Goal: Task Accomplishment & Management: Manage account settings

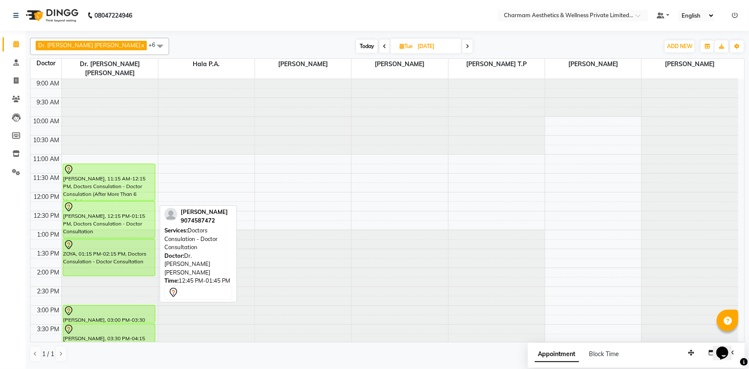
scroll to position [38, 0]
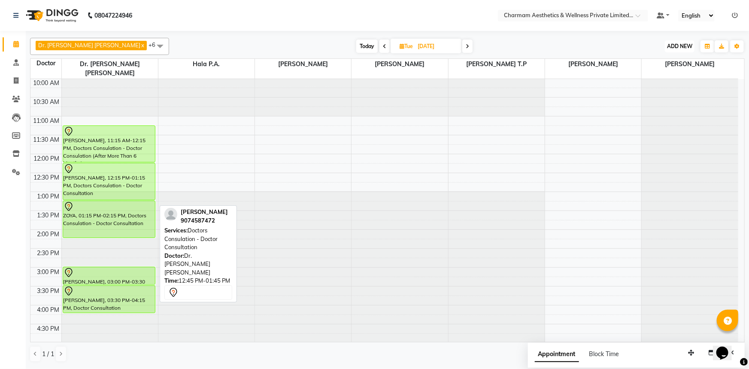
click at [670, 41] on button "ADD NEW Toggle Dropdown" at bounding box center [680, 46] width 30 height 12
click at [648, 88] on link "Add Patient" at bounding box center [661, 84] width 68 height 11
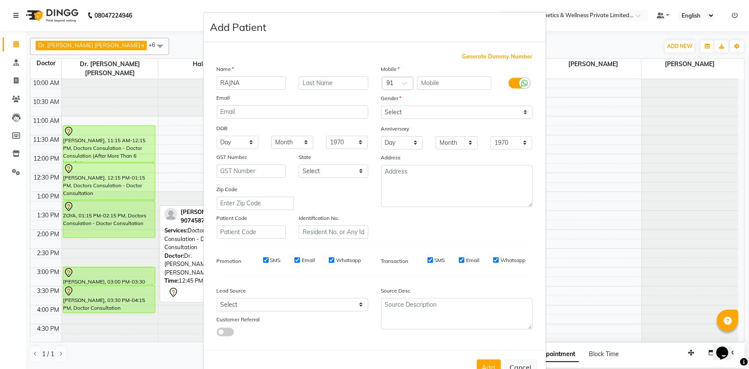
type input "RAJNA"
click at [426, 80] on input "text" at bounding box center [454, 82] width 74 height 13
type input "9207009913"
click at [522, 112] on select "Select [DEMOGRAPHIC_DATA] [DEMOGRAPHIC_DATA] Other Prefer Not To Say" at bounding box center [457, 112] width 152 height 13
select select "[DEMOGRAPHIC_DATA]"
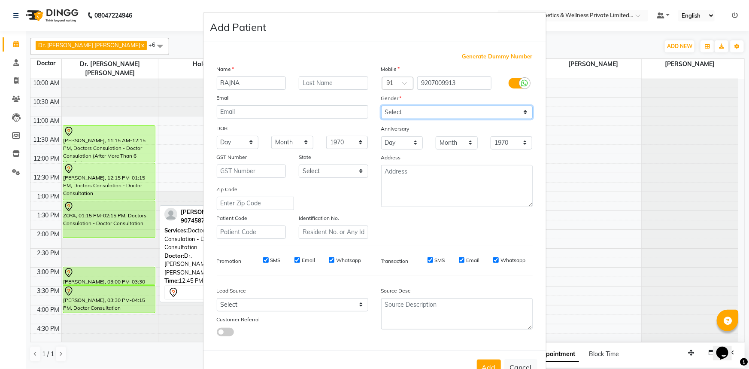
click at [381, 106] on select "Select [DEMOGRAPHIC_DATA] [DEMOGRAPHIC_DATA] Other Prefer Not To Say" at bounding box center [457, 112] width 152 height 13
click at [493, 261] on input "Whatsapp" at bounding box center [496, 260] width 6 height 6
checkbox input "false"
click at [459, 263] on input "Email" at bounding box center [462, 260] width 6 height 6
checkbox input "false"
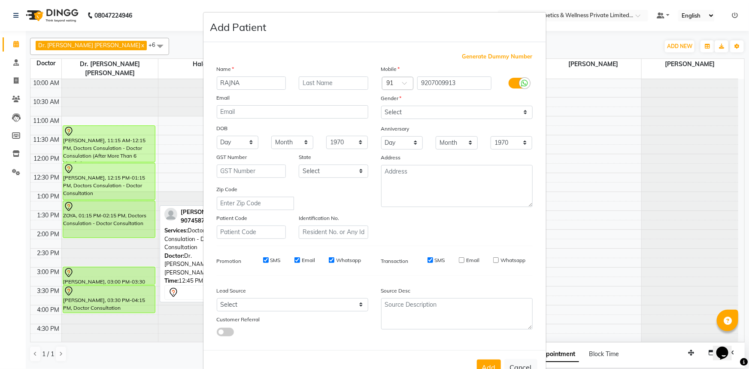
click at [430, 261] on div "SMS" at bounding box center [431, 260] width 30 height 8
click at [428, 262] on input "SMS" at bounding box center [431, 260] width 6 height 6
checkbox input "false"
click at [329, 260] on input "Whatsapp" at bounding box center [332, 260] width 6 height 6
checkbox input "false"
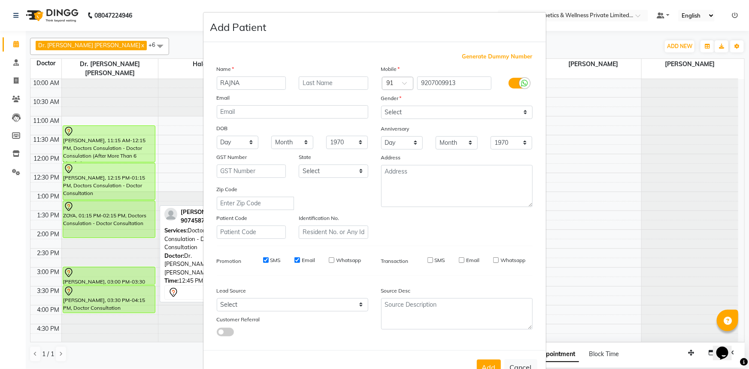
click at [294, 262] on input "Email" at bounding box center [297, 260] width 6 height 6
checkbox input "false"
click at [258, 259] on div "SMS" at bounding box center [266, 260] width 30 height 8
click at [263, 262] on input "SMS" at bounding box center [266, 260] width 6 height 6
checkbox input "false"
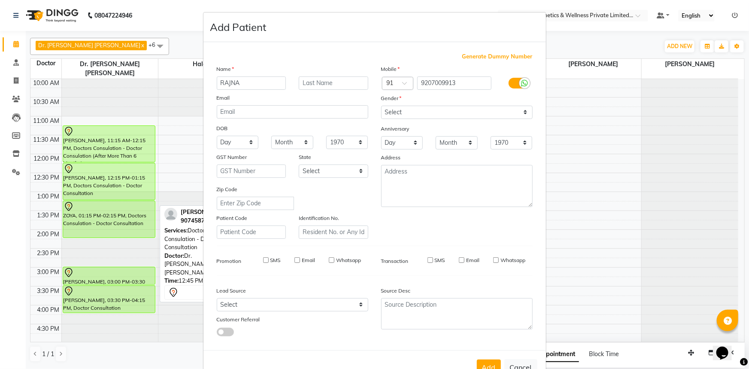
click at [480, 361] on div "Add Cancel" at bounding box center [374, 367] width 343 height 34
click at [481, 362] on button "Add" at bounding box center [489, 366] width 24 height 15
select select
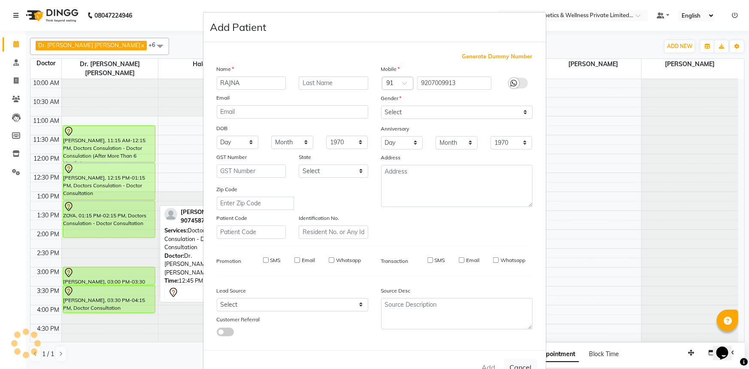
select select
checkbox input "false"
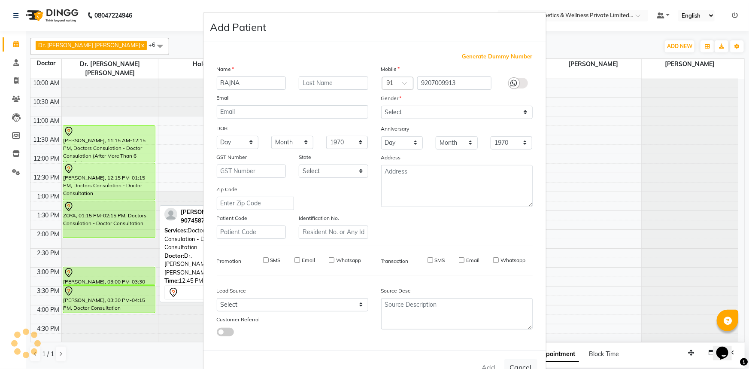
checkbox input "false"
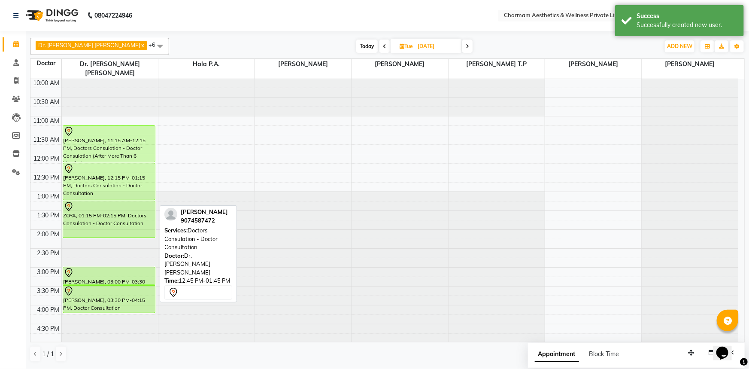
click at [400, 47] on icon at bounding box center [402, 46] width 5 height 6
select select "9"
select select "2025"
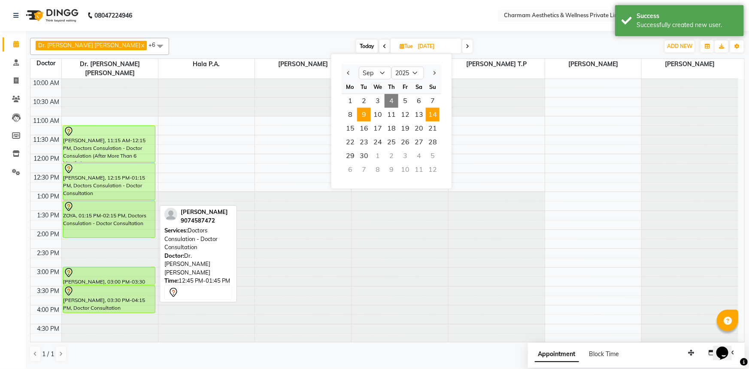
click at [428, 113] on span "14" at bounding box center [433, 115] width 14 height 14
type input "[DATE]"
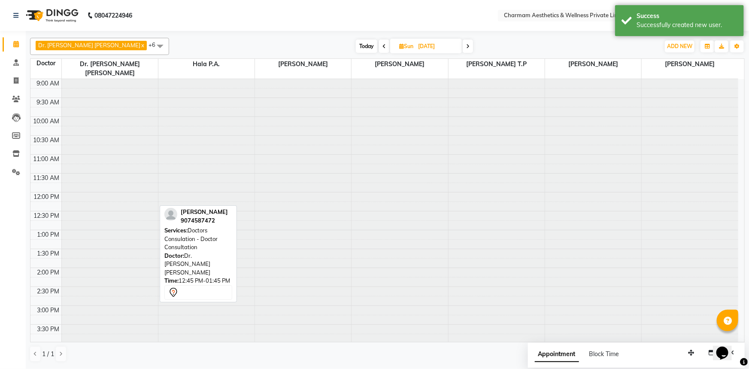
scroll to position [76, 0]
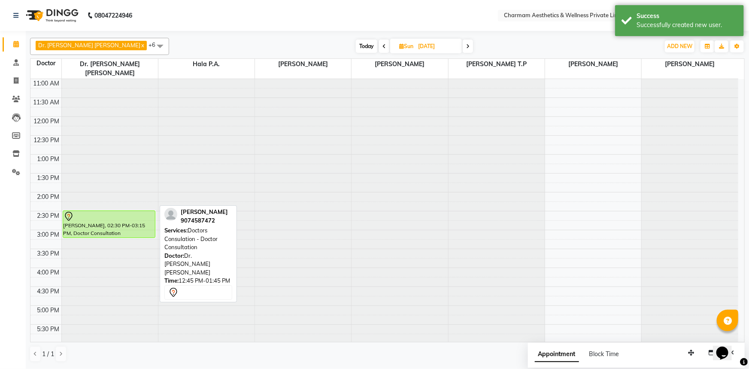
click at [399, 47] on icon at bounding box center [401, 46] width 5 height 6
select select "9"
select select "2025"
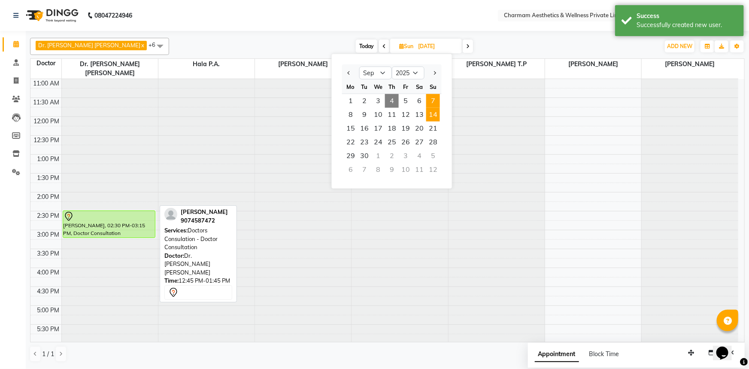
click at [437, 101] on span "7" at bounding box center [433, 101] width 14 height 14
type input "[DATE]"
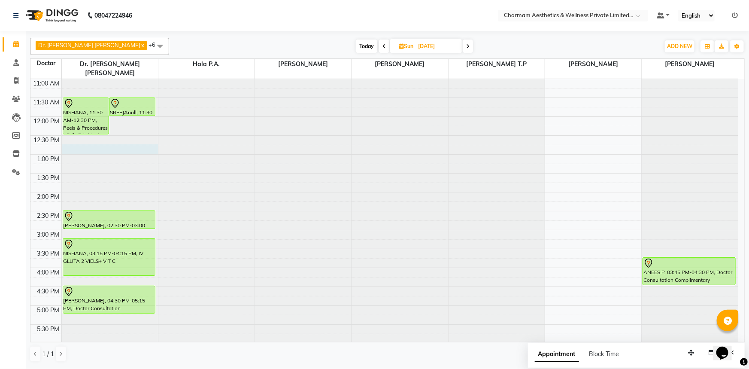
click at [64, 3] on div at bounding box center [110, 3] width 96 height 0
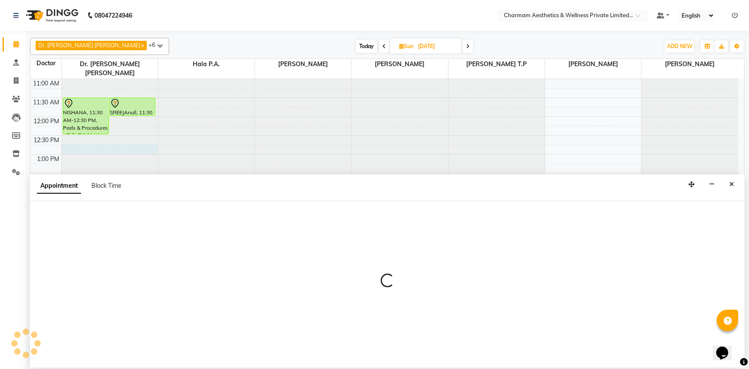
select select "69891"
select select "765"
select select "tentative"
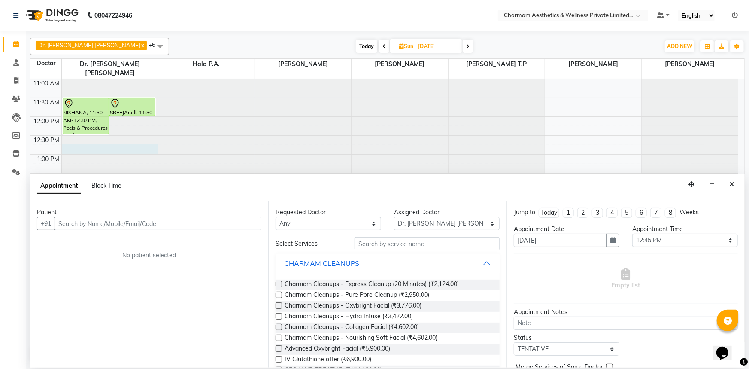
drag, startPoint x: 87, startPoint y: 226, endPoint x: 94, endPoint y: 225, distance: 6.5
click at [92, 226] on input "text" at bounding box center [158, 223] width 207 height 13
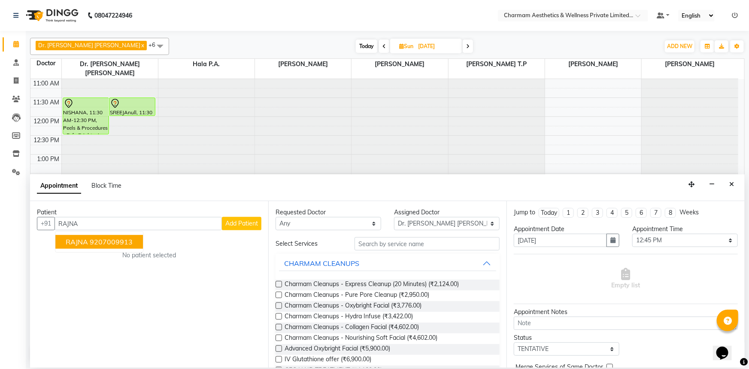
click at [107, 235] on button "RAJNA 9207009913" at bounding box center [99, 242] width 88 height 14
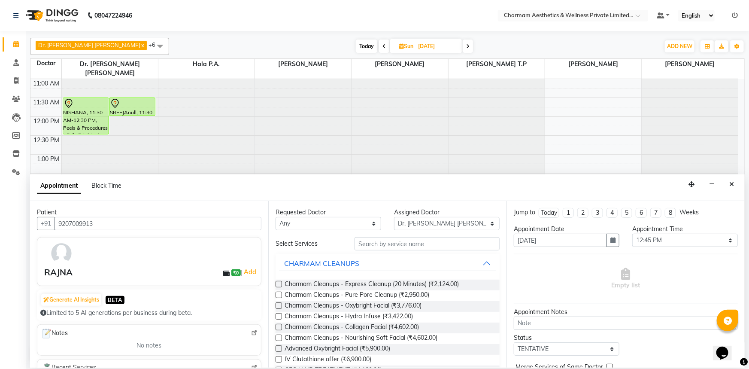
type input "9207009913"
click at [370, 223] on select "Any [PERSON_NAME] K Dr. [PERSON_NAME] [PERSON_NAME] [PERSON_NAME] [PERSON_NAME]…" at bounding box center [329, 223] width 106 height 13
select select "69891"
click at [276, 217] on select "Any [PERSON_NAME] K Dr. [PERSON_NAME] [PERSON_NAME] [PERSON_NAME] [PERSON_NAME]…" at bounding box center [329, 223] width 106 height 13
click at [371, 241] on input "text" at bounding box center [427, 243] width 145 height 13
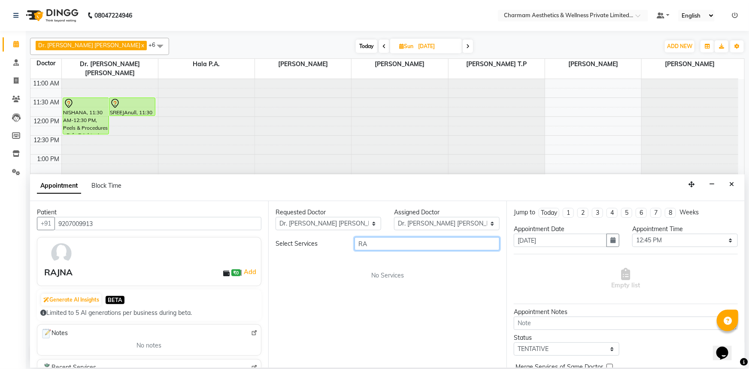
type input "R"
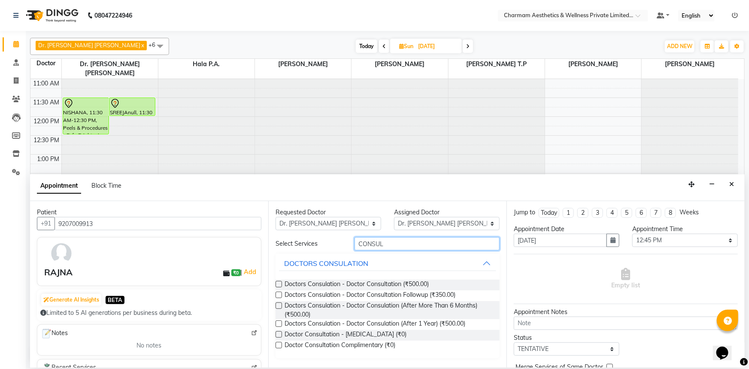
type input "CONSUL"
click at [281, 282] on label at bounding box center [279, 284] width 6 height 6
click at [281, 282] on input "checkbox" at bounding box center [279, 285] width 6 height 6
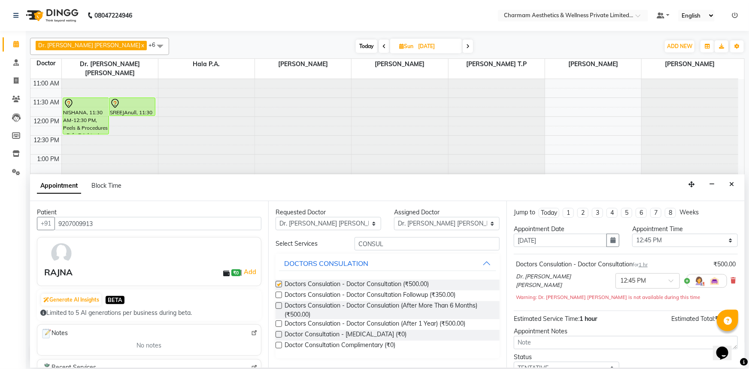
checkbox input "false"
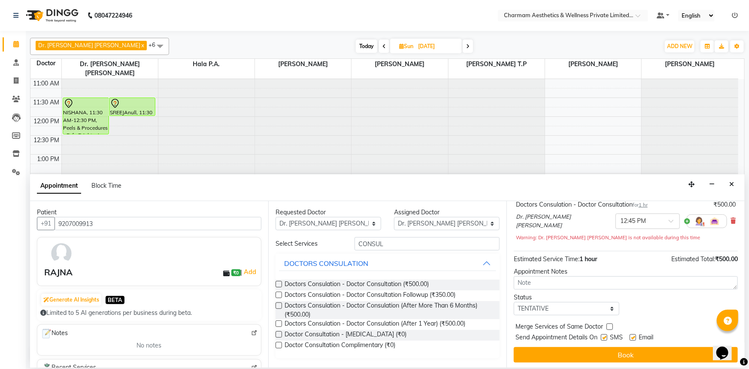
click at [634, 334] on label at bounding box center [633, 337] width 6 height 6
click at [634, 335] on input "checkbox" at bounding box center [633, 338] width 6 height 6
checkbox input "false"
click at [605, 336] on label at bounding box center [604, 337] width 6 height 6
click at [605, 336] on input "checkbox" at bounding box center [604, 338] width 6 height 6
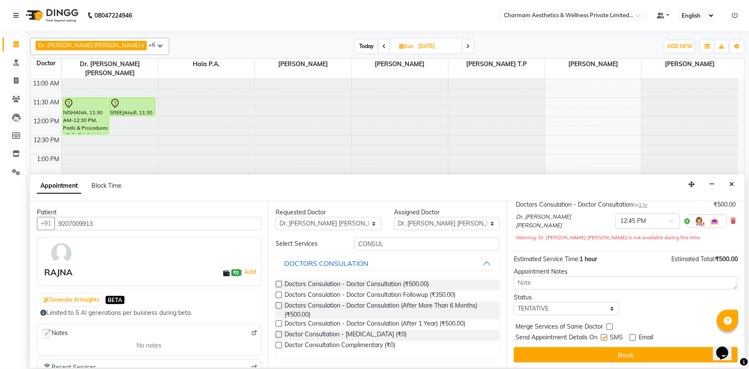
checkbox input "false"
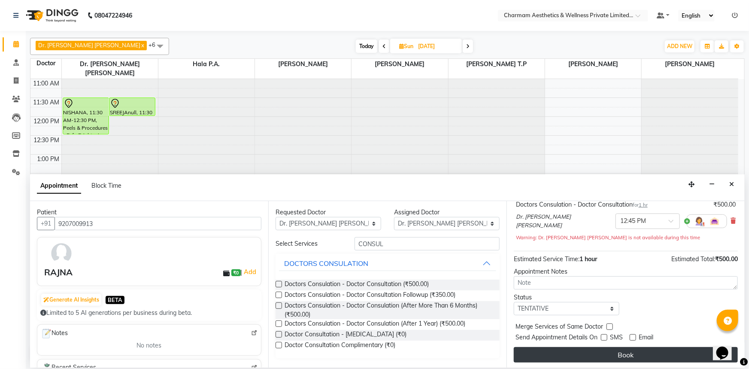
click at [605, 347] on button "Book" at bounding box center [626, 354] width 224 height 15
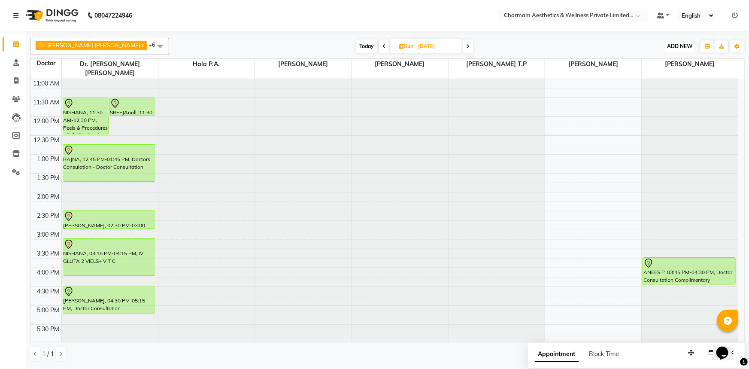
click at [673, 46] on span "ADD NEW" at bounding box center [679, 46] width 25 height 6
click at [635, 86] on link "Add Patient" at bounding box center [661, 84] width 68 height 11
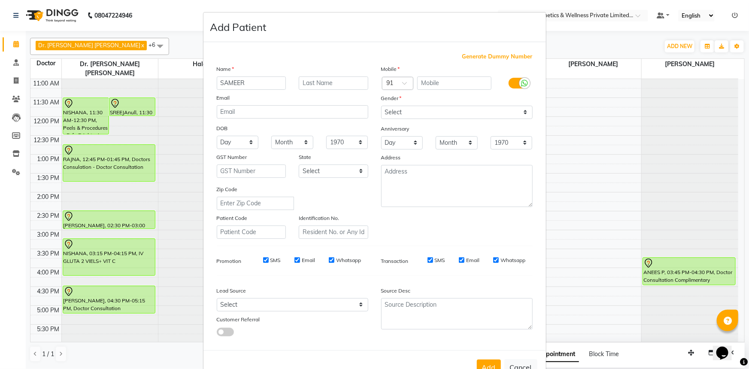
type input "SAMEER"
click at [466, 84] on input "text" at bounding box center [454, 82] width 74 height 13
type input "9567545556"
click at [522, 114] on select "Select [DEMOGRAPHIC_DATA] [DEMOGRAPHIC_DATA] Other Prefer Not To Say" at bounding box center [457, 112] width 152 height 13
select select "[DEMOGRAPHIC_DATA]"
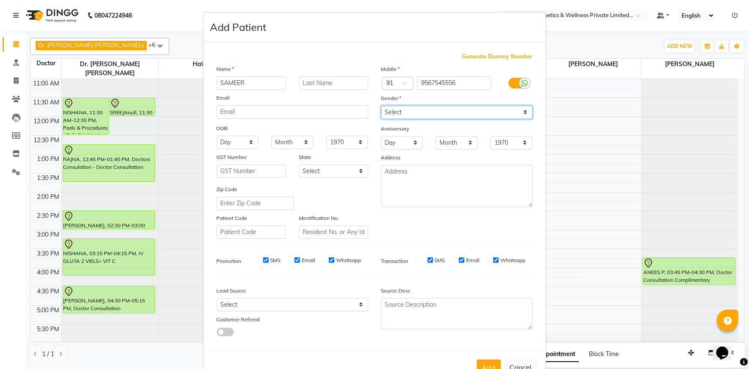
click at [381, 106] on select "Select [DEMOGRAPHIC_DATA] [DEMOGRAPHIC_DATA] Other Prefer Not To Say" at bounding box center [457, 112] width 152 height 13
drag, startPoint x: 491, startPoint y: 261, endPoint x: 469, endPoint y: 261, distance: 21.5
click at [493, 261] on input "Whatsapp" at bounding box center [496, 260] width 6 height 6
checkbox input "false"
click at [459, 263] on input "Email" at bounding box center [462, 260] width 6 height 6
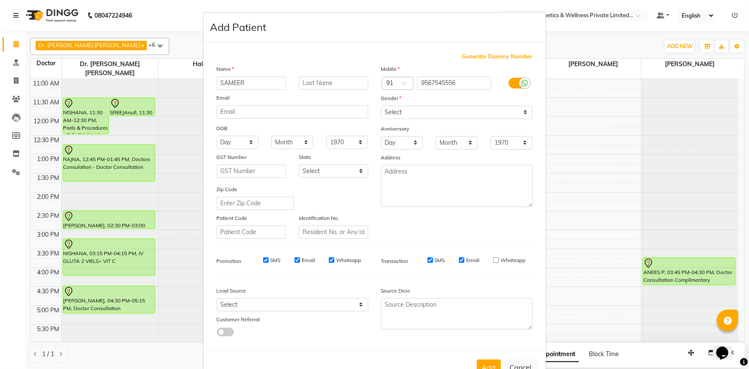
checkbox input "false"
click at [428, 261] on input "SMS" at bounding box center [431, 260] width 6 height 6
checkbox input "false"
click at [329, 259] on input "Whatsapp" at bounding box center [332, 260] width 6 height 6
checkbox input "false"
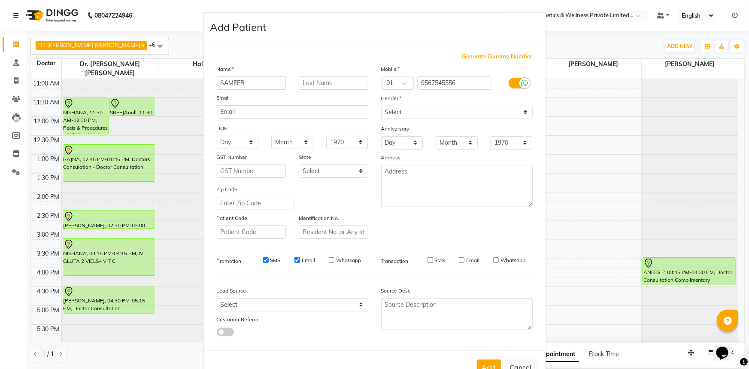
click at [294, 261] on input "Email" at bounding box center [297, 260] width 6 height 6
checkbox input "false"
click at [264, 261] on input "SMS" at bounding box center [266, 260] width 6 height 6
checkbox input "false"
click at [485, 362] on button "Add" at bounding box center [489, 366] width 24 height 15
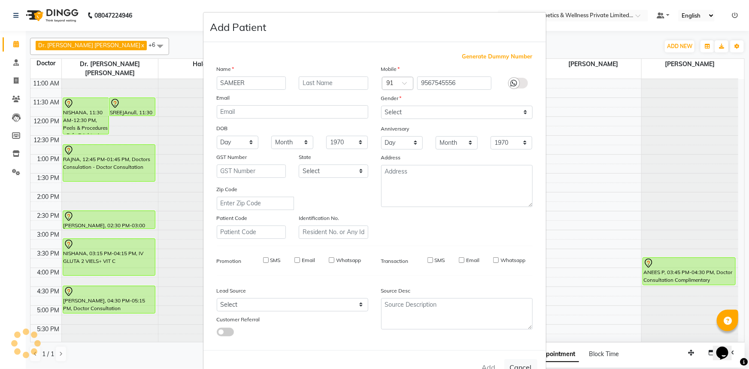
select select
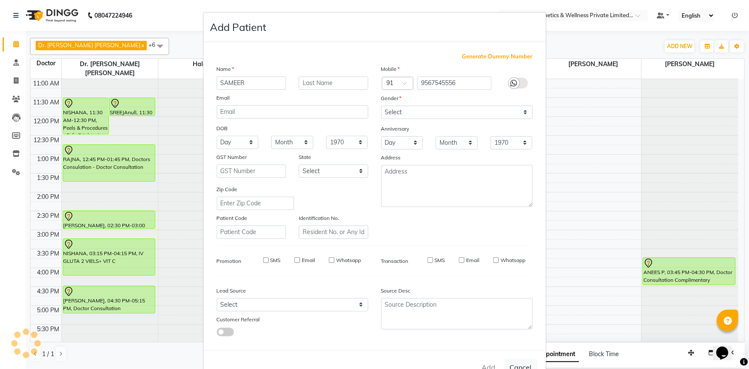
select select
checkbox input "false"
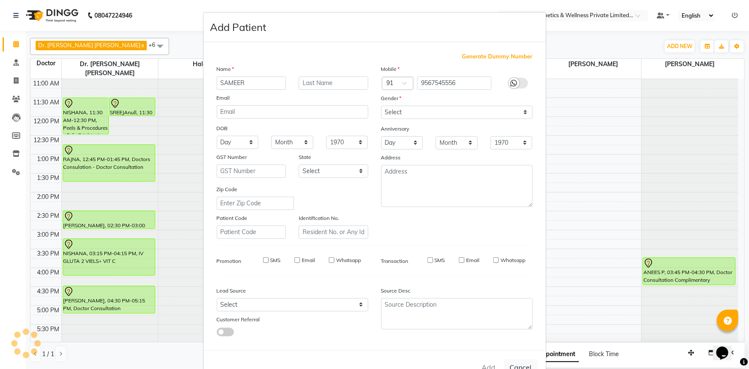
checkbox input "false"
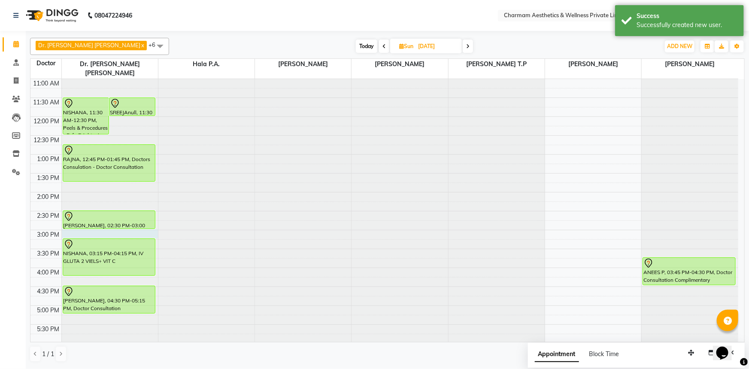
click at [70, 3] on div at bounding box center [110, 3] width 96 height 0
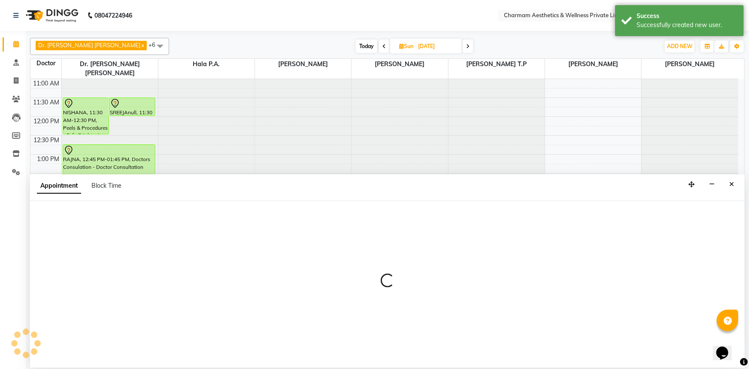
select select "69891"
select select "900"
select select "tentative"
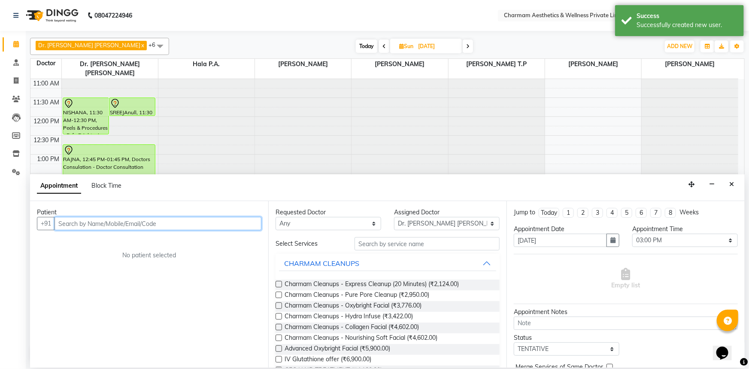
click at [70, 225] on input "text" at bounding box center [158, 223] width 207 height 13
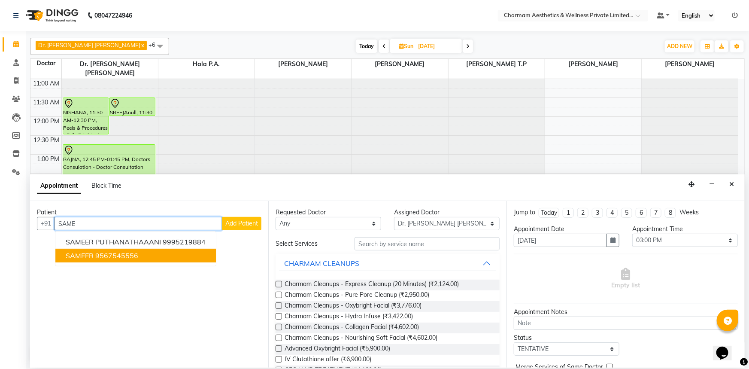
drag, startPoint x: 99, startPoint y: 254, endPoint x: 103, endPoint y: 248, distance: 7.3
click at [99, 254] on ngb-highlight "9567545556" at bounding box center [116, 255] width 43 height 9
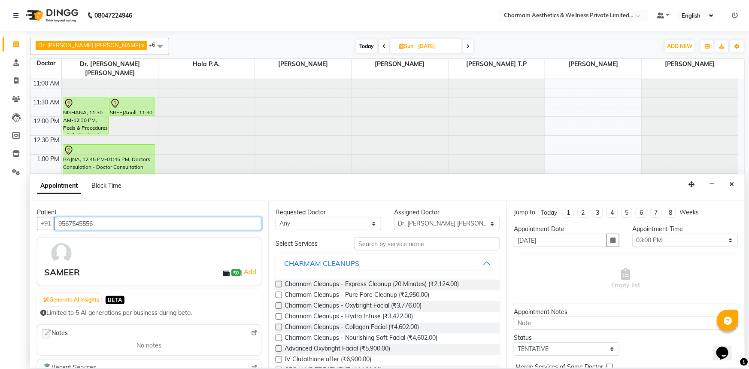
type input "9567545556"
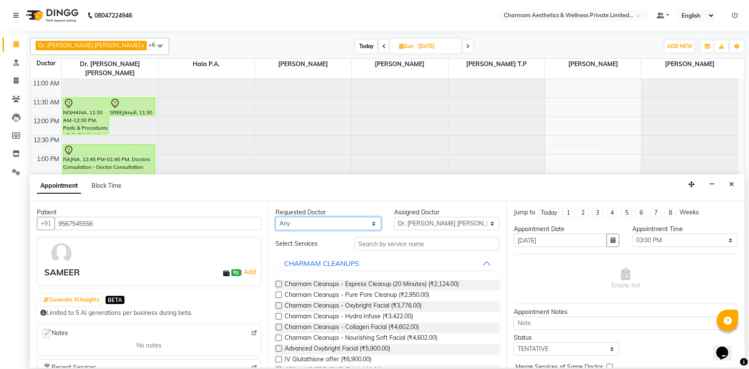
click at [375, 222] on select "Any [PERSON_NAME] K Dr. [PERSON_NAME] [PERSON_NAME] [PERSON_NAME] [PERSON_NAME]…" at bounding box center [329, 223] width 106 height 13
select select "69891"
click at [276, 217] on select "Any [PERSON_NAME] K Dr. [PERSON_NAME] [PERSON_NAME] [PERSON_NAME] [PERSON_NAME]…" at bounding box center [329, 223] width 106 height 13
click at [392, 242] on input "text" at bounding box center [427, 243] width 145 height 13
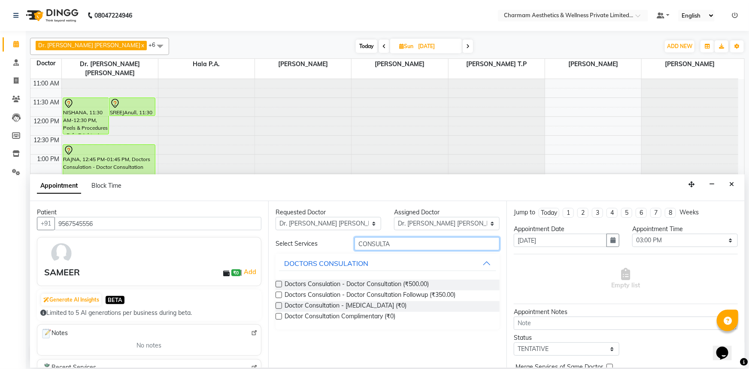
type input "CONSULTA"
click at [276, 283] on label at bounding box center [279, 284] width 6 height 6
click at [276, 283] on input "checkbox" at bounding box center [279, 285] width 6 height 6
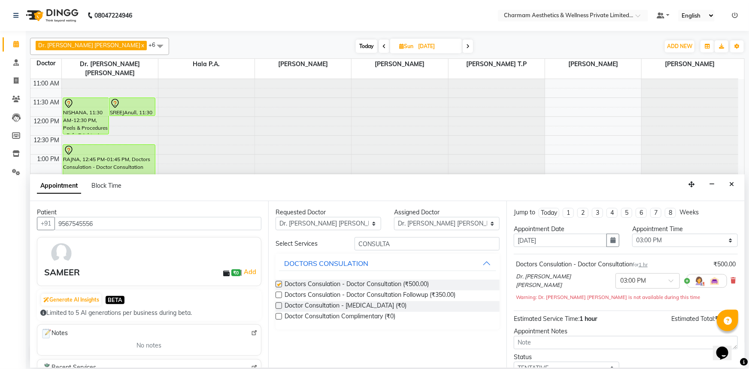
checkbox input "false"
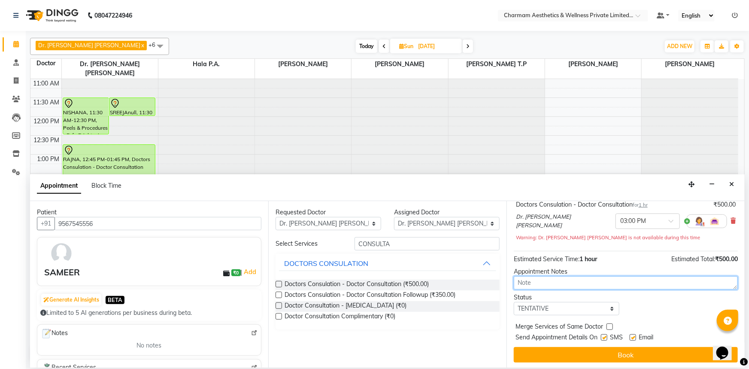
click at [571, 283] on textarea at bounding box center [626, 282] width 224 height 13
type textarea "GLUTA IV"
click at [636, 337] on label at bounding box center [633, 337] width 6 height 6
click at [635, 337] on input "checkbox" at bounding box center [633, 338] width 6 height 6
checkbox input "false"
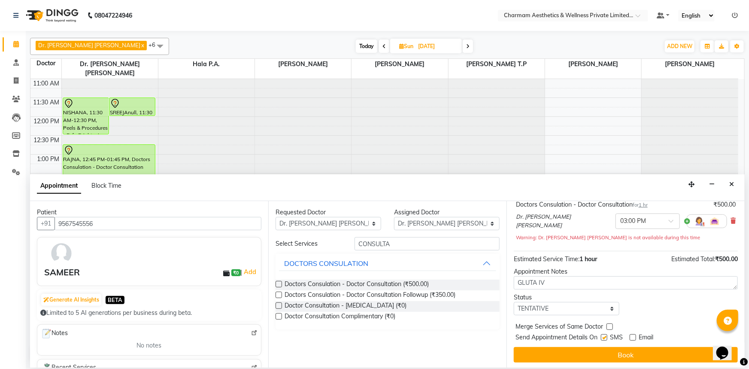
click at [603, 338] on label at bounding box center [604, 337] width 6 height 6
click at [603, 338] on input "checkbox" at bounding box center [604, 338] width 6 height 6
checkbox input "false"
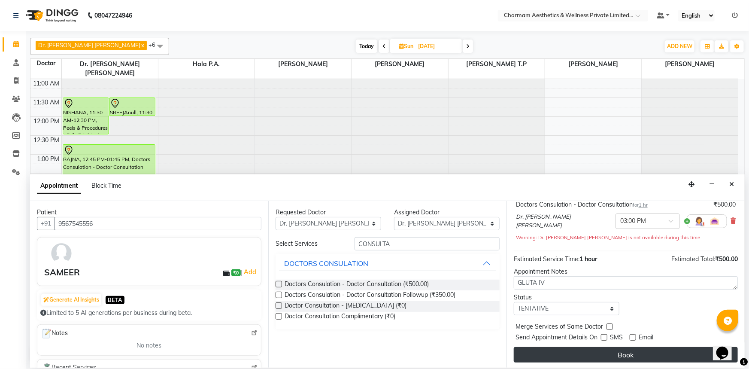
click at [605, 348] on button "Book" at bounding box center [626, 354] width 224 height 15
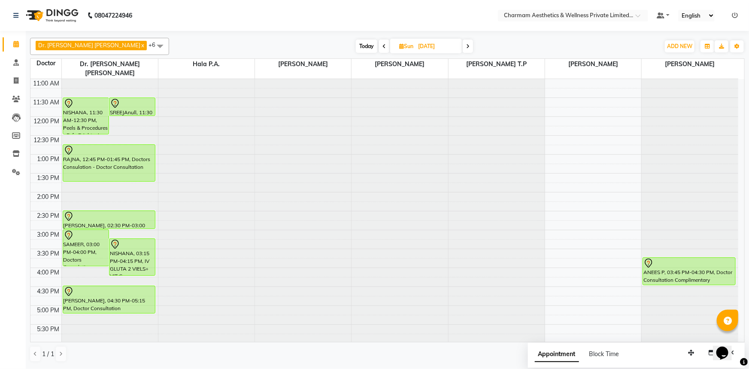
click at [356, 47] on span "Today" at bounding box center [366, 45] width 21 height 13
type input "[DATE]"
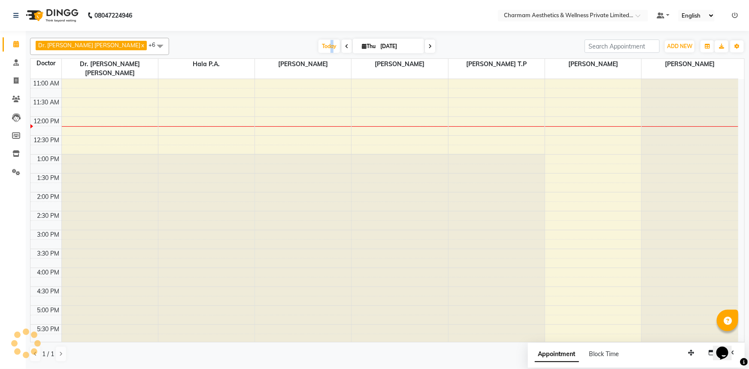
scroll to position [113, 0]
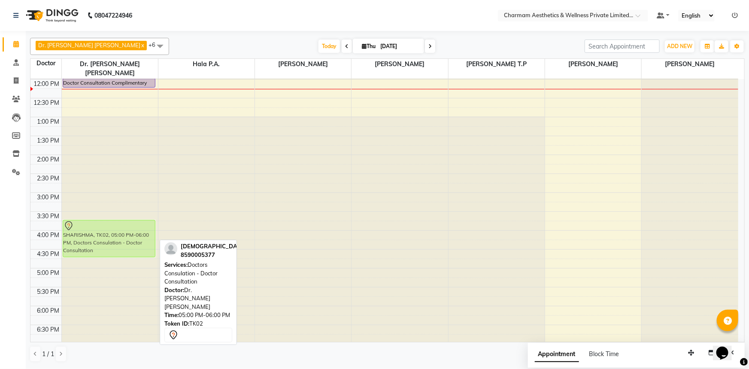
drag, startPoint x: 90, startPoint y: 264, endPoint x: 108, endPoint y: 218, distance: 49.7
click at [108, 218] on div "NEENU, TK04, 10:25 AM-11:25 AM, Doctors Consulation - Doctor Consultation NEENU…" at bounding box center [110, 173] width 96 height 415
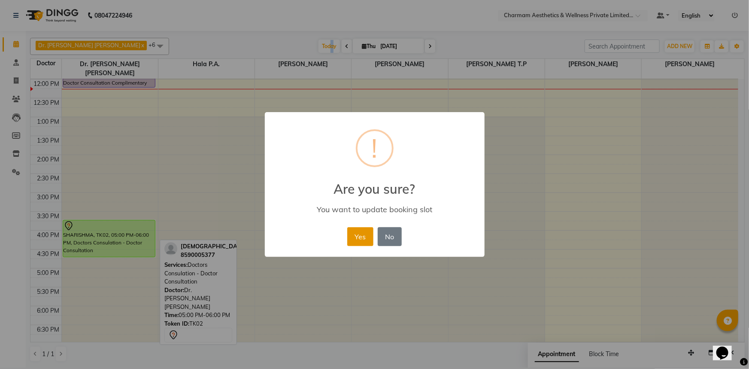
click at [361, 241] on button "Yes" at bounding box center [360, 236] width 26 height 19
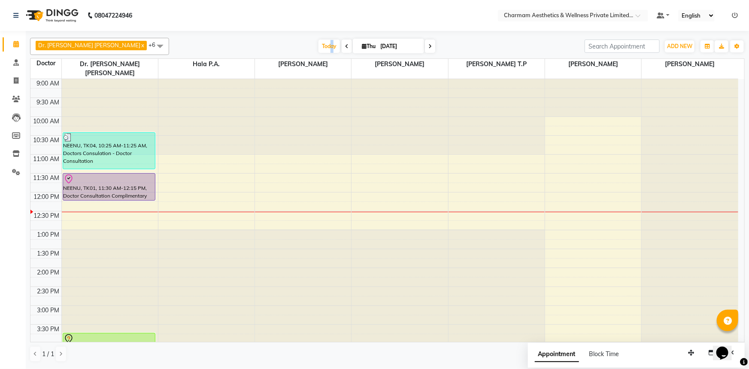
scroll to position [117, 0]
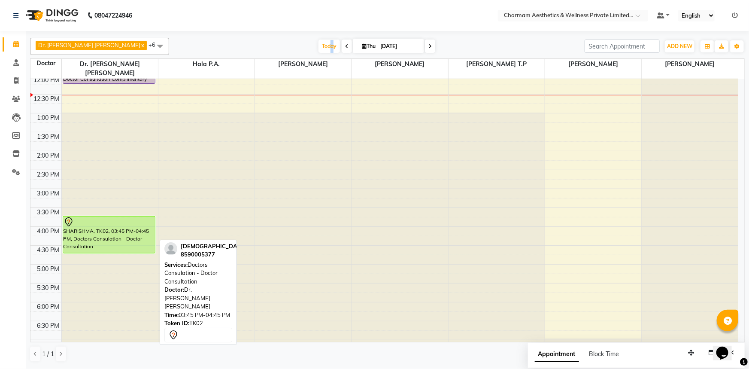
click at [126, 237] on div "SHARISHMA, TK02, 03:45 PM-04:45 PM, Doctors Consulation - Doctor Consultation" at bounding box center [109, 234] width 92 height 36
click at [132, 226] on div "SHARISHMA, TK02, 03:45 PM-04:45 PM, Doctors Consulation - Doctor Consultation" at bounding box center [109, 234] width 92 height 36
select select "7"
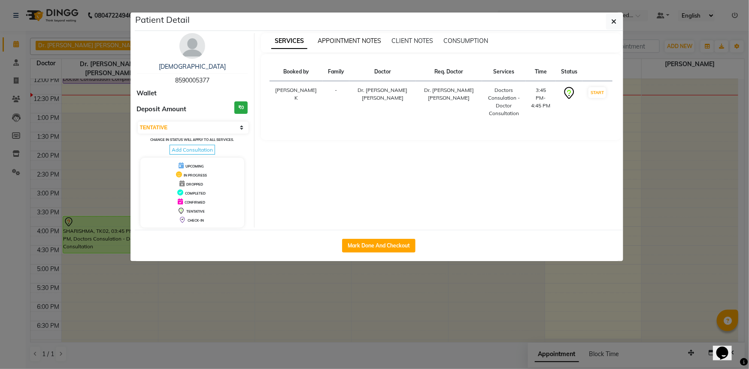
click at [358, 44] on span "APPOINTMENT NOTES" at bounding box center [350, 41] width 64 height 8
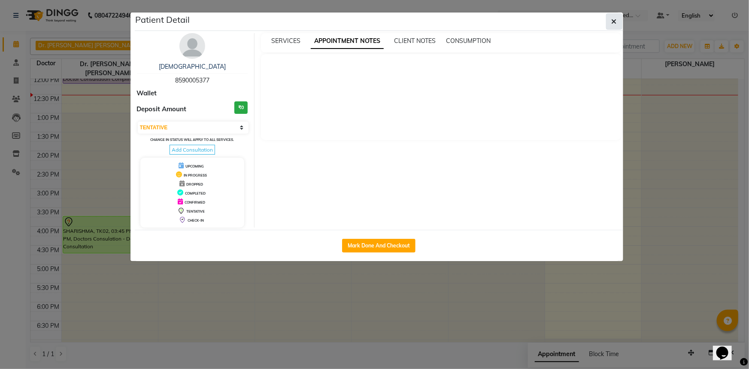
click at [616, 24] on icon "button" at bounding box center [614, 21] width 5 height 7
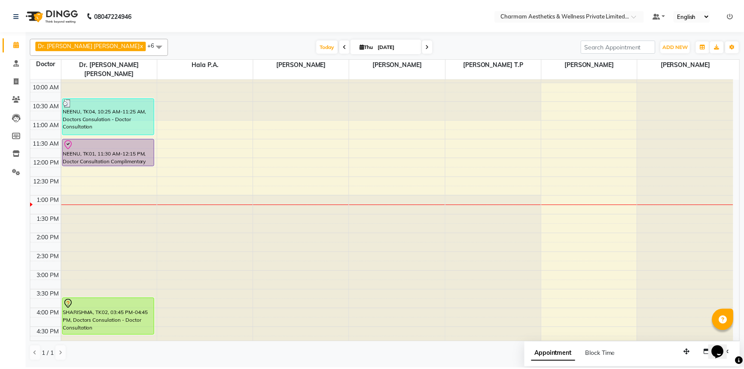
scroll to position [0, 0]
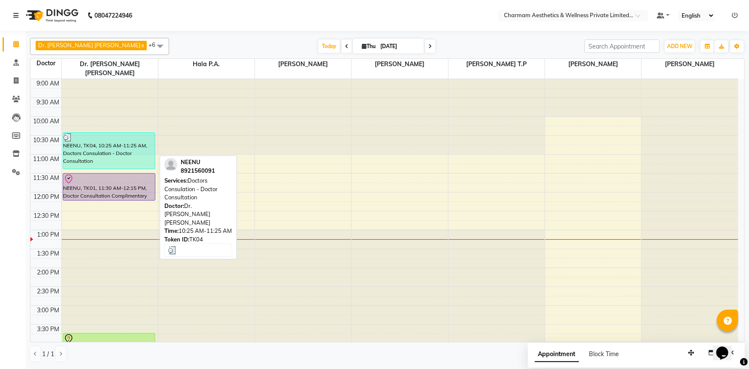
click at [112, 139] on div "NEENU, TK04, 10:25 AM-11:25 AM, Doctors Consulation - Doctor Consultation" at bounding box center [109, 151] width 92 height 36
select select "3"
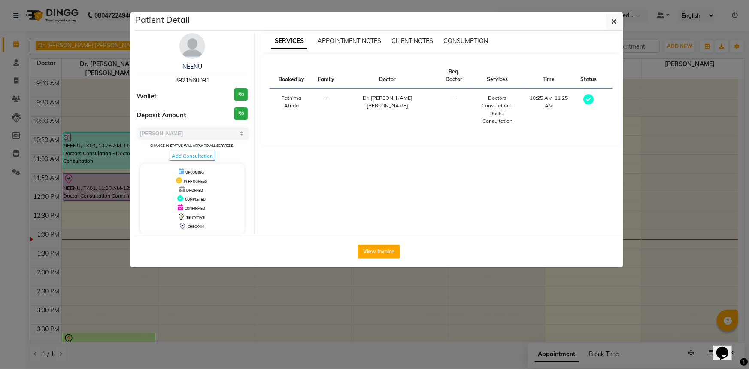
click at [209, 155] on span "Add Consultation" at bounding box center [193, 156] width 46 height 10
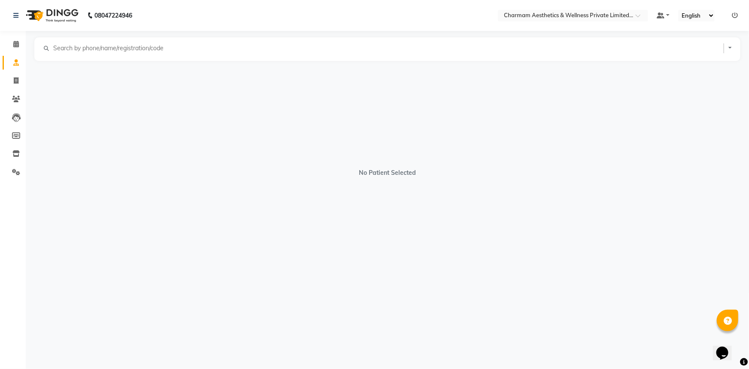
select select "[DEMOGRAPHIC_DATA]"
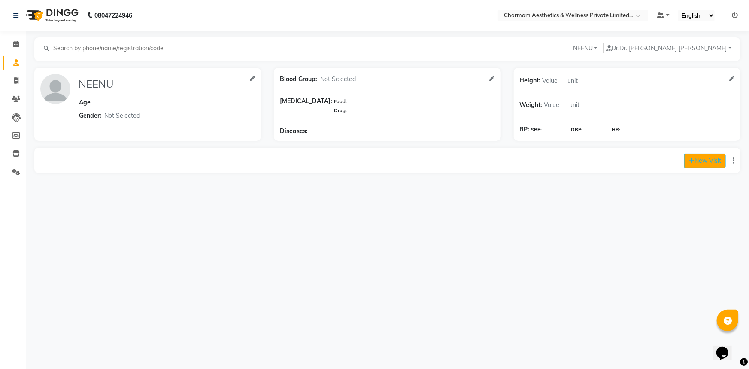
click at [686, 163] on button "New Visit" at bounding box center [705, 161] width 42 height 14
select select "795"
select select "inPerson"
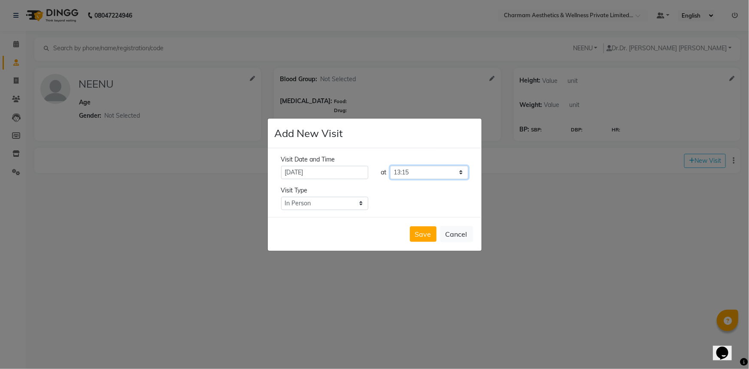
click at [408, 171] on select "Select time 09:00 09:15 09:30 09:45 10:00 10:15 10:30 10:45 11:00 11:15 11:30 1…" at bounding box center [429, 172] width 78 height 13
select select "690"
click at [390, 166] on select "Select time 09:00 09:15 09:30 09:45 10:00 10:15 10:30 10:45 11:00 11:15 11:30 1…" at bounding box center [429, 172] width 78 height 13
click at [430, 234] on button "Save" at bounding box center [423, 233] width 27 height 15
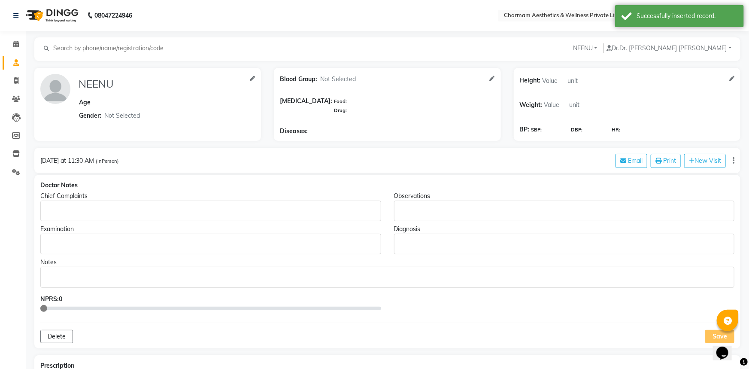
type input "NEENU"
select select "[DEMOGRAPHIC_DATA]"
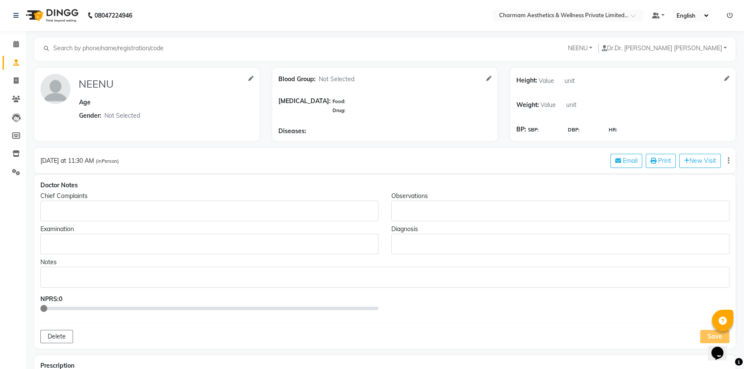
click at [133, 210] on p "Rich Text Editor, main" at bounding box center [209, 210] width 330 height 9
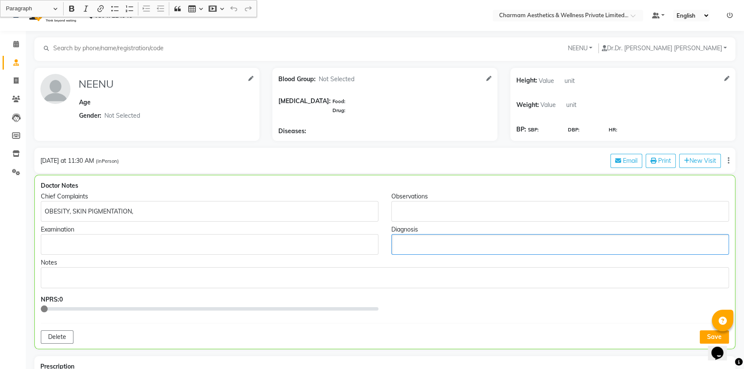
click at [439, 241] on p "Rich Text Editor, main" at bounding box center [559, 244] width 329 height 9
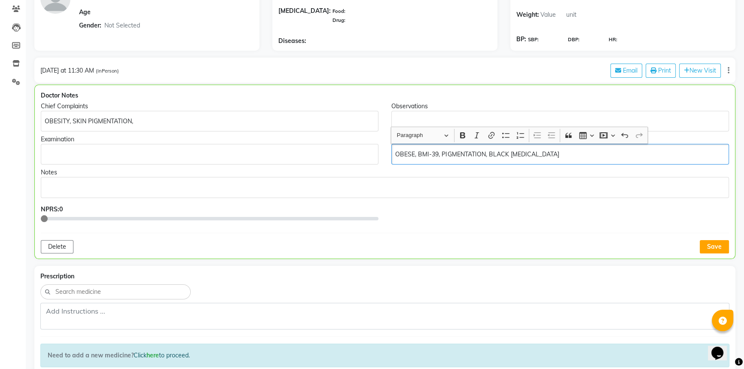
scroll to position [117, 0]
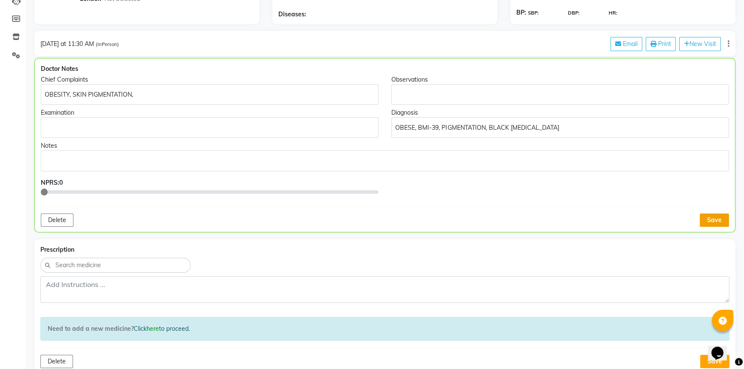
click at [709, 220] on button "Save" at bounding box center [713, 219] width 29 height 13
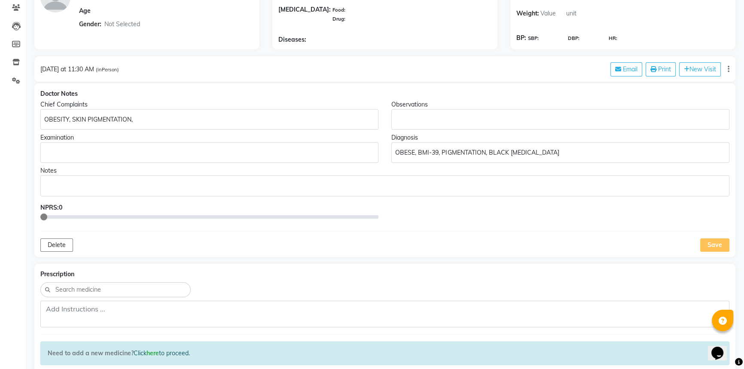
scroll to position [78, 0]
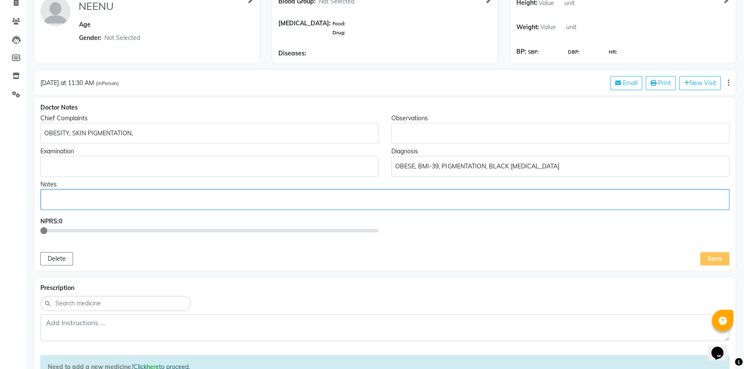
click at [71, 189] on div "Rich Text Editor, main" at bounding box center [384, 199] width 689 height 21
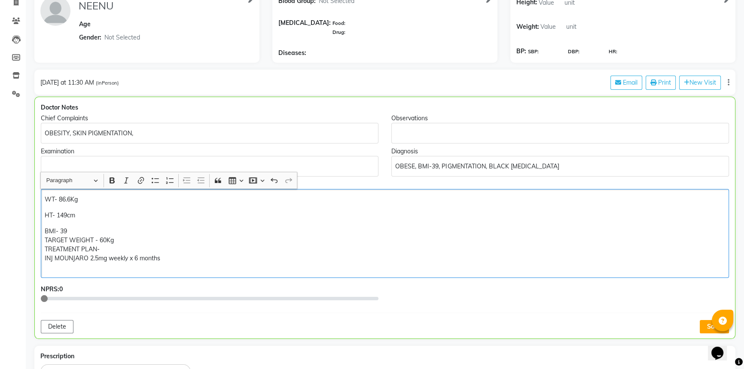
drag, startPoint x: 44, startPoint y: 258, endPoint x: 54, endPoint y: 258, distance: 9.9
click at [45, 258] on div "WT- 86.6Kg HT- 149cm BMI- 39 TARGET WEIGHT - 60Kg TREATMENT PLAN- INJ MOUNJARO …" at bounding box center [385, 233] width 688 height 88
drag, startPoint x: 42, startPoint y: 266, endPoint x: 51, endPoint y: 269, distance: 9.0
click at [42, 266] on div "WT- 86.6Kg HT- 149cm BMI- 39 TARGET WEIGHT - 60Kg TREATMENT PLAN- 1)INJ MOUNJAR…" at bounding box center [385, 233] width 688 height 88
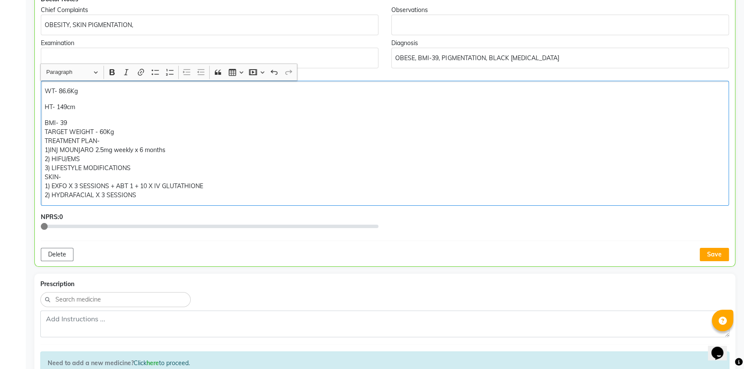
scroll to position [195, 0]
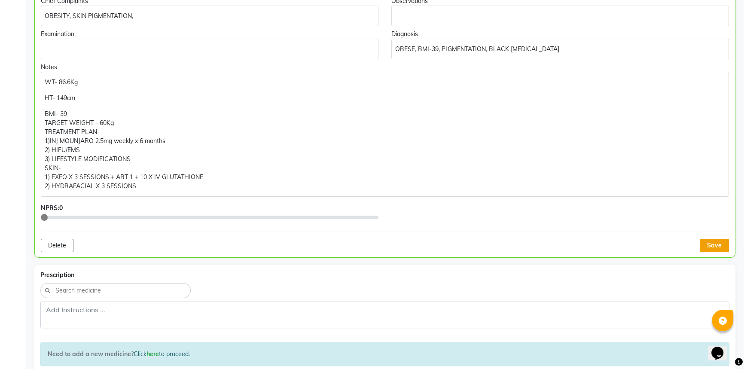
click at [703, 246] on button "Save" at bounding box center [713, 245] width 29 height 13
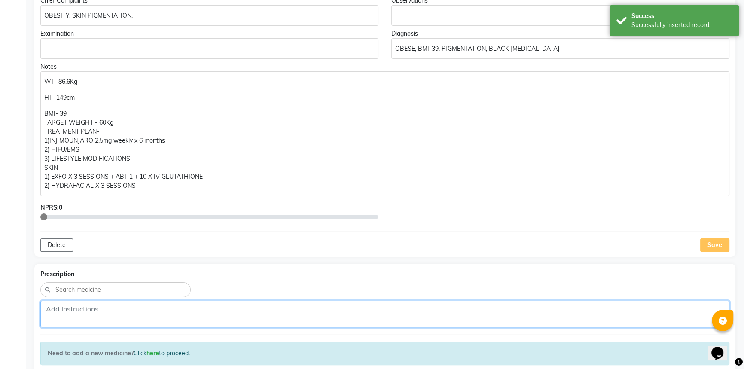
click at [52, 315] on textarea at bounding box center [384, 314] width 689 height 27
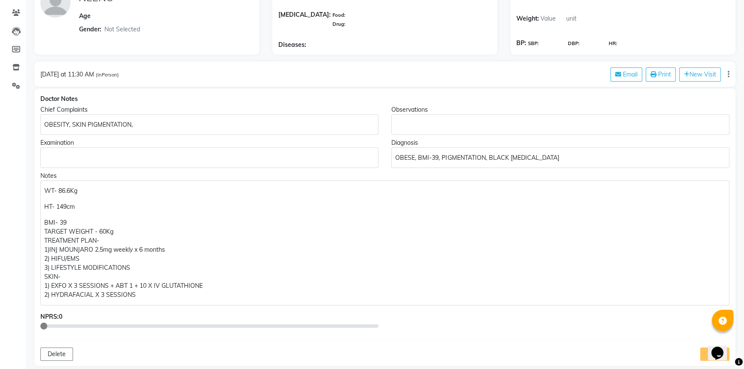
scroll to position [78, 0]
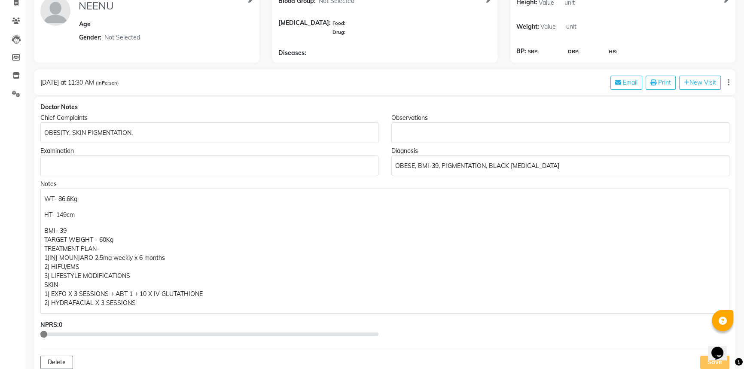
type textarea "1) BIODERMA SEBIUM GEL [PERSON_NAME]"
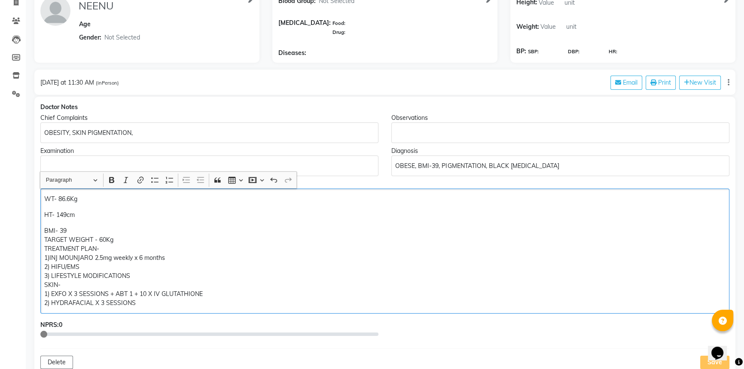
click at [176, 255] on p "BMI- 39 TARGET WEIGHT - 60Kg TREATMENT PLAN- 1)INJ MOUNJARO 2.5mg weekly x 6 mo…" at bounding box center [384, 266] width 680 height 81
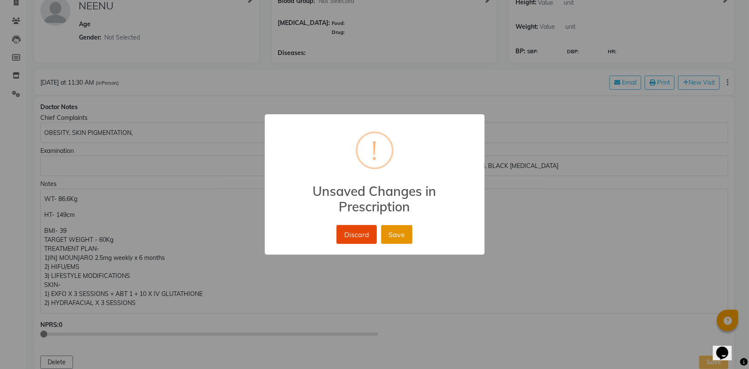
drag, startPoint x: 398, startPoint y: 237, endPoint x: 368, endPoint y: 257, distance: 36.3
click at [398, 238] on button "Save" at bounding box center [396, 234] width 31 height 19
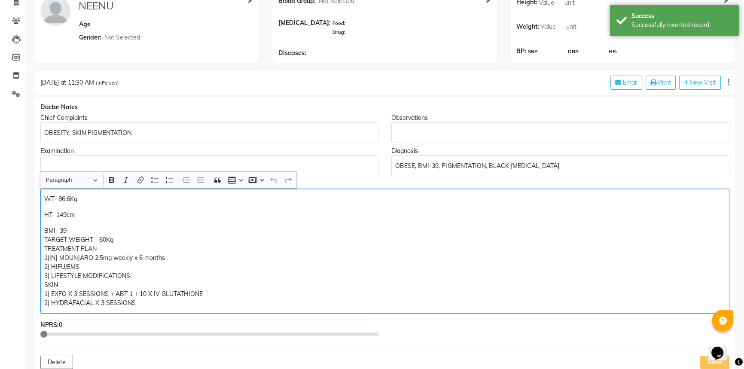
click at [167, 258] on p "BMI- 39 TARGET WEIGHT - 60Kg TREATMENT PLAN- 1)INJ MOUNJARO 2.5mg weekly x 6 mo…" at bounding box center [384, 266] width 680 height 81
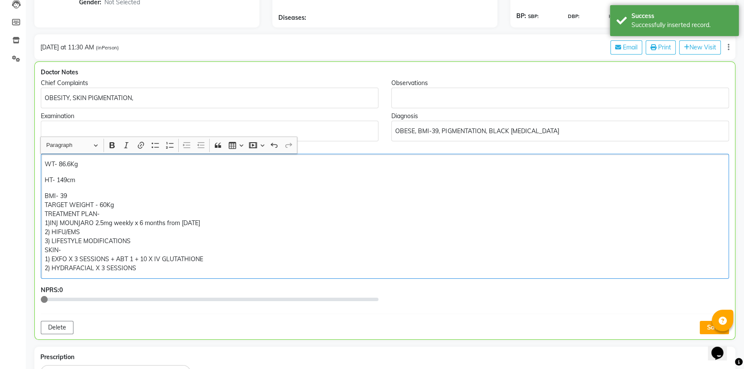
scroll to position [157, 0]
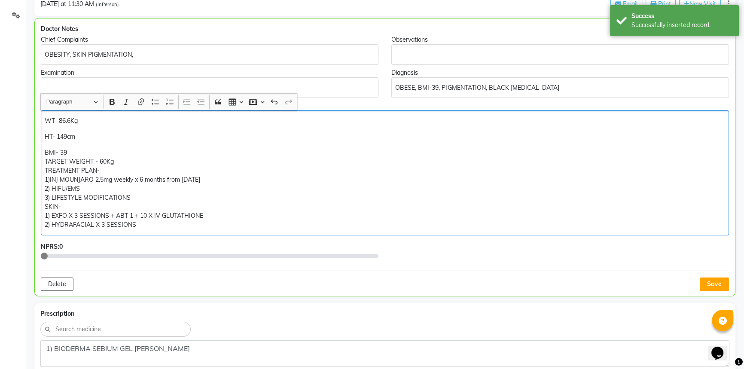
drag, startPoint x: 706, startPoint y: 287, endPoint x: 668, endPoint y: 301, distance: 39.9
click at [706, 287] on button "Save" at bounding box center [713, 283] width 29 height 13
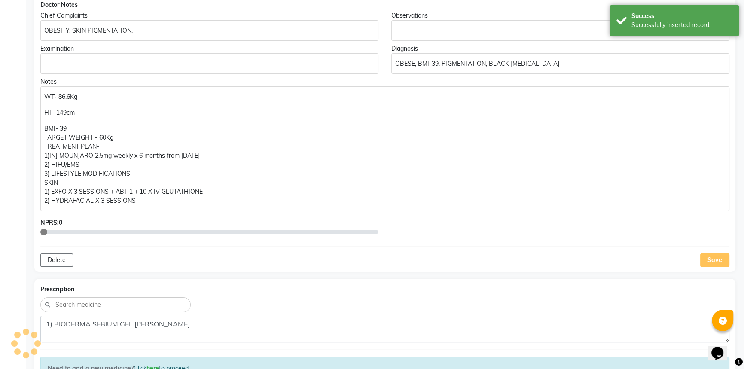
scroll to position [274, 0]
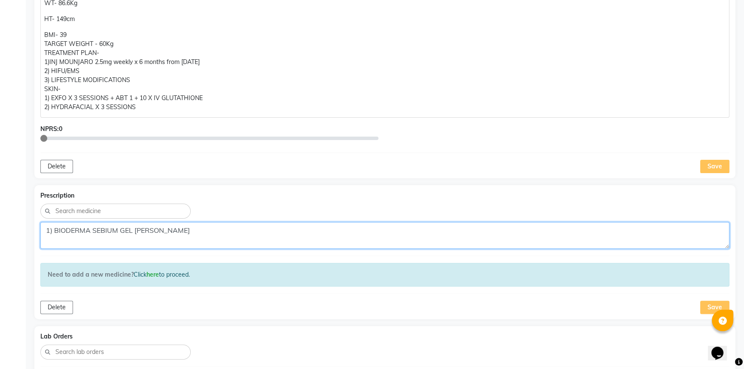
click at [181, 234] on textarea "1) BIODERMA SEBIUM GEL [PERSON_NAME]" at bounding box center [384, 235] width 689 height 27
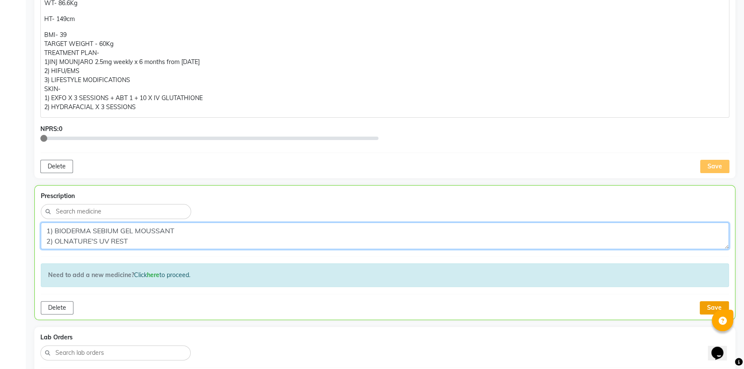
type textarea "1) BIODERMA SEBIUM GEL MOUSSANT 2) OLNATURE'S UV REST"
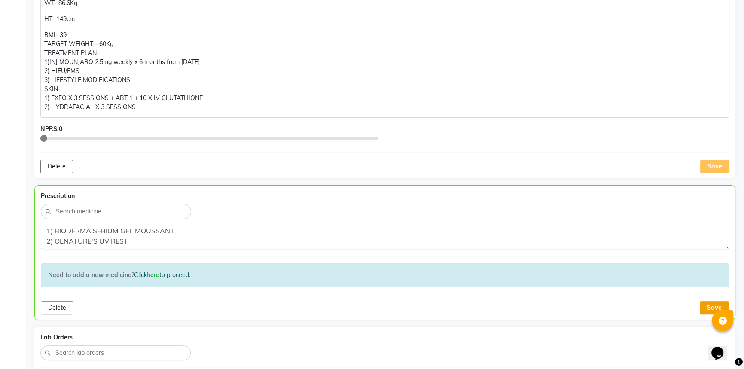
click at [702, 305] on button "Save" at bounding box center [713, 307] width 29 height 13
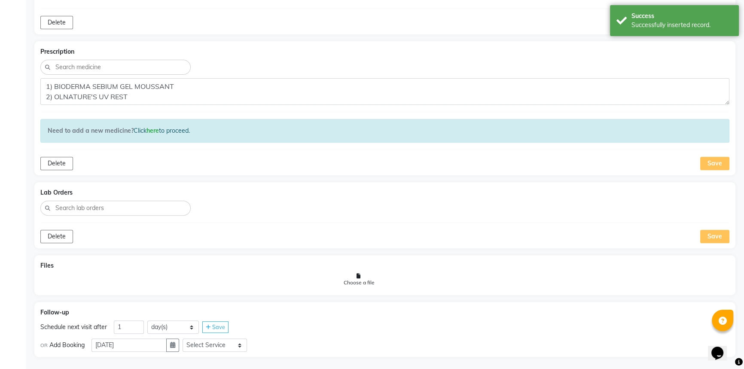
scroll to position [422, 0]
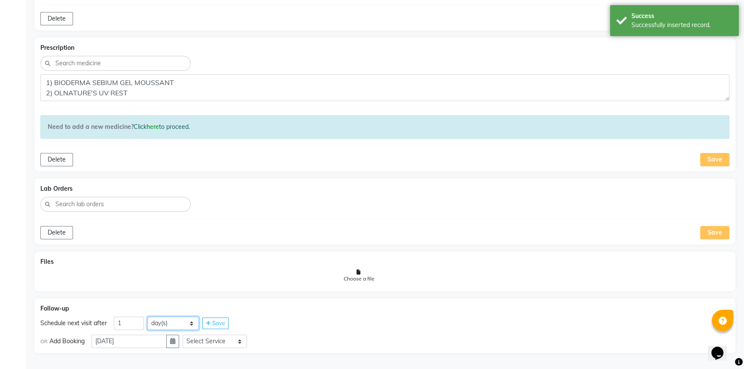
click at [197, 322] on select "day(s) week(s) month(s)" at bounding box center [173, 322] width 52 height 13
click at [147, 316] on select "day(s) week(s) month(s)" at bounding box center [173, 322] width 52 height 13
click at [137, 324] on input "1" at bounding box center [129, 322] width 30 height 13
type input "3"
click at [206, 317] on div "Save" at bounding box center [215, 323] width 26 height 12
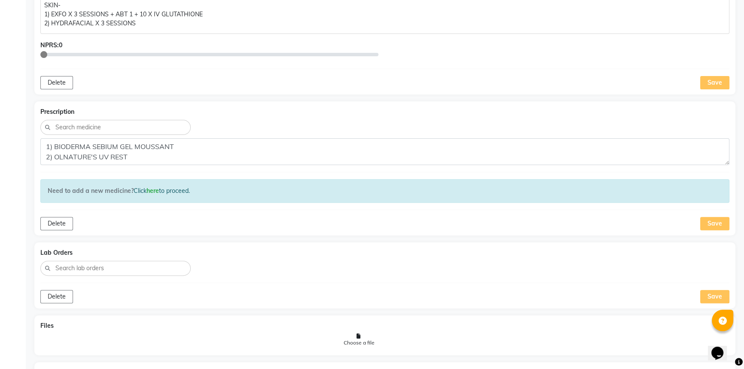
scroll to position [399, 0]
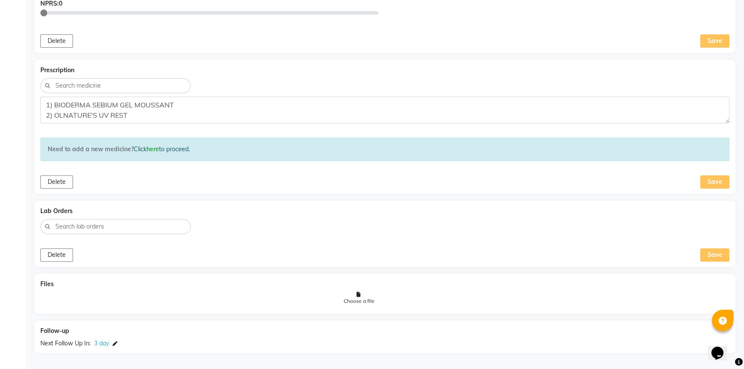
click at [124, 222] on input at bounding box center [120, 227] width 131 height 10
type input "CBC"
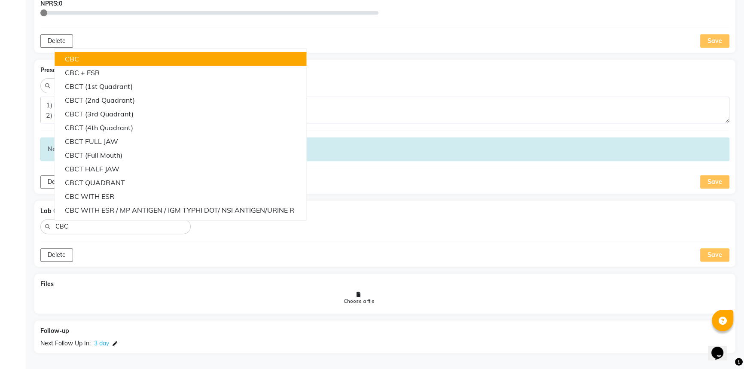
click at [113, 60] on button "CBC" at bounding box center [181, 59] width 252 height 14
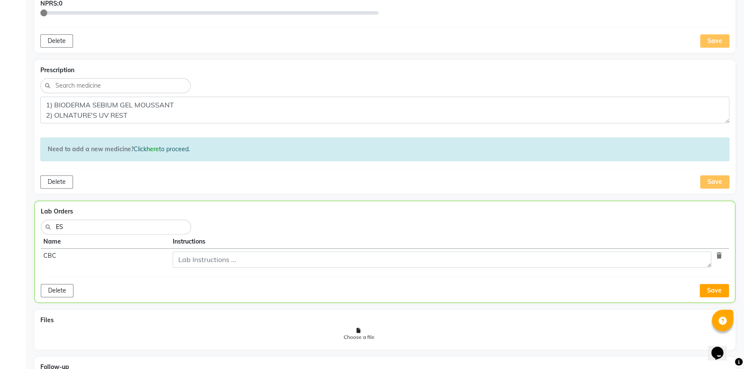
type input "ESR"
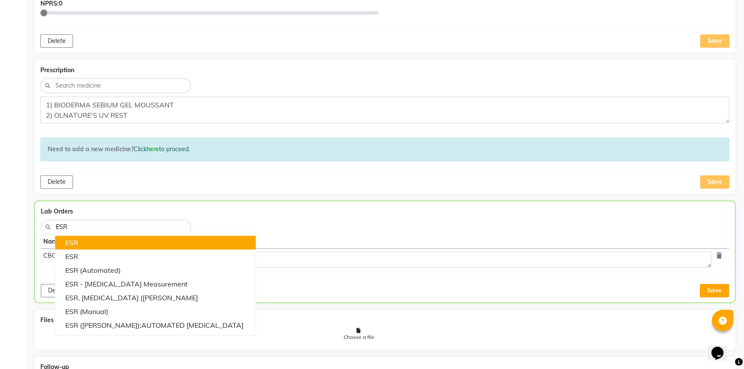
click at [87, 248] on button "ESR" at bounding box center [155, 243] width 200 height 14
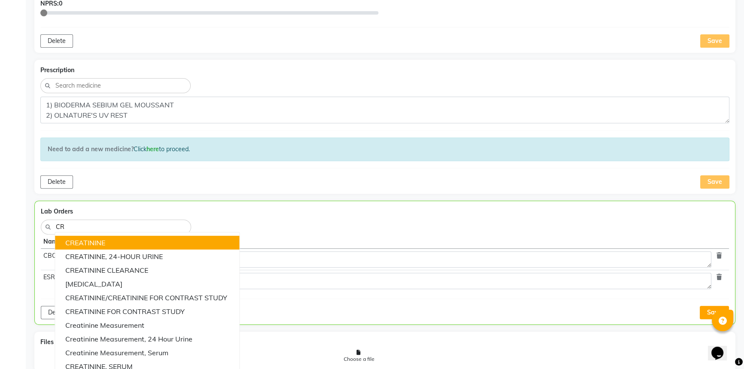
type input "CRP"
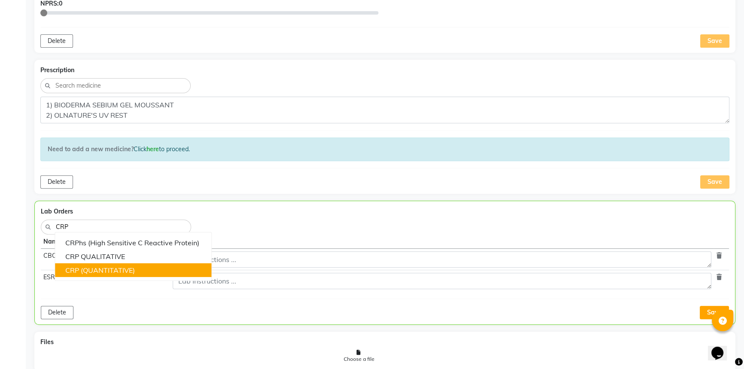
click at [120, 266] on span "CRP (QUANTITATIVE)" at bounding box center [100, 270] width 70 height 9
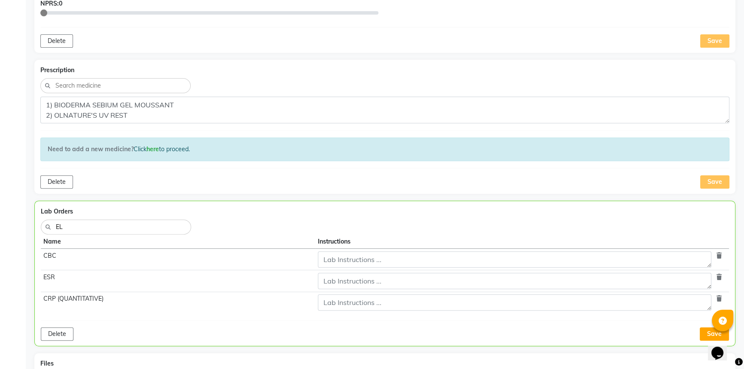
type input "ELE"
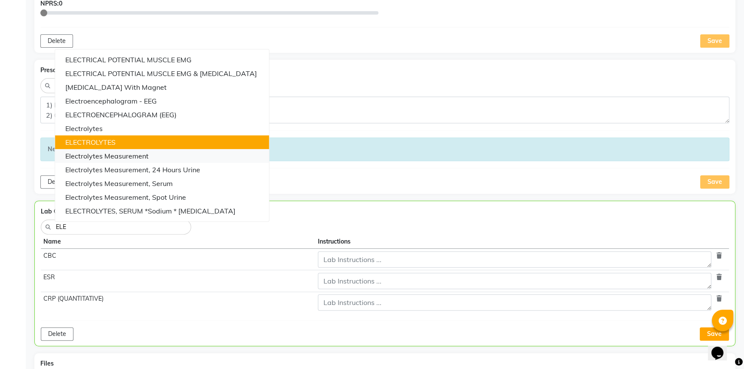
drag, startPoint x: 115, startPoint y: 146, endPoint x: 109, endPoint y: 154, distance: 9.9
click at [112, 152] on ngb-typeahead-window "ELECTRICAL POTENTIAL MUSCLE EMG ELECTRICAL POTENTIAL MUSCLE EMG & [MEDICAL_DATA…" at bounding box center [162, 135] width 215 height 173
click at [99, 142] on span "ELECTROLYTES" at bounding box center [90, 142] width 50 height 9
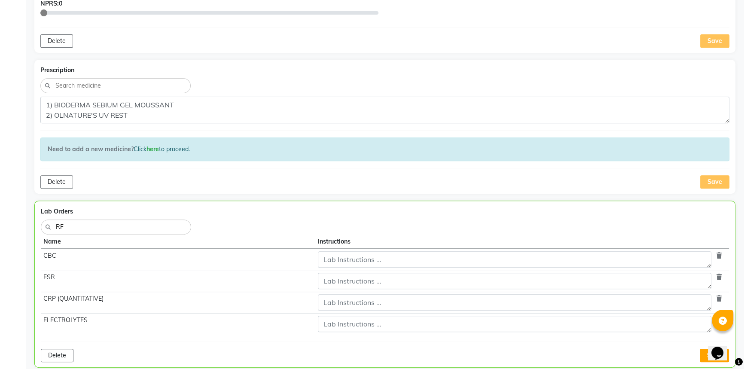
type input "RFT"
click at [76, 243] on span "RFT" at bounding box center [71, 242] width 13 height 9
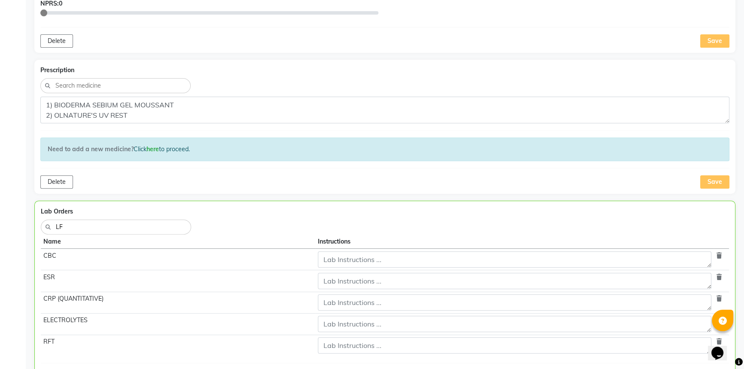
type input "LFT"
click at [74, 243] on span "LFT" at bounding box center [71, 242] width 12 height 9
type input "LIPI"
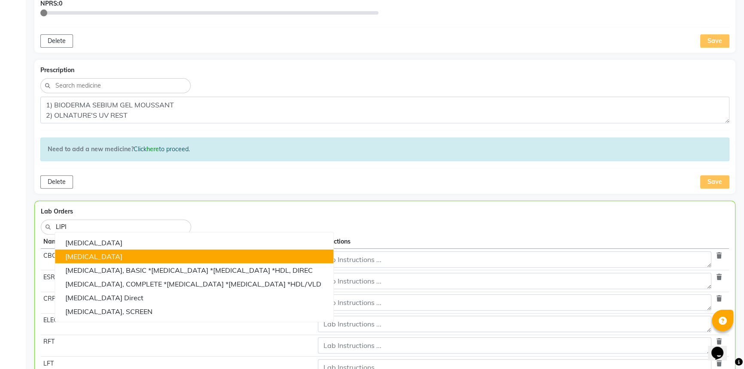
click at [73, 252] on span "[MEDICAL_DATA]" at bounding box center [93, 256] width 57 height 9
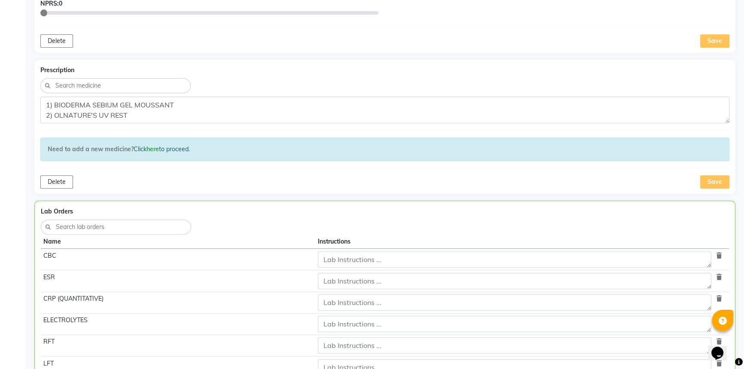
click at [66, 222] on input at bounding box center [120, 227] width 131 height 10
type input "S"
type input "TRI"
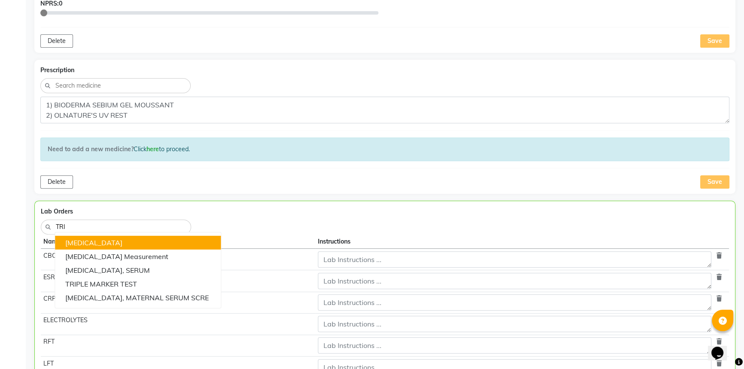
click at [71, 239] on span "[MEDICAL_DATA]" at bounding box center [93, 242] width 57 height 9
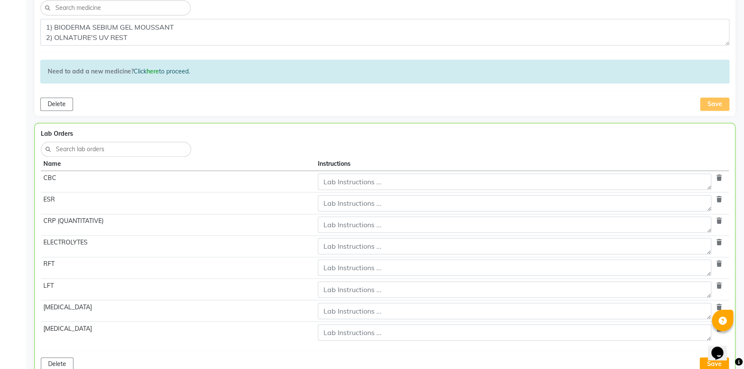
scroll to position [477, 0]
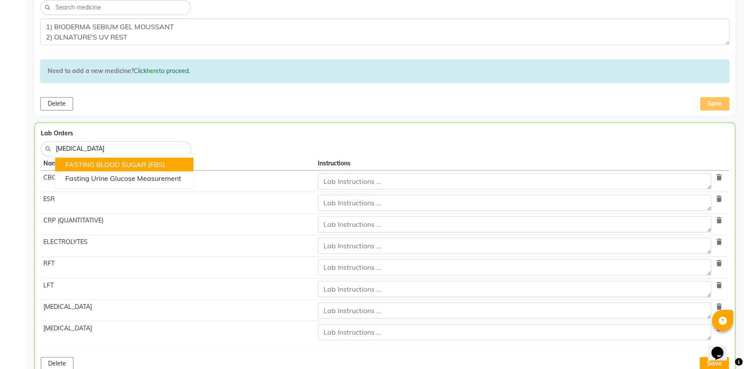
type input "FASTING"
click at [94, 164] on span "FASTING BLOOD SUGAR (FBS)" at bounding box center [115, 164] width 100 height 9
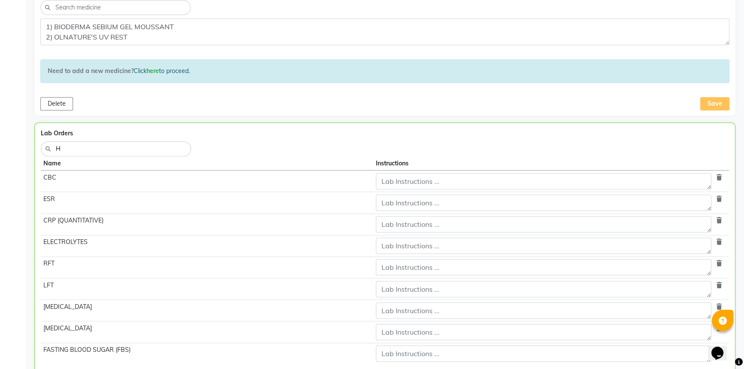
type input "HB"
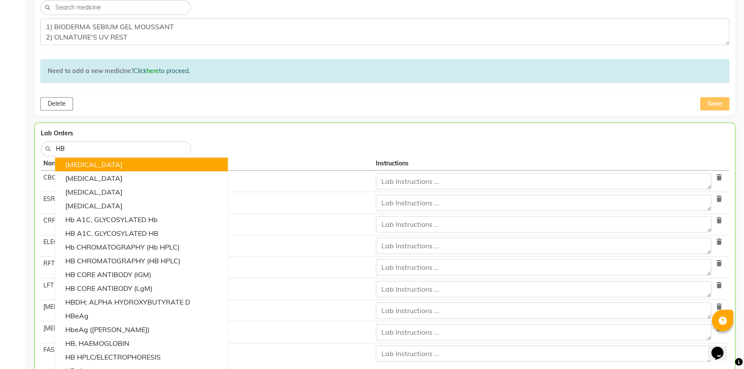
click at [82, 166] on span "[MEDICAL_DATA]" at bounding box center [93, 164] width 57 height 9
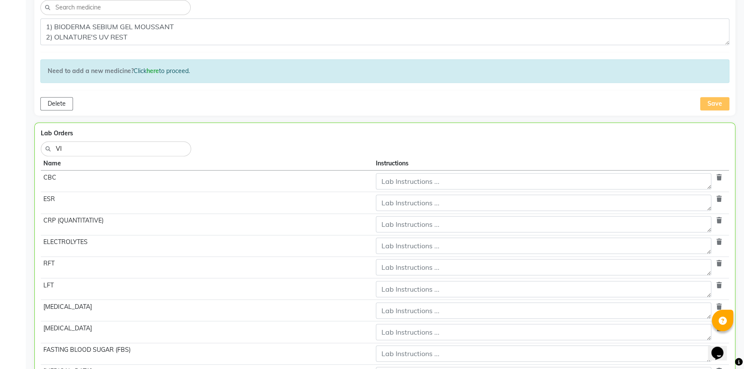
type input "VIT"
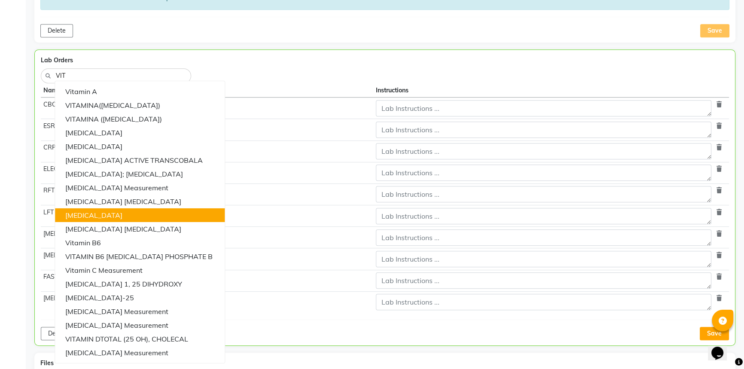
scroll to position [556, 0]
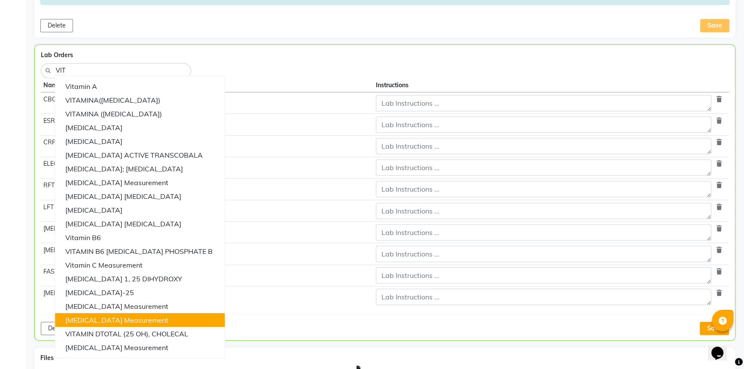
click at [114, 322] on span "[MEDICAL_DATA] measurement" at bounding box center [116, 320] width 103 height 9
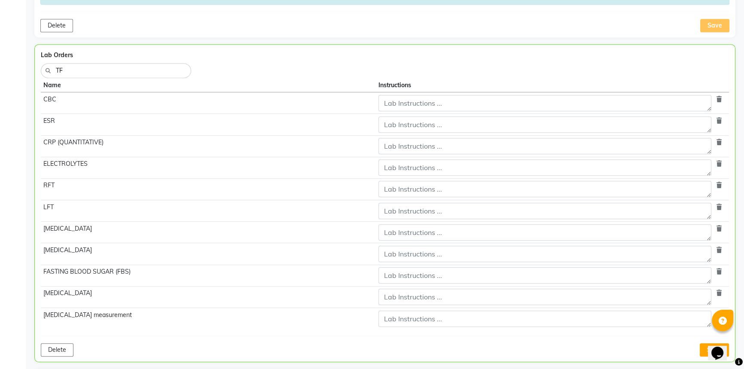
type input "TFT"
click at [103, 98] on span "TFT - Thyroid function test" at bounding box center [109, 100] width 88 height 9
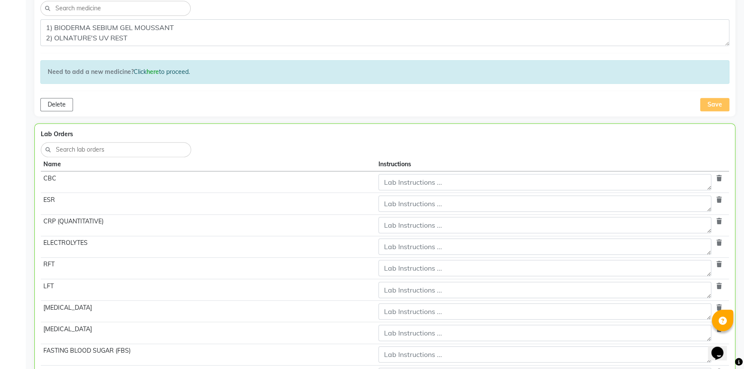
scroll to position [672, 0]
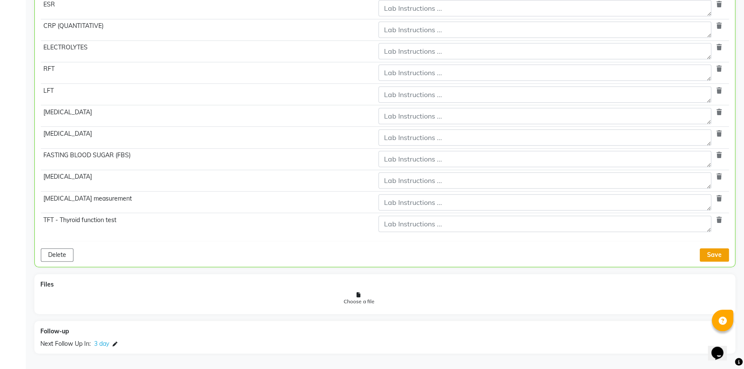
click at [703, 250] on button "Save" at bounding box center [713, 254] width 29 height 13
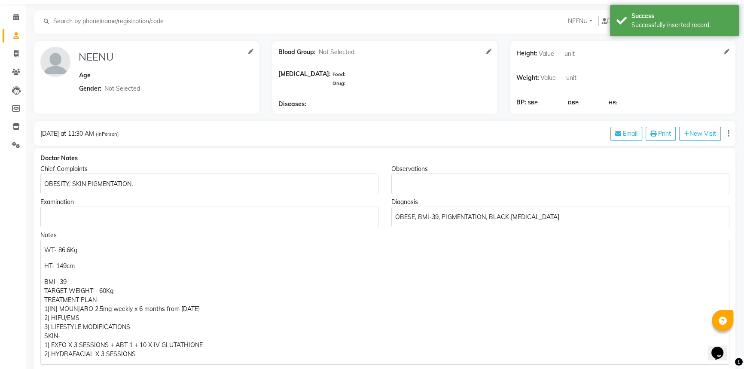
scroll to position [0, 0]
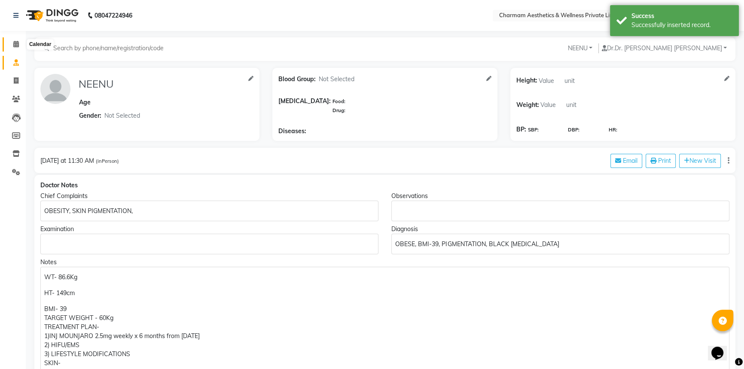
click at [19, 39] on span at bounding box center [16, 44] width 15 height 10
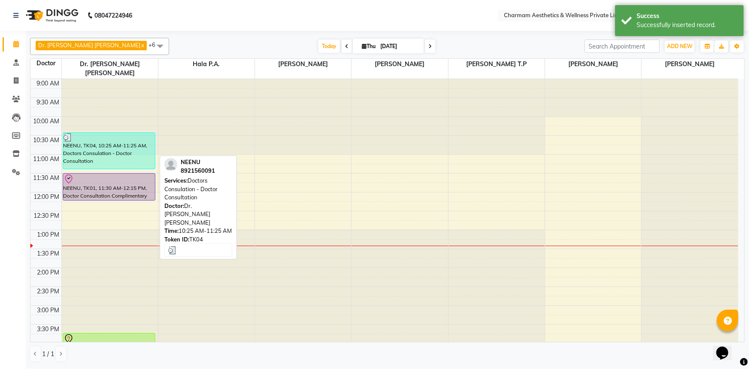
click at [124, 141] on div "NEENU, TK04, 10:25 AM-11:25 AM, Doctors Consulation - Doctor Consultation" at bounding box center [109, 151] width 92 height 36
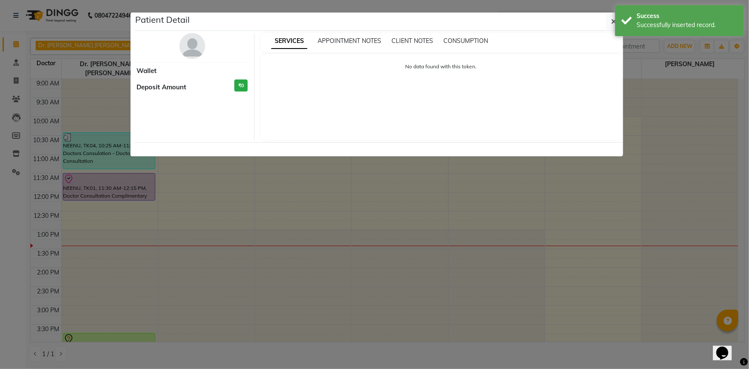
click at [124, 141] on ngb-modal-window "Patient Detail Wallet Deposit Amount ₹0 SERVICES APPOINTMENT NOTES CLIENT NOTES…" at bounding box center [374, 184] width 749 height 369
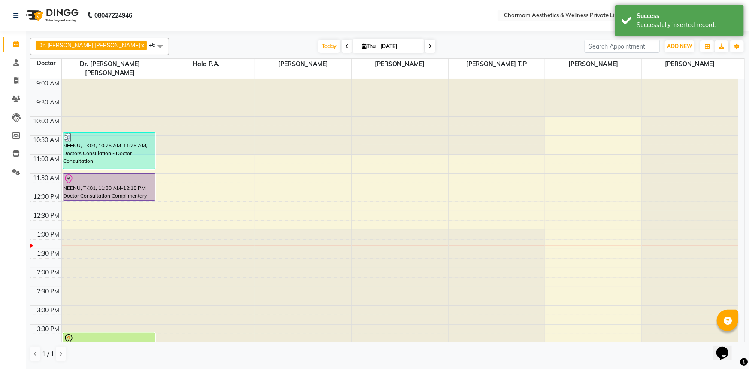
click at [124, 141] on div "NEENU, TK04, 10:25 AM-11:25 AM, Doctors Consulation - Doctor Consultation" at bounding box center [109, 151] width 92 height 36
select select "3"
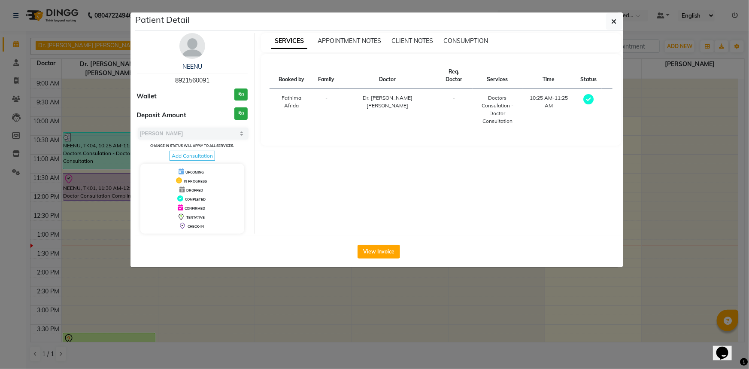
drag, startPoint x: 192, startPoint y: 152, endPoint x: 198, endPoint y: 152, distance: 5.6
click at [192, 152] on span "Add Consultation" at bounding box center [193, 156] width 46 height 10
select select "[DEMOGRAPHIC_DATA]"
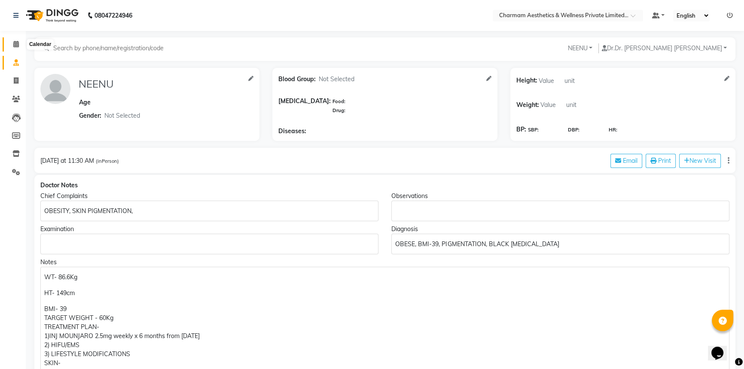
click at [16, 46] on icon at bounding box center [16, 44] width 6 height 6
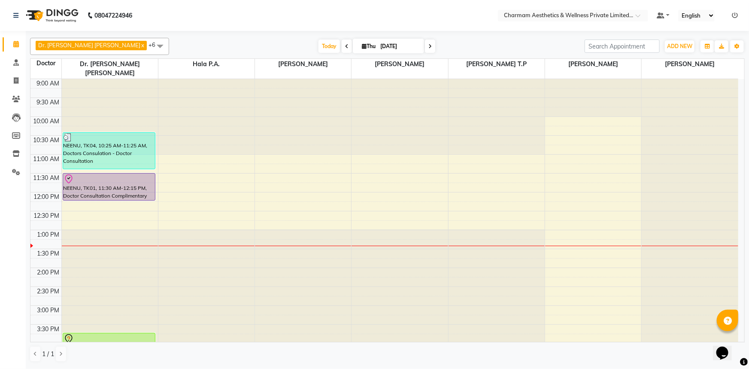
click at [345, 44] on icon at bounding box center [346, 46] width 3 height 5
type input "[DATE]"
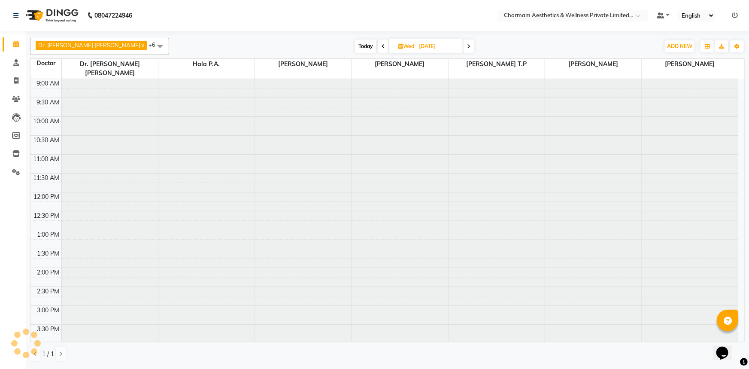
scroll to position [142, 0]
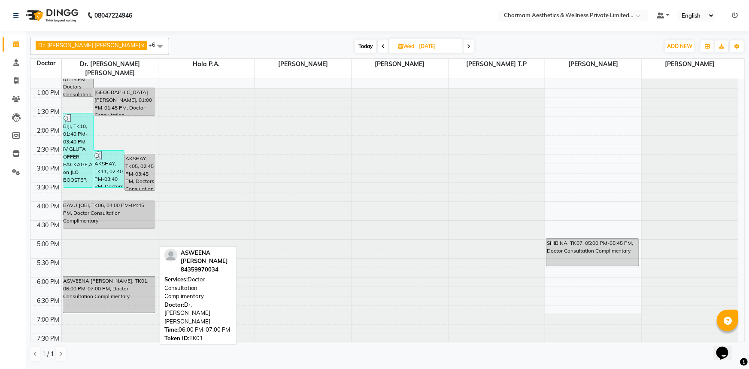
click at [99, 289] on div "ASWEENA [PERSON_NAME], TK01, 06:00 PM-07:00 PM, Doctor Consultation Complimenta…" at bounding box center [109, 294] width 92 height 36
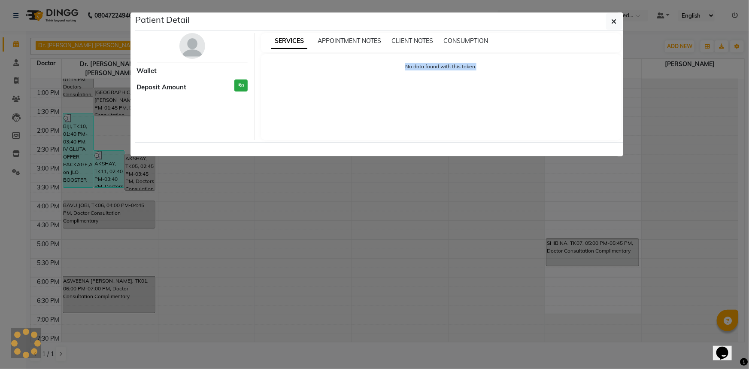
click at [99, 289] on ngb-modal-window "Patient Detail Wallet Deposit Amount ₹0 SERVICES APPOINTMENT NOTES CLIENT NOTES…" at bounding box center [374, 184] width 749 height 369
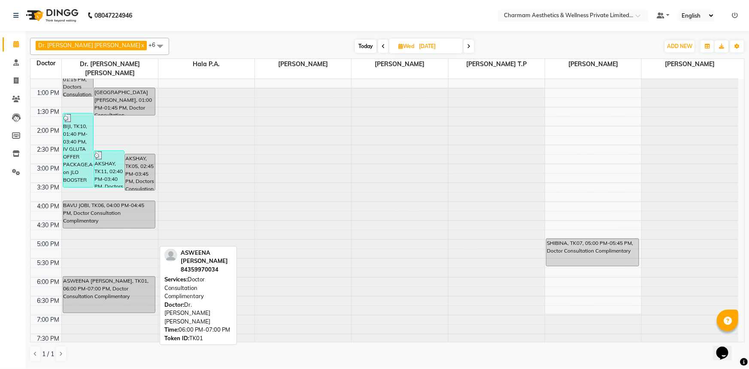
click at [99, 289] on div "ASWEENA [PERSON_NAME], TK01, 06:00 PM-07:00 PM, Doctor Consultation Complimenta…" at bounding box center [109, 294] width 92 height 36
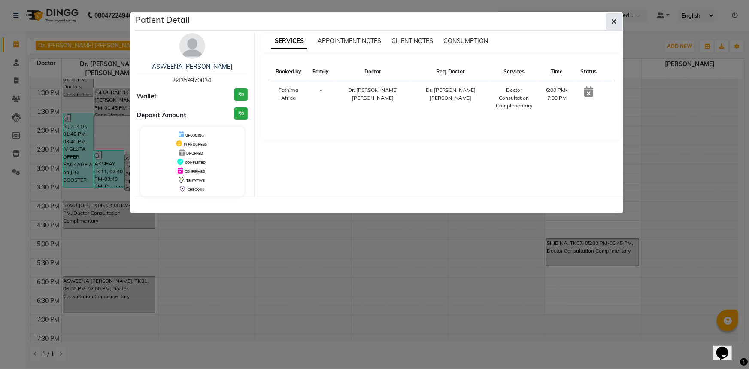
click at [612, 21] on icon "button" at bounding box center [614, 21] width 5 height 7
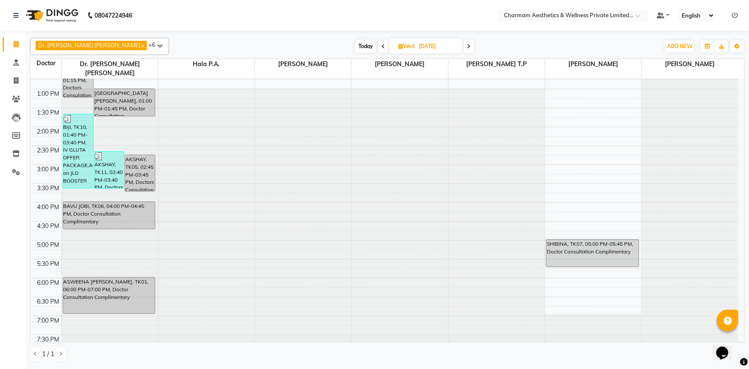
scroll to position [141, 0]
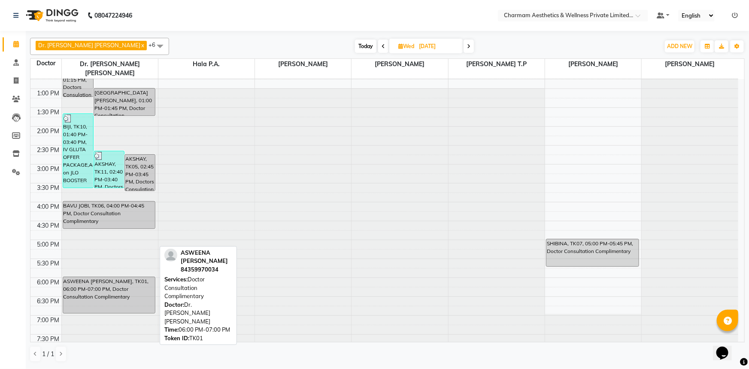
click at [100, 283] on div "ASWEENA [PERSON_NAME], TK01, 06:00 PM-07:00 PM, Doctor Consultation Complimenta…" at bounding box center [109, 295] width 92 height 36
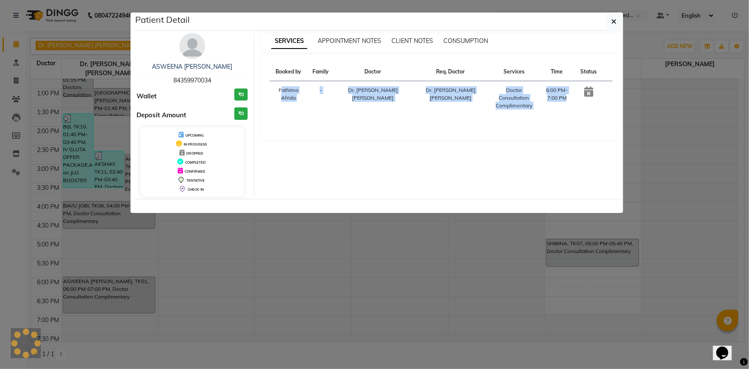
click at [100, 283] on ngb-modal-window "Patient Detail ASWEENA [PERSON_NAME] 84359970034 Wallet ₹0 Deposit Amount ₹0 UP…" at bounding box center [374, 184] width 749 height 369
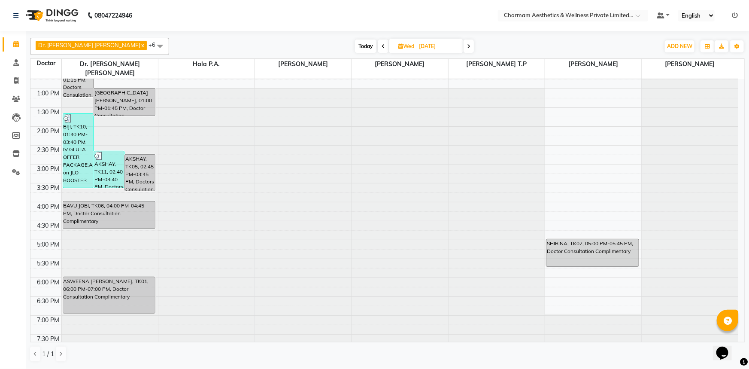
click at [100, 283] on div "ASWEENA [PERSON_NAME], TK01, 06:00 PM-07:00 PM, Doctor Consultation Complimenta…" at bounding box center [109, 295] width 92 height 36
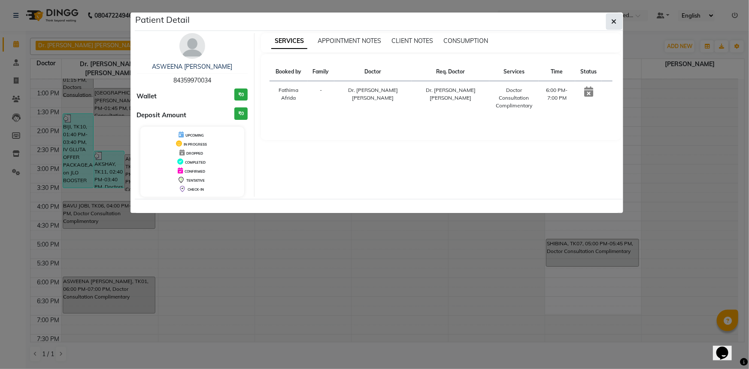
click at [614, 22] on icon "button" at bounding box center [614, 21] width 5 height 7
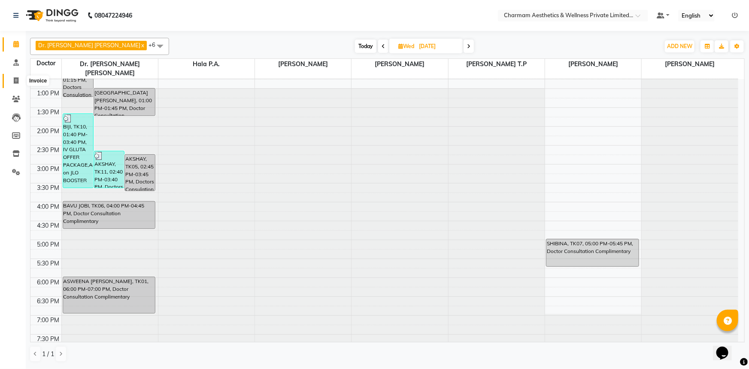
click at [15, 79] on icon at bounding box center [16, 80] width 5 height 6
select select "service"
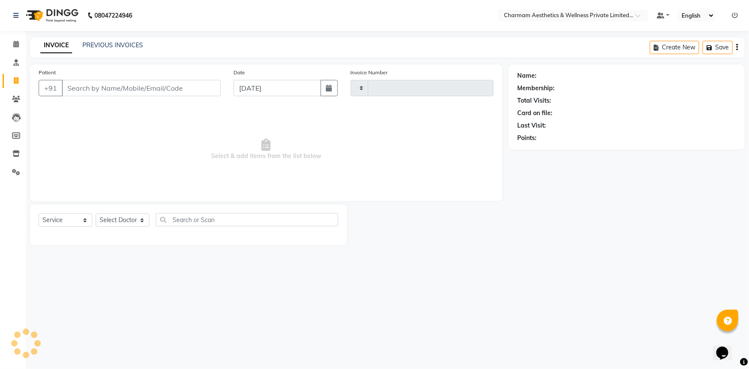
type input "0351"
select select "7625"
click at [15, 97] on icon at bounding box center [16, 99] width 8 height 6
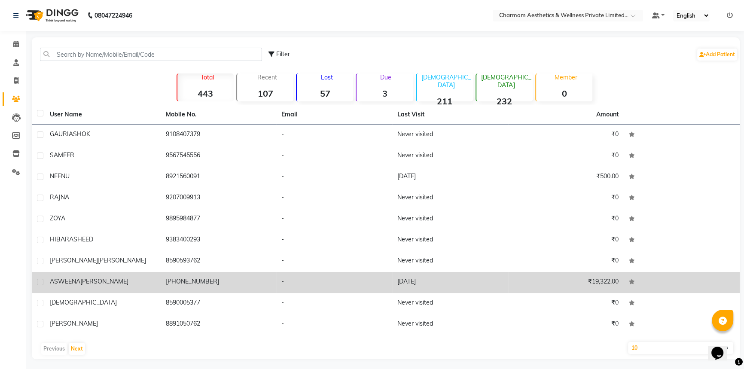
click at [226, 286] on td "[PHONE_NUMBER]" at bounding box center [219, 282] width 116 height 21
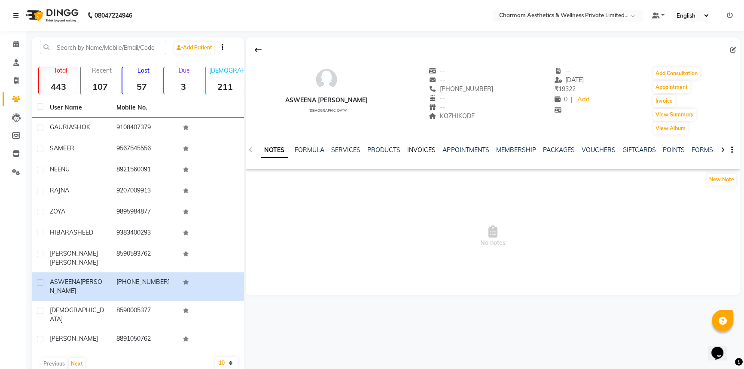
click at [416, 146] on link "INVOICES" at bounding box center [421, 150] width 28 height 8
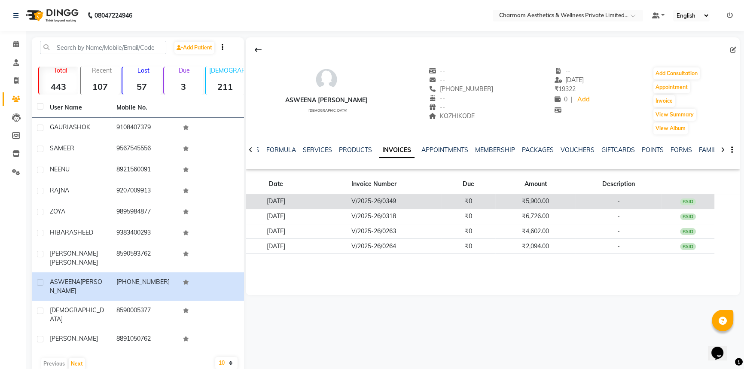
click at [470, 201] on td "₹0" at bounding box center [468, 201] width 54 height 15
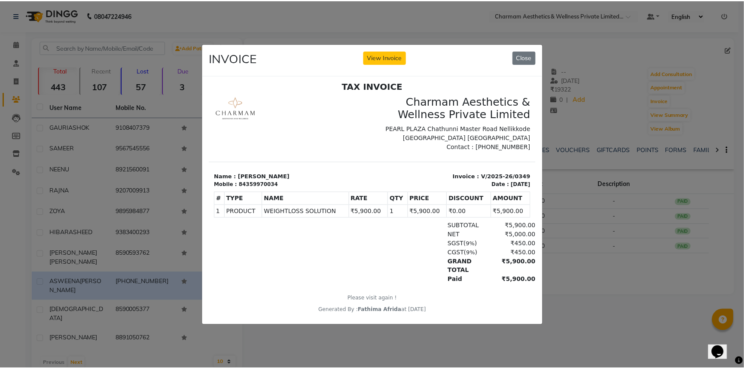
scroll to position [7, 0]
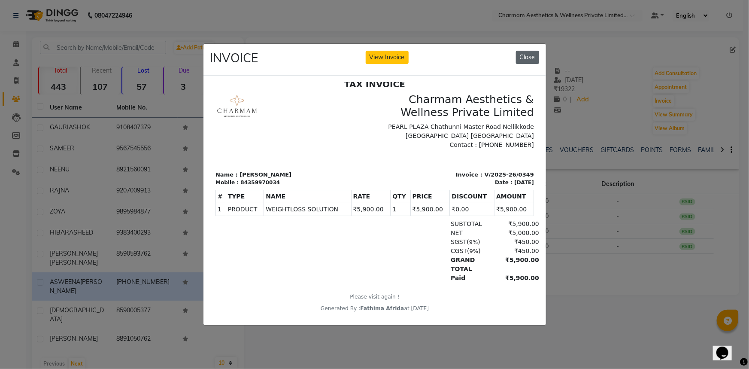
click at [523, 51] on button "Close" at bounding box center [527, 57] width 23 height 13
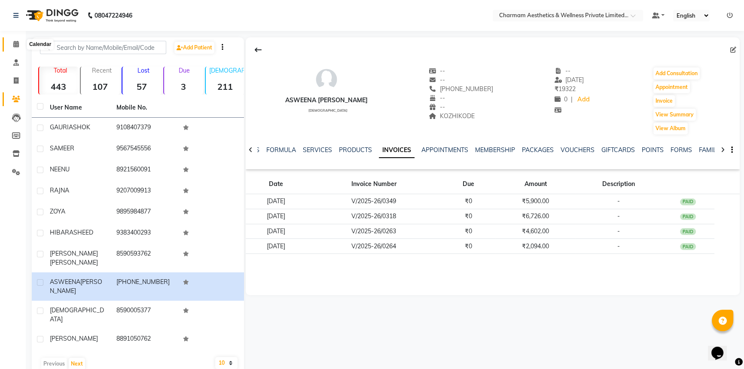
click at [14, 43] on icon at bounding box center [16, 44] width 6 height 6
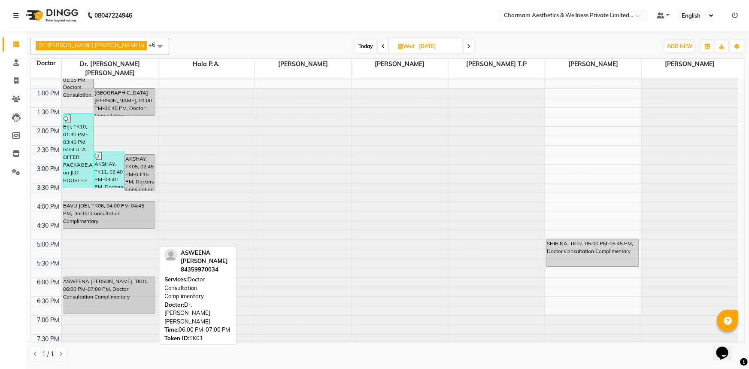
click at [86, 291] on div "ASWEENA [PERSON_NAME], TK01, 06:00 PM-07:00 PM, Doctor Consultation Complimenta…" at bounding box center [109, 295] width 92 height 36
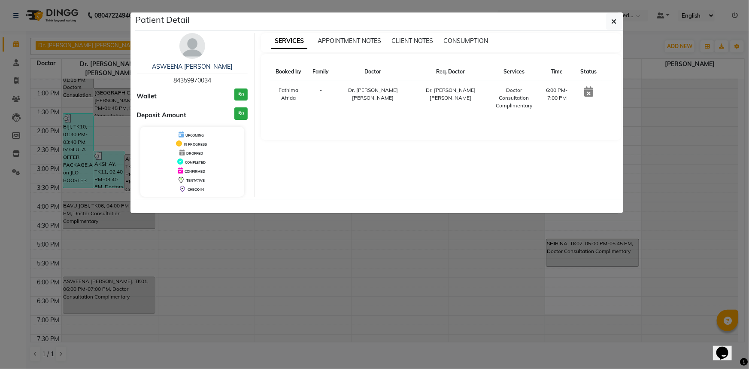
click at [503, 88] on div "Doctor Consultation Complimentary" at bounding box center [514, 97] width 39 height 23
click at [427, 47] on div "SERVICES APPOINTMENT NOTES CLIENT NOTES CONSUMPTION" at bounding box center [441, 42] width 360 height 19
click at [416, 42] on span "CLIENT NOTES" at bounding box center [413, 41] width 42 height 8
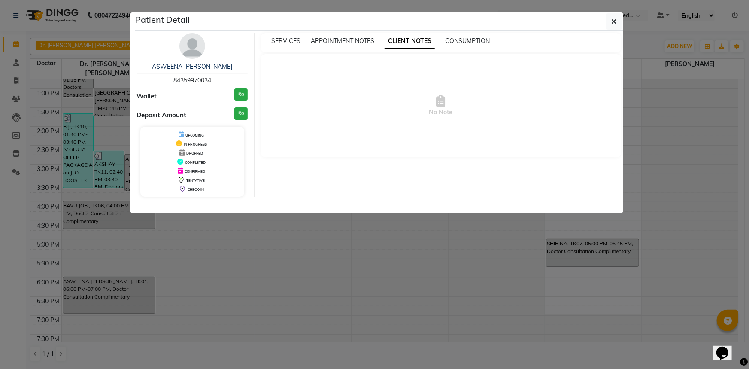
click at [376, 37] on div "SERVICES APPOINTMENT NOTES CLIENT NOTES CONSUMPTION" at bounding box center [436, 40] width 350 height 9
click at [368, 40] on span "APPOINTMENT NOTES" at bounding box center [343, 41] width 64 height 8
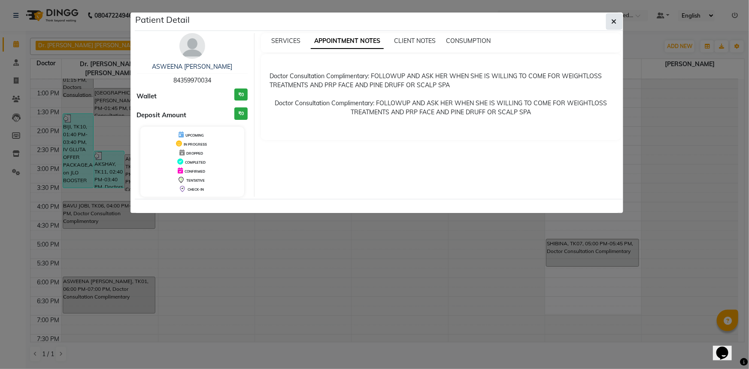
click at [606, 21] on button "button" at bounding box center [614, 21] width 16 height 16
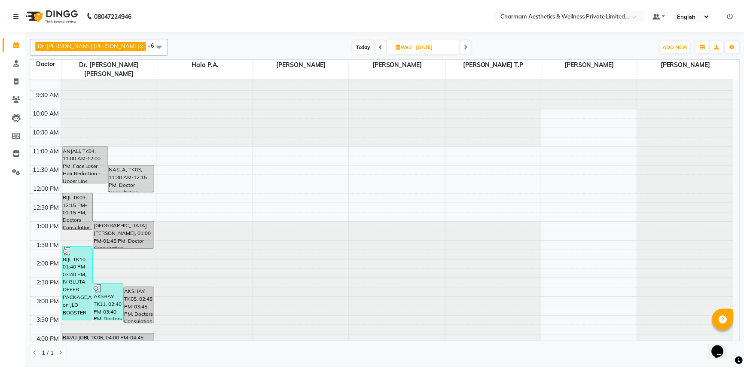
scroll to position [141, 0]
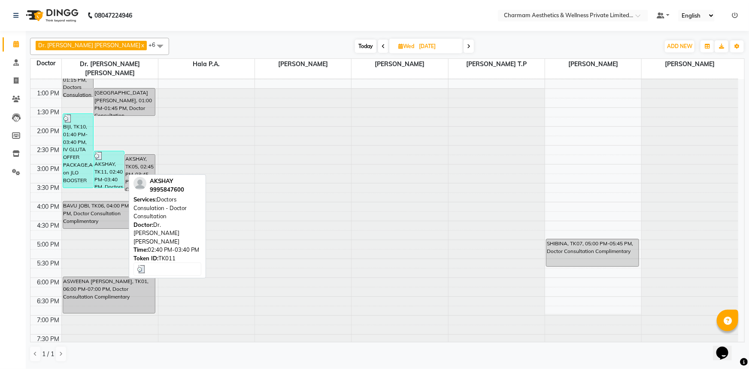
click at [115, 166] on div "AKSHAY, TK11, 02:40 PM-03:40 PM, Doctors Consulation - Doctor Consultation" at bounding box center [109, 169] width 30 height 36
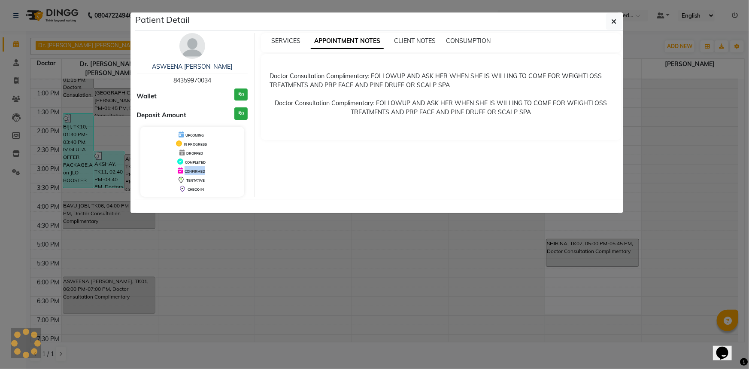
click at [115, 166] on ngb-modal-window "Patient Detail ASWEENA ELIZEBATH 84359970034 Wallet ₹0 Deposit Amount ₹0 UPCOMI…" at bounding box center [374, 184] width 749 height 369
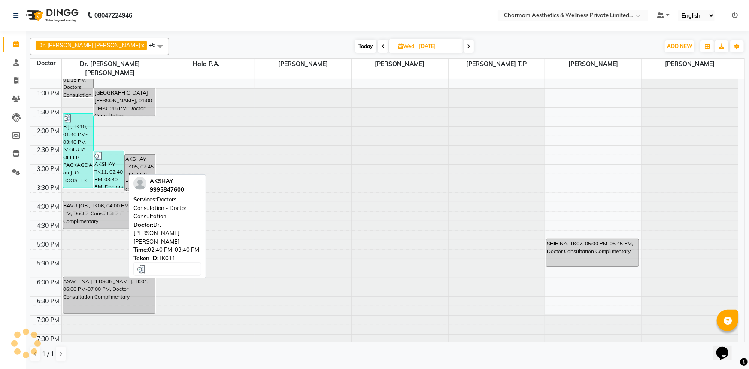
click at [115, 166] on div "AKSHAY, TK11, 02:40 PM-03:40 PM, Doctors Consulation - Doctor Consultation" at bounding box center [109, 169] width 30 height 36
select select "3"
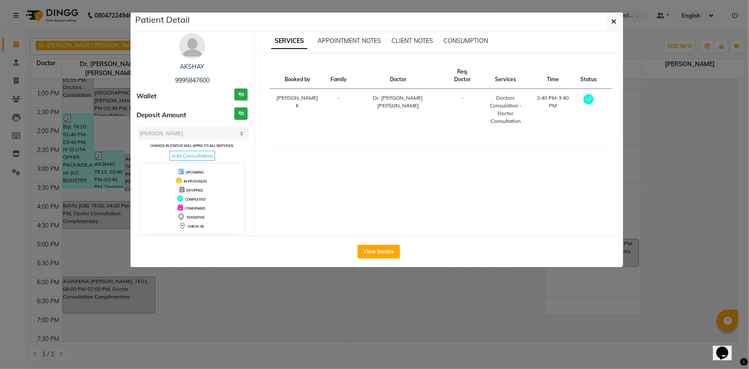
click at [203, 155] on span "Add Consultation" at bounding box center [193, 156] width 46 height 10
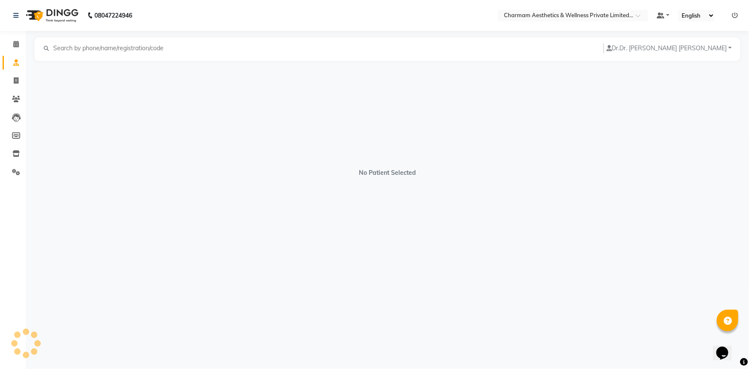
select select "male"
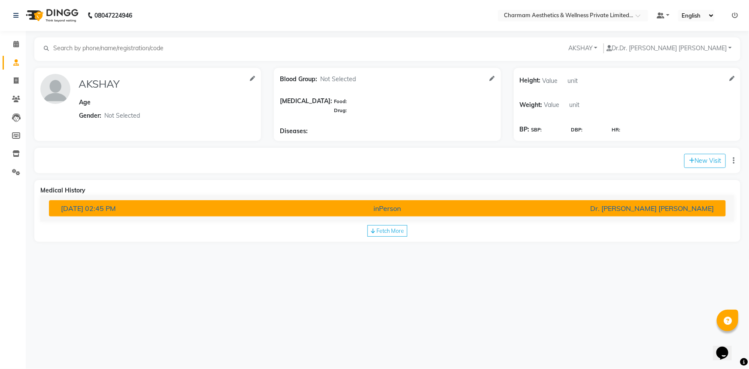
click at [372, 205] on div "inPerson" at bounding box center [387, 208] width 222 height 10
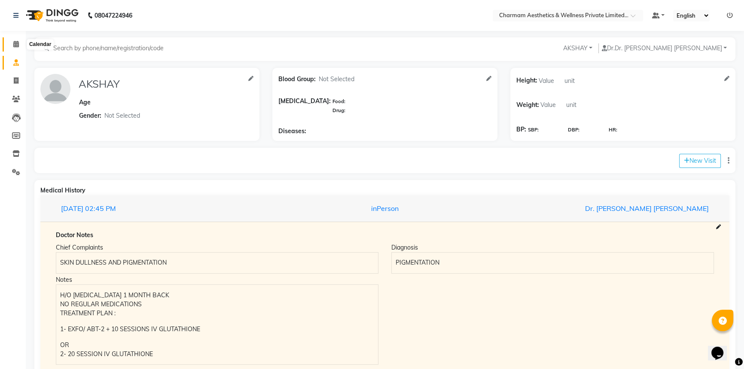
drag, startPoint x: 17, startPoint y: 44, endPoint x: 21, endPoint y: 48, distance: 6.1
click at [17, 44] on icon at bounding box center [16, 44] width 6 height 6
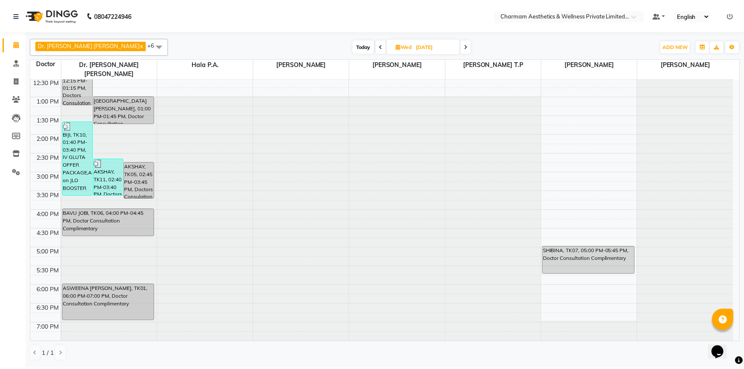
scroll to position [141, 0]
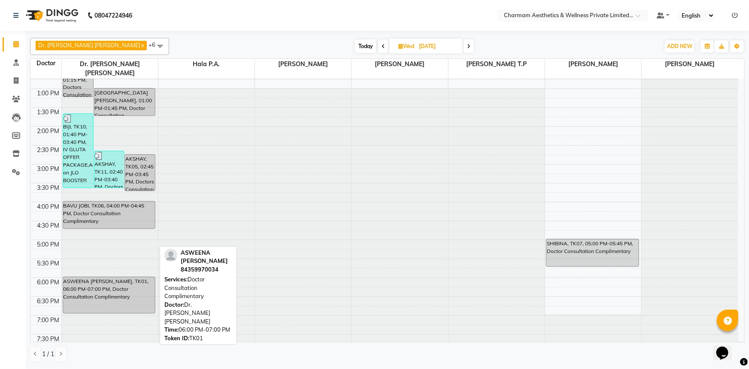
click at [116, 283] on div "ASWEENA [PERSON_NAME], TK01, 06:00 PM-07:00 PM, Doctor Consultation Complimenta…" at bounding box center [109, 295] width 92 height 36
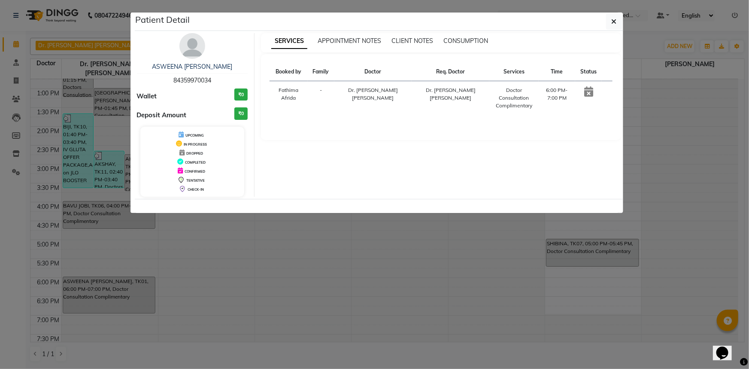
click at [242, 118] on h3 "₹0" at bounding box center [240, 113] width 13 height 12
click at [539, 90] on td "6:00 PM-7:00 PM" at bounding box center [557, 98] width 37 height 34
click at [575, 88] on td at bounding box center [588, 98] width 27 height 34
drag, startPoint x: 611, startPoint y: 16, endPoint x: 534, endPoint y: 74, distance: 96.5
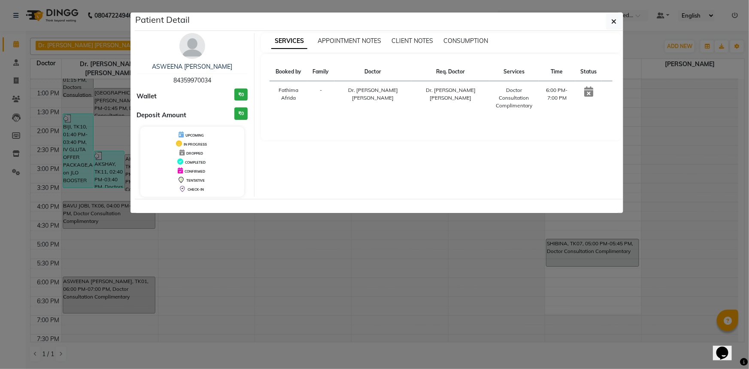
click at [611, 17] on button "button" at bounding box center [614, 21] width 16 height 16
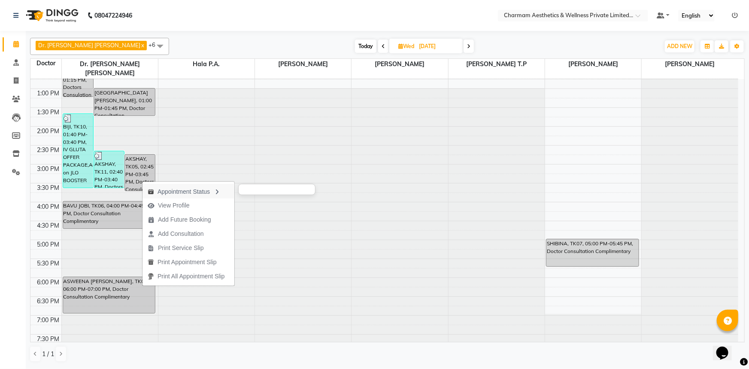
click at [195, 195] on div "Appointment Status" at bounding box center [189, 191] width 92 height 15
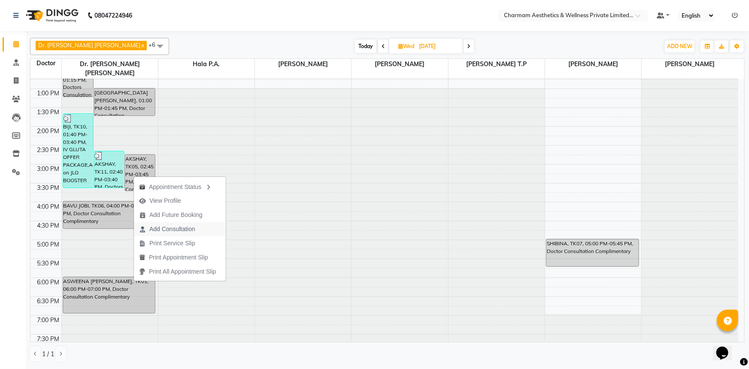
click at [184, 231] on span "Add Consultation" at bounding box center [172, 229] width 46 height 9
select select "[DEMOGRAPHIC_DATA]"
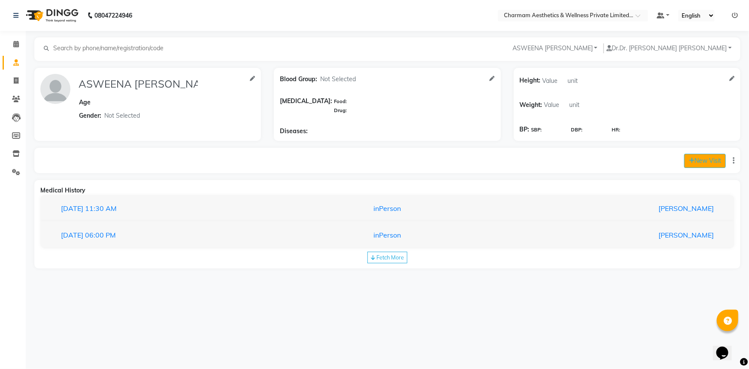
click at [700, 163] on button "New Visit" at bounding box center [705, 161] width 42 height 14
select select "795"
select select "inPerson"
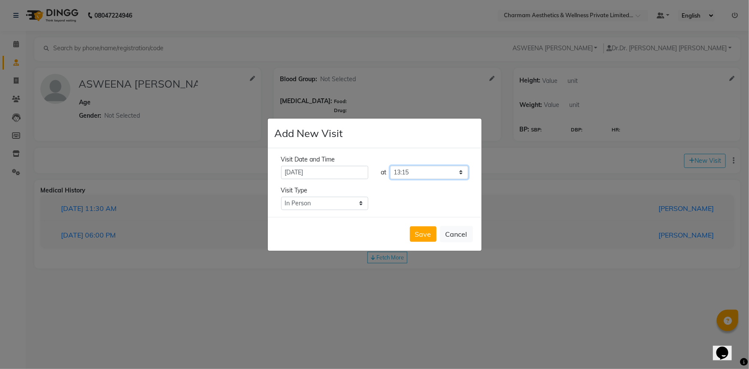
click at [426, 174] on select "Select time 09:00 09:15 09:30 09:45 10:00 10:15 10:30 10:45 11:00 11:15 11:30 1…" at bounding box center [429, 172] width 78 height 13
select select "1110"
click at [390, 166] on select "Select time 09:00 09:15 09:30 09:45 10:00 10:15 10:30 10:45 11:00 11:15 11:30 1…" at bounding box center [429, 172] width 78 height 13
click at [432, 235] on button "Save" at bounding box center [423, 233] width 27 height 15
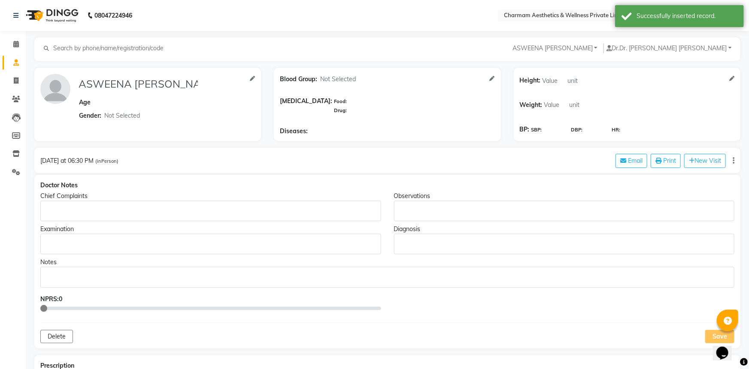
type input "ASWEENA [PERSON_NAME]"
select select "[DEMOGRAPHIC_DATA]"
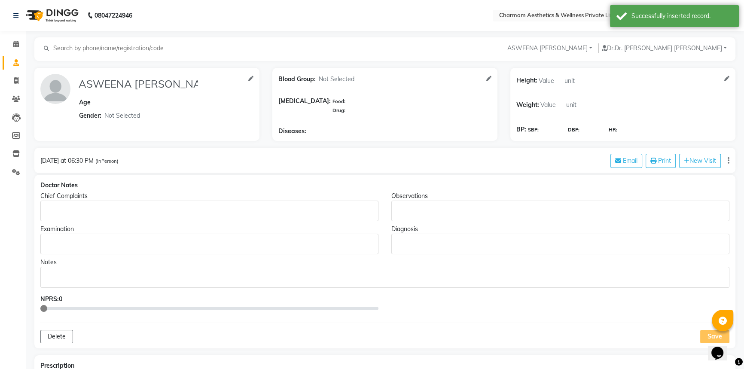
click at [59, 160] on span "[DATE]" at bounding box center [49, 161] width 18 height 8
click at [727, 161] on icon "button" at bounding box center [728, 161] width 2 height 0
click at [567, 163] on div "04-09-2025 at 06:30 PM (inPerson) Email Print New Visit" at bounding box center [384, 160] width 701 height 25
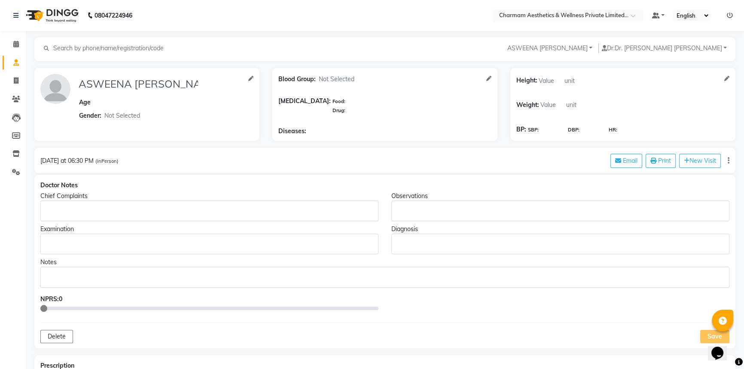
click at [728, 161] on icon "button" at bounding box center [728, 161] width 2 height 0
click at [91, 162] on span "at 06:30 PM" at bounding box center [77, 161] width 33 height 8
click at [17, 46] on icon at bounding box center [16, 44] width 6 height 6
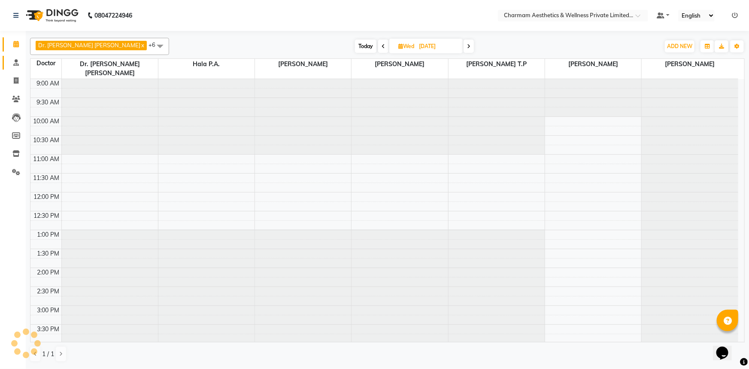
scroll to position [125, 0]
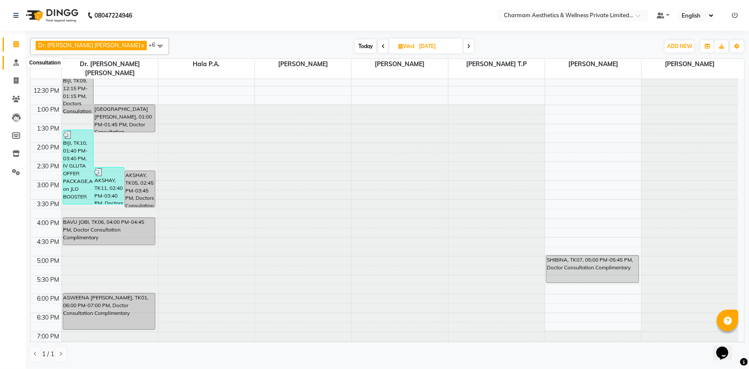
click at [13, 58] on span at bounding box center [16, 63] width 15 height 10
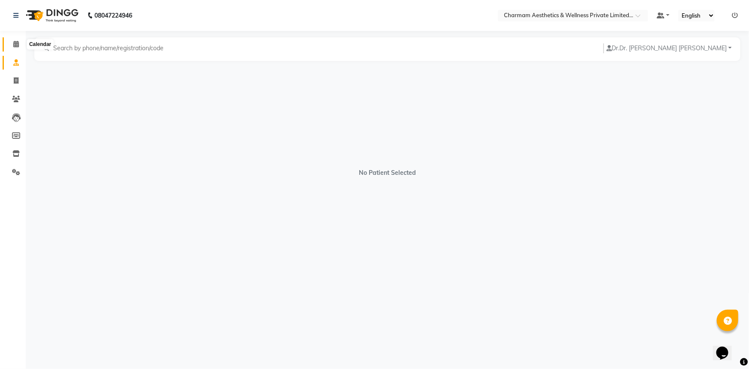
click at [17, 46] on icon at bounding box center [16, 44] width 6 height 6
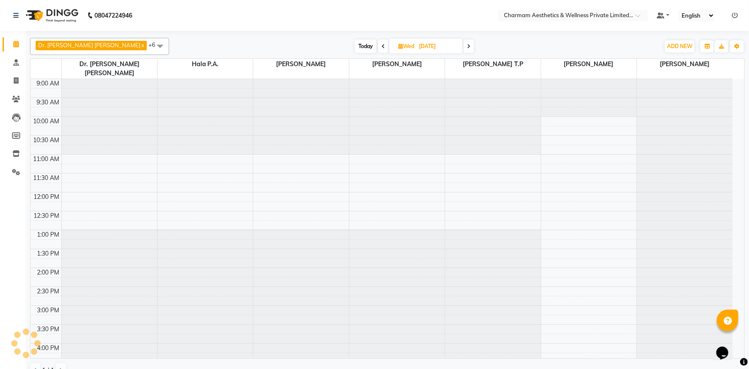
click at [17, 46] on icon at bounding box center [16, 44] width 6 height 6
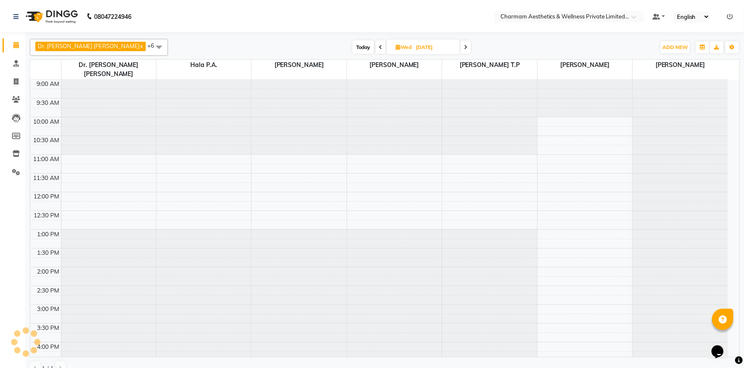
scroll to position [125, 0]
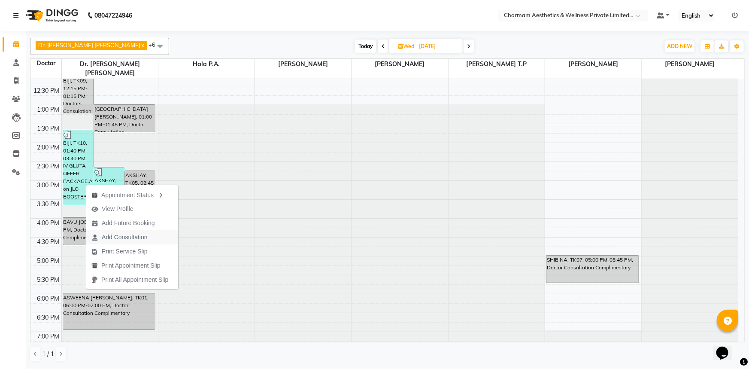
click at [115, 232] on span "Add Consultation" at bounding box center [119, 237] width 67 height 14
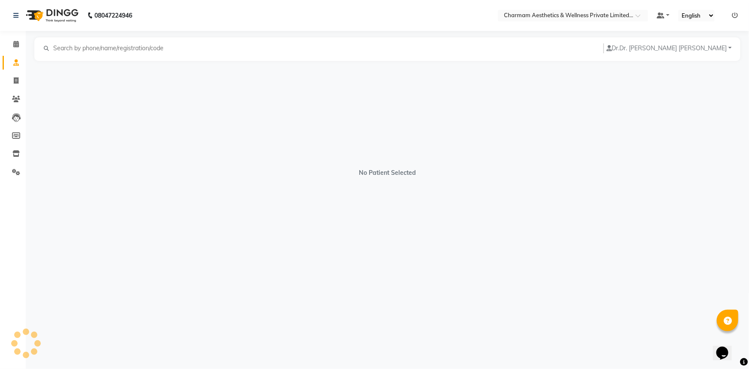
select select "[DEMOGRAPHIC_DATA]"
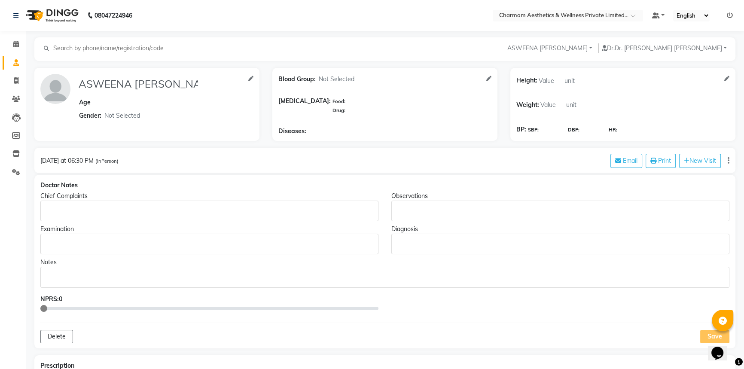
click at [728, 161] on icon "button" at bounding box center [728, 161] width 2 height 0
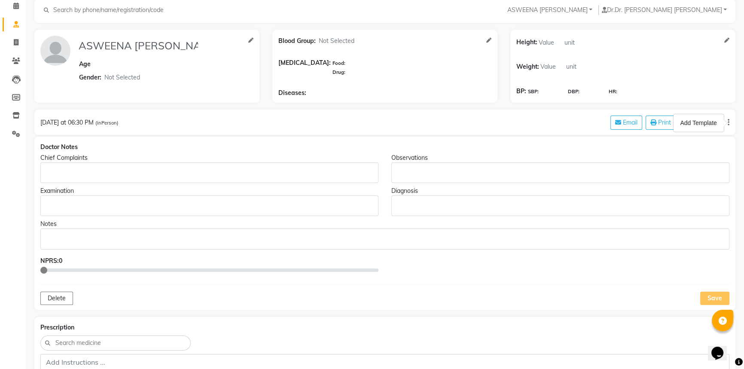
scroll to position [117, 0]
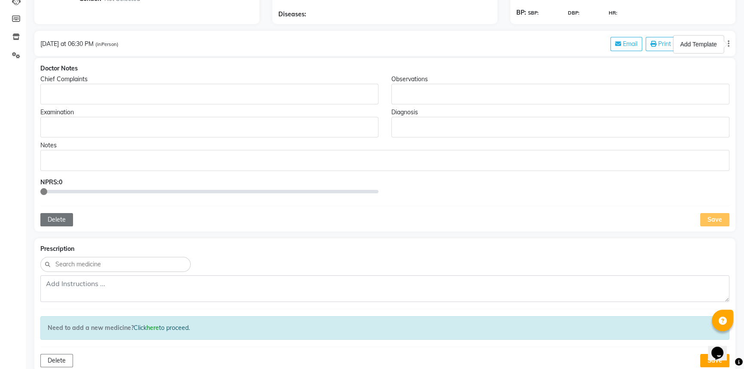
click at [62, 220] on button "Delete" at bounding box center [56, 219] width 33 height 13
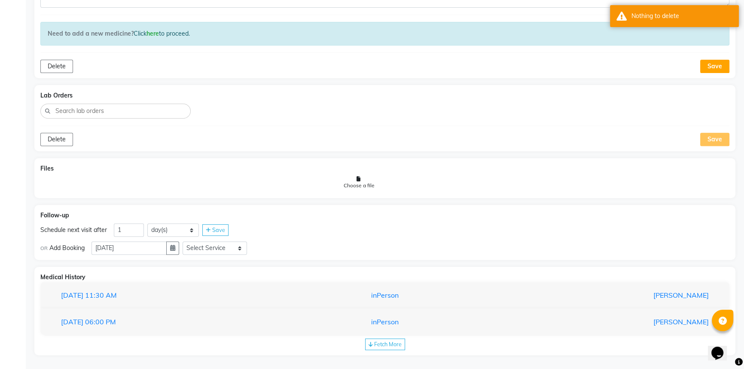
scroll to position [413, 0]
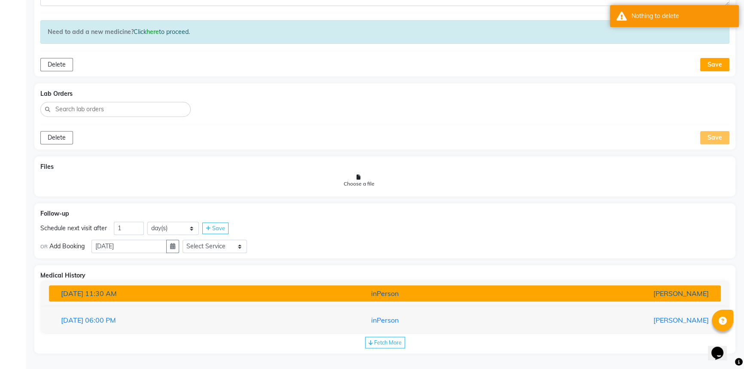
click at [407, 291] on div "inPerson" at bounding box center [385, 293] width 220 height 10
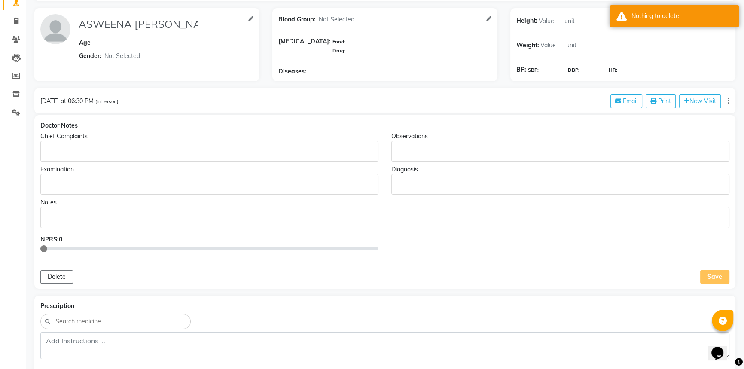
scroll to position [0, 0]
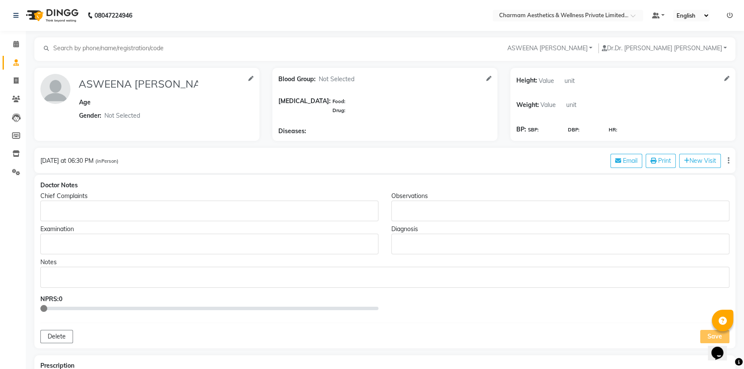
click at [727, 160] on button "button" at bounding box center [728, 160] width 2 height 9
click at [708, 161] on div "Add Template" at bounding box center [698, 161] width 40 height 11
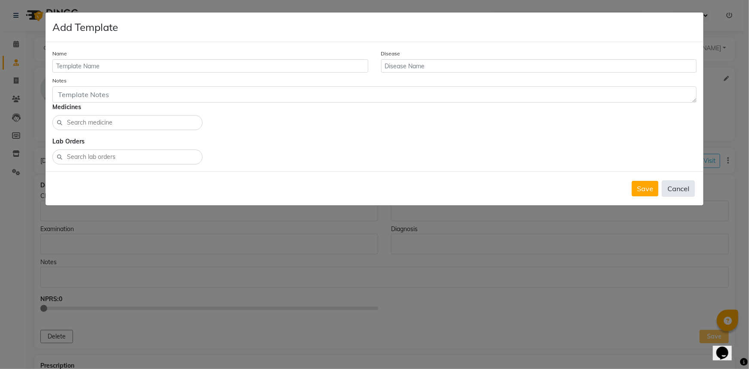
click at [672, 188] on button "Cancel" at bounding box center [678, 188] width 33 height 16
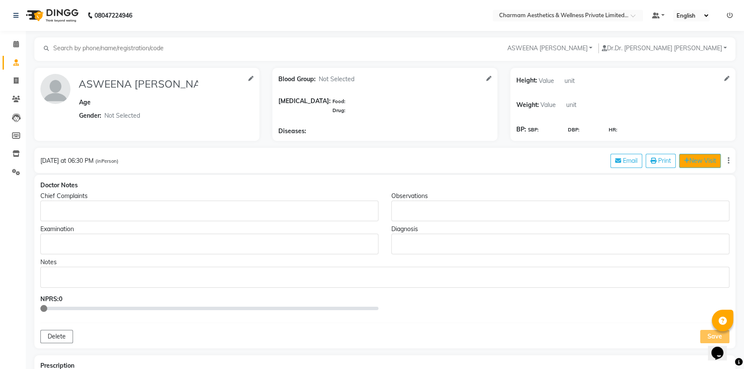
click at [680, 159] on button "New Visit" at bounding box center [700, 161] width 42 height 14
select select "795"
select select "inPerson"
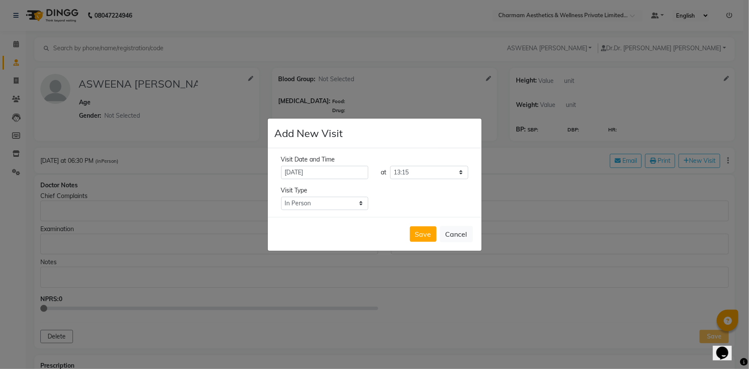
drag, startPoint x: 291, startPoint y: 170, endPoint x: 418, endPoint y: 206, distance: 131.4
click at [294, 170] on input "[DATE]" at bounding box center [324, 172] width 87 height 13
select select "9"
select select "2025"
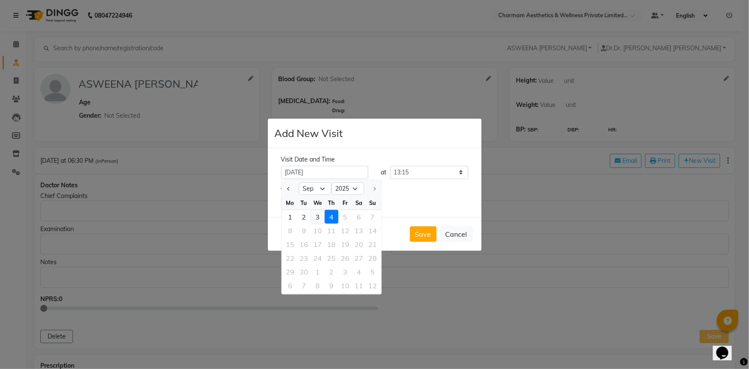
click at [317, 218] on div "3" at bounding box center [318, 216] width 14 height 14
type input "[DATE]"
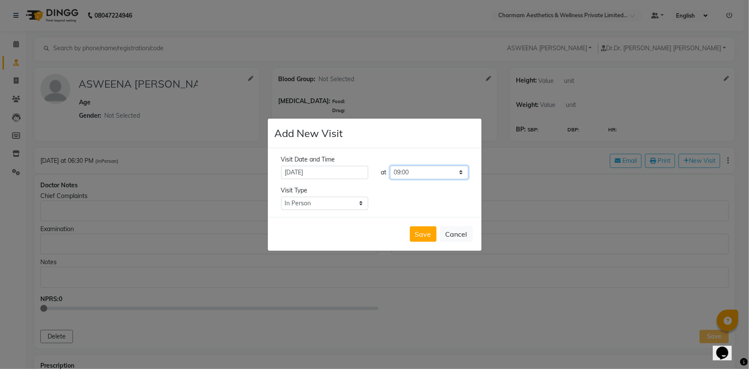
click at [425, 176] on select "Select time 09:00 09:15 09:30 09:45 10:00 10:15 10:30 10:45 11:00 11:15 11:30 1…" at bounding box center [429, 172] width 78 height 13
select select "1110"
click at [390, 166] on select "Select time 09:00 09:15 09:30 09:45 10:00 10:15 10:30 10:45 11:00 11:15 11:30 1…" at bounding box center [429, 172] width 78 height 13
click at [428, 234] on button "Save" at bounding box center [423, 233] width 27 height 15
type input "ASWEENA [PERSON_NAME]"
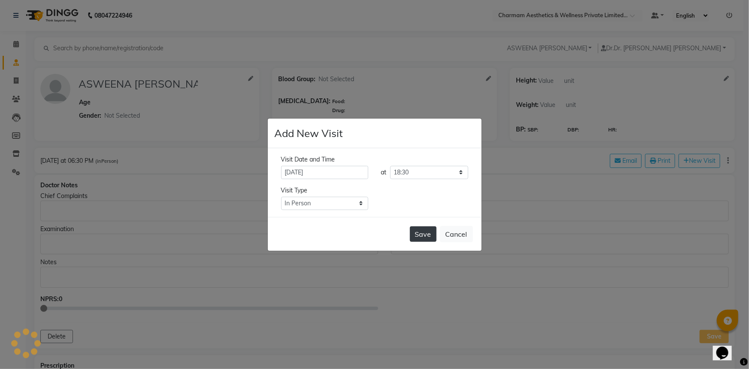
select select "[DEMOGRAPHIC_DATA]"
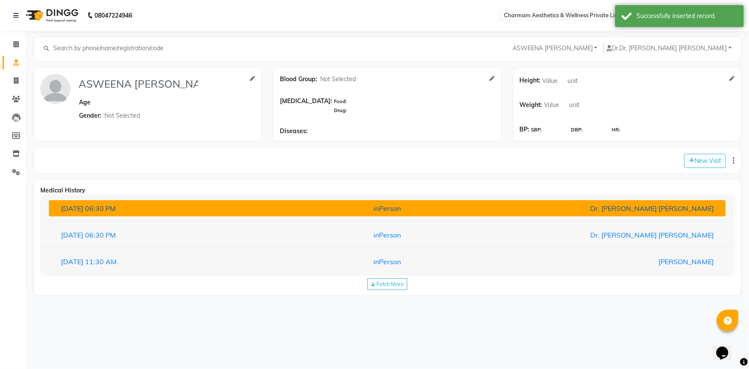
click at [238, 202] on button "03-09-2025 06:30 PM inPerson Dr. Aysha Lubna" at bounding box center [387, 208] width 677 height 16
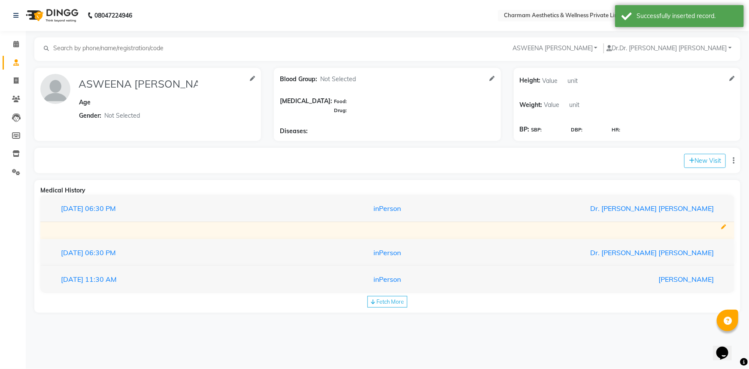
click at [724, 226] on icon at bounding box center [723, 227] width 5 height 5
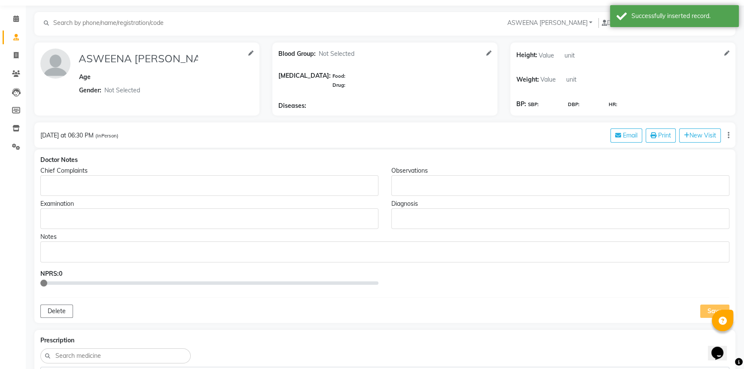
scroll to position [39, 0]
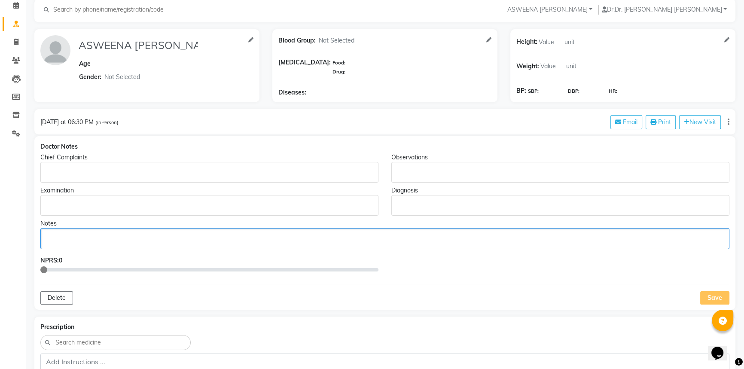
click at [65, 232] on div "Rich Text Editor, main" at bounding box center [384, 238] width 689 height 21
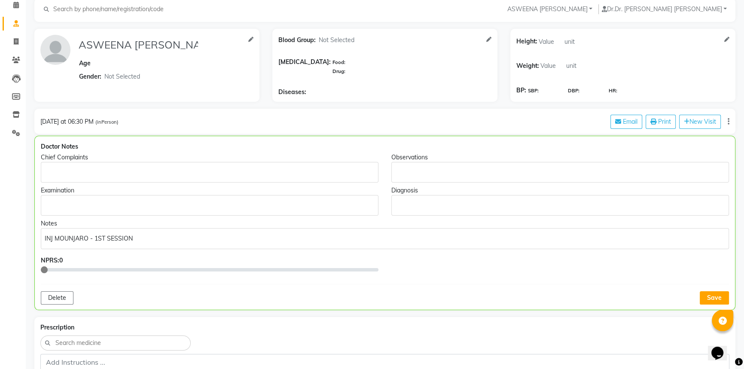
click at [711, 294] on button "Save" at bounding box center [713, 297] width 29 height 13
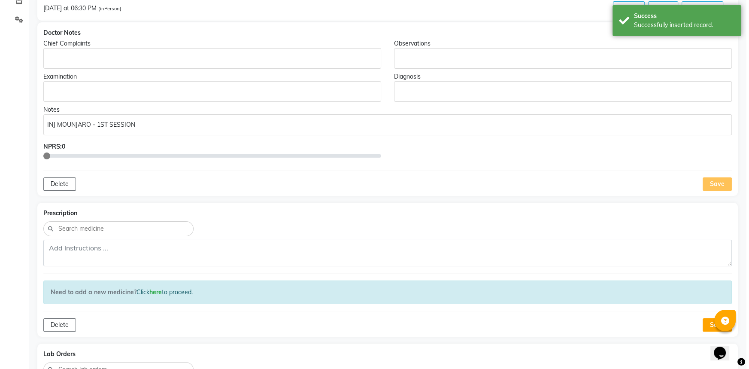
scroll to position [0, 0]
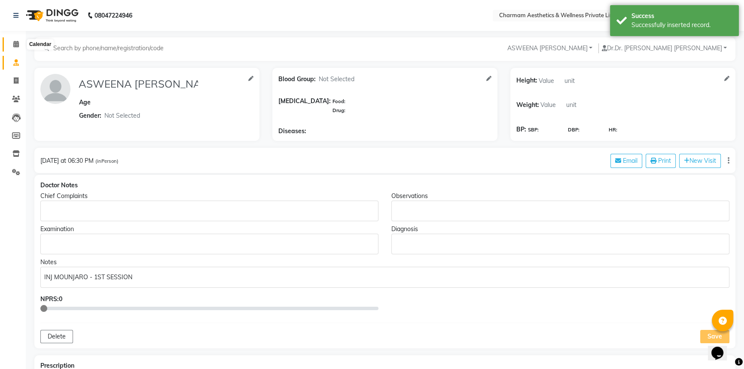
drag, startPoint x: 17, startPoint y: 46, endPoint x: 10, endPoint y: 49, distance: 7.1
click at [16, 45] on icon at bounding box center [16, 44] width 6 height 6
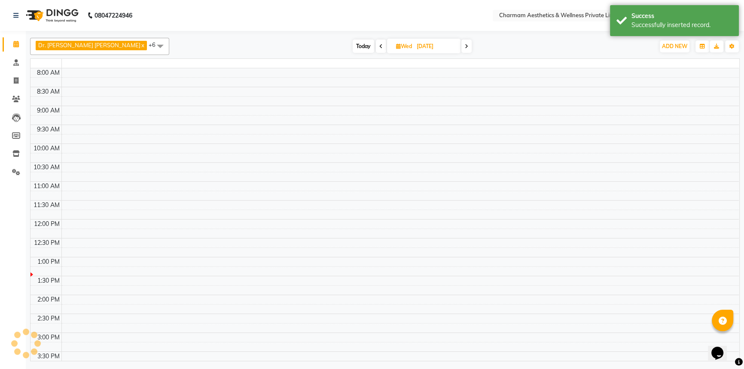
scroll to position [125, 0]
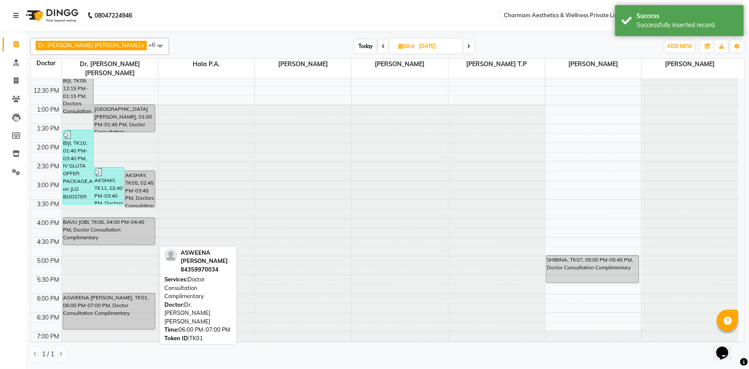
click at [85, 308] on div "ASWEENA [PERSON_NAME], TK01, 06:00 PM-07:00 PM, Doctor Consultation Complimenta…" at bounding box center [109, 311] width 92 height 36
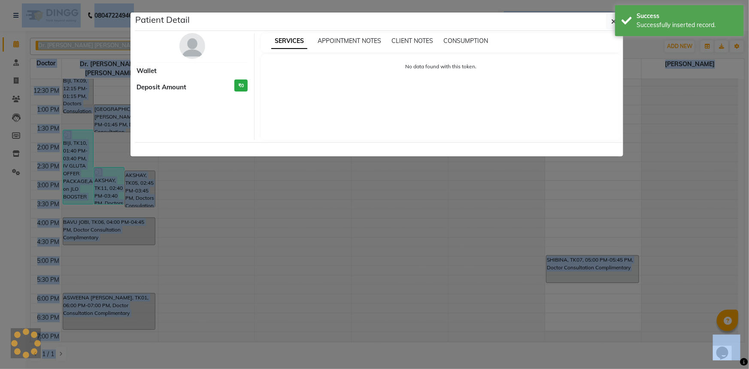
click at [85, 308] on ngb-modal-window "Patient Detail Wallet Deposit Amount ₹0 SERVICES APPOINTMENT NOTES CLIENT NOTES…" at bounding box center [374, 184] width 749 height 369
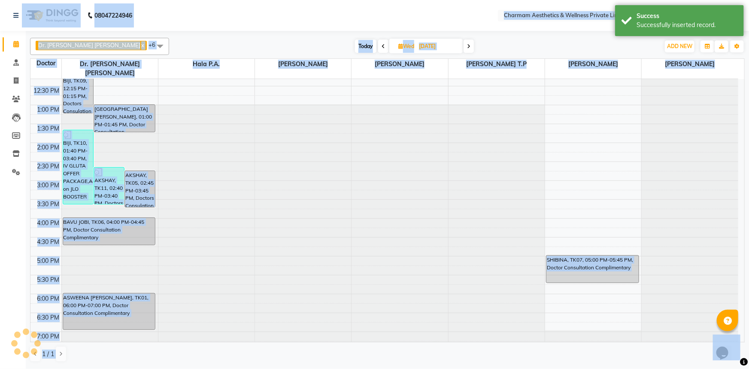
click at [85, 308] on div "ASWEENA [PERSON_NAME], TK01, 06:00 PM-07:00 PM, Doctor Consultation Complimenta…" at bounding box center [109, 311] width 92 height 36
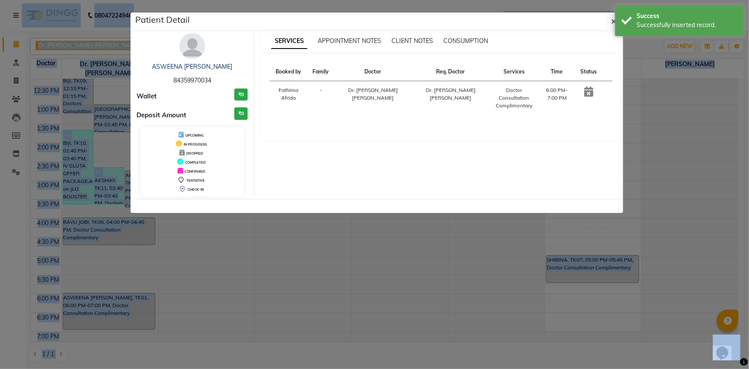
click at [612, 20] on icon "button" at bounding box center [614, 21] width 5 height 7
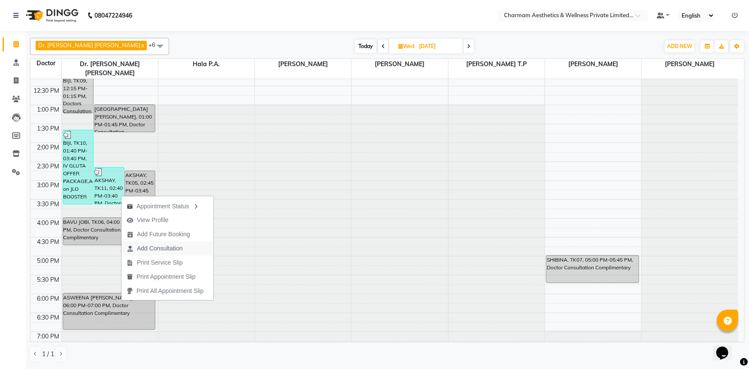
click at [176, 246] on span "Add Consultation" at bounding box center [160, 248] width 46 height 9
select select "[DEMOGRAPHIC_DATA]"
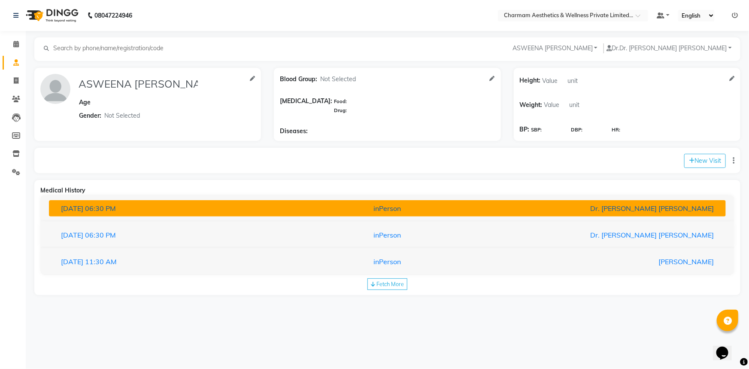
click at [299, 207] on div "inPerson" at bounding box center [387, 208] width 222 height 10
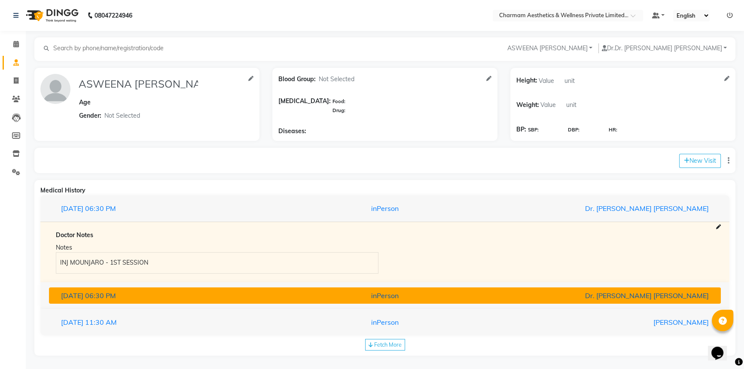
click at [286, 298] on div "inPerson" at bounding box center [385, 295] width 220 height 10
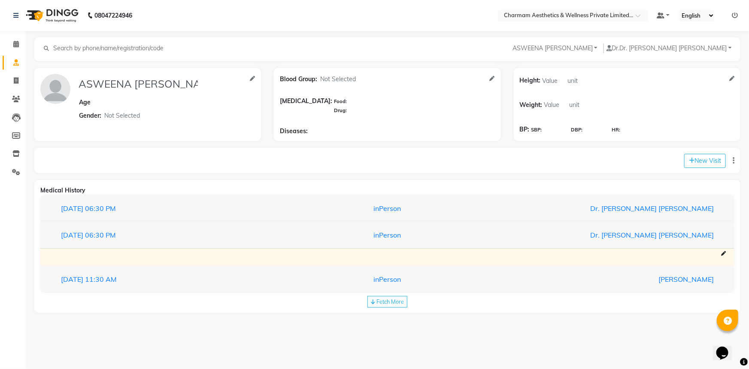
click at [375, 303] on div "Fetch More" at bounding box center [387, 302] width 40 height 12
click at [723, 255] on icon at bounding box center [723, 253] width 5 height 5
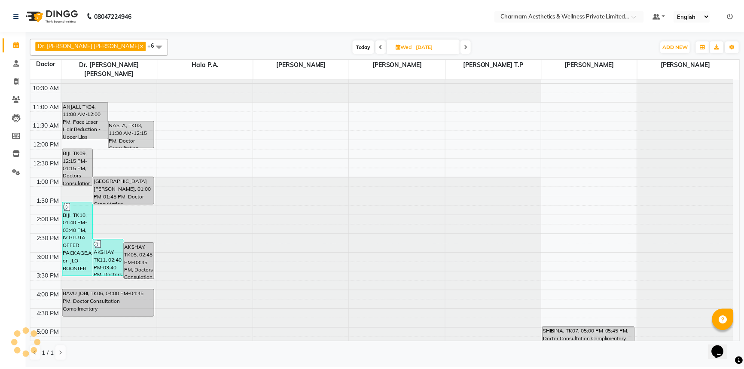
scroll to position [141, 0]
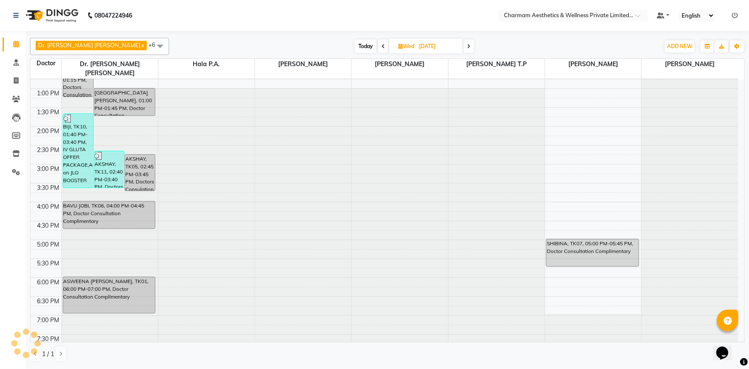
drag, startPoint x: 126, startPoint y: 266, endPoint x: 101, endPoint y: 289, distance: 33.7
click at [101, 289] on div "ASWEENA [PERSON_NAME], TK01, 06:00 PM-07:00 PM, Doctor Consultation Complimenta…" at bounding box center [109, 295] width 92 height 36
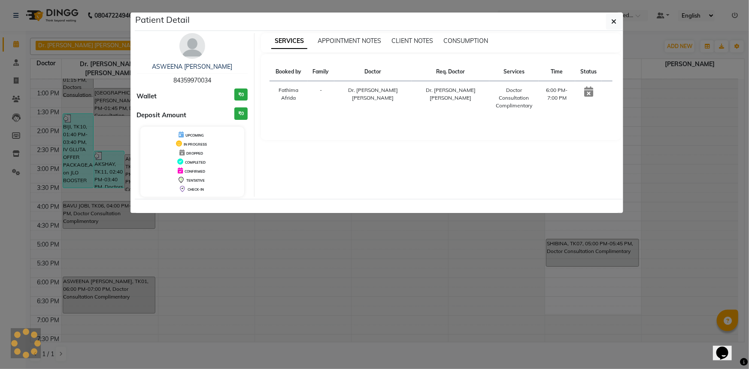
drag, startPoint x: 101, startPoint y: 289, endPoint x: 89, endPoint y: 290, distance: 12.5
click at [89, 290] on ngb-modal-window "Patient Detail ASWEENA [PERSON_NAME] 84359970034 Wallet ₹0 Deposit Amount ₹0 UP…" at bounding box center [374, 184] width 749 height 369
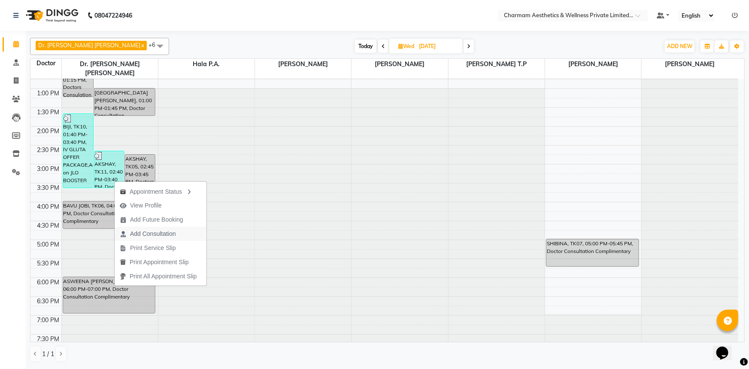
click at [150, 232] on span "Add Consultation" at bounding box center [153, 233] width 46 height 9
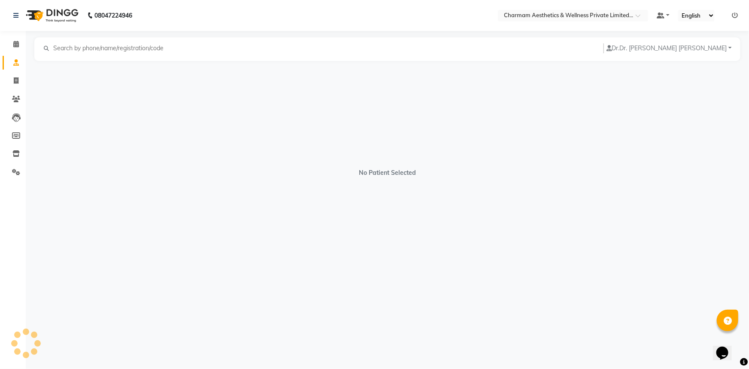
select select "[DEMOGRAPHIC_DATA]"
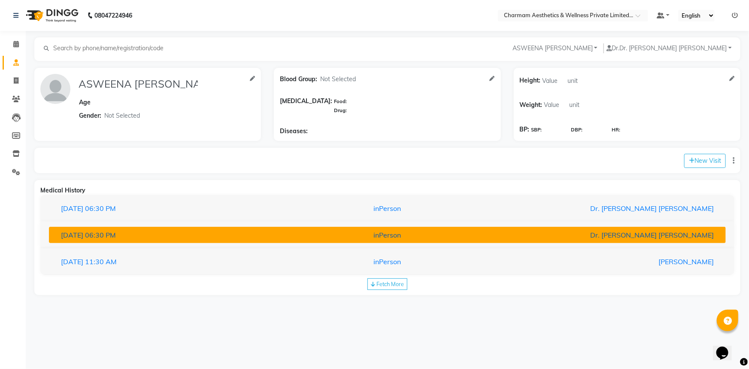
drag, startPoint x: 412, startPoint y: 232, endPoint x: 403, endPoint y: 233, distance: 8.7
click at [403, 233] on div "inPerson" at bounding box center [387, 235] width 222 height 10
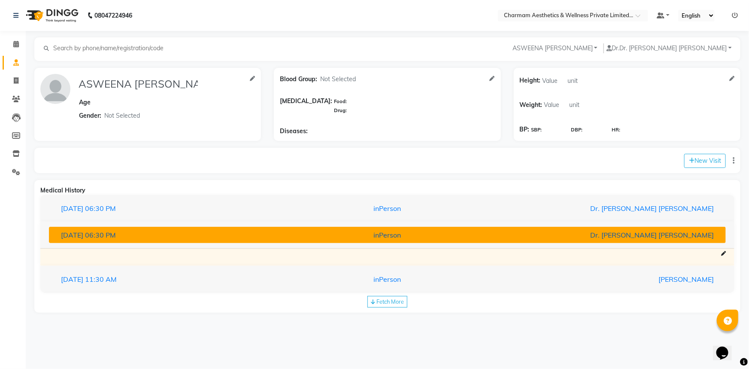
click at [403, 233] on div "inPerson" at bounding box center [387, 235] width 222 height 10
drag, startPoint x: 403, startPoint y: 233, endPoint x: 395, endPoint y: 239, distance: 10.5
click at [395, 239] on div "inPerson" at bounding box center [387, 235] width 222 height 10
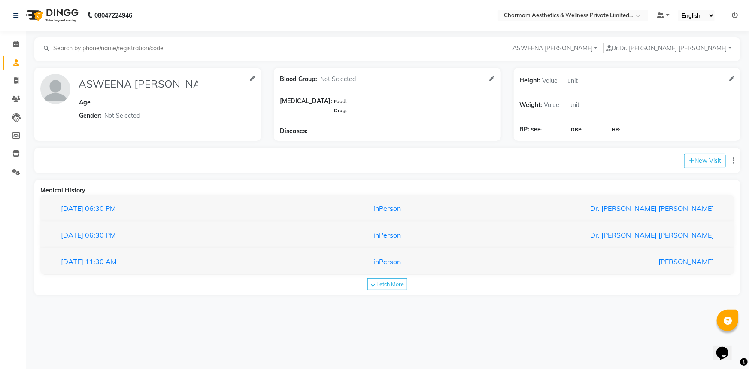
click at [733, 161] on icon "button" at bounding box center [734, 161] width 2 height 0
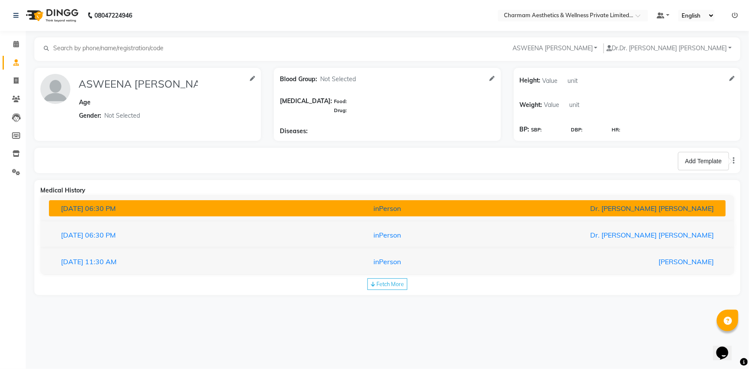
click at [614, 215] on button "03-09-2025 06:30 PM inPerson Dr. Aysha Lubna" at bounding box center [387, 208] width 677 height 16
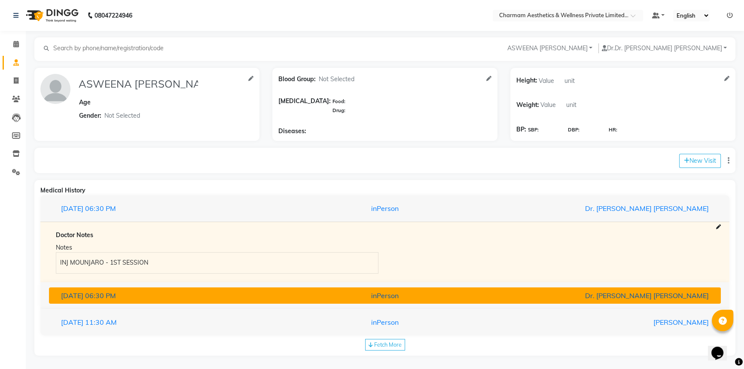
click at [116, 296] on span "06:30 PM" at bounding box center [100, 295] width 31 height 9
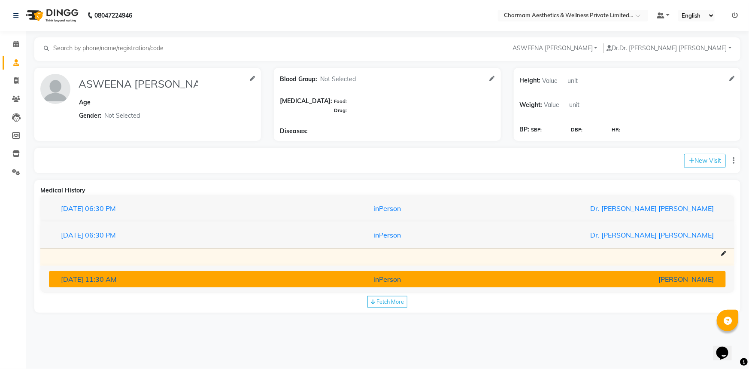
drag, startPoint x: 102, startPoint y: 281, endPoint x: 109, endPoint y: 282, distance: 6.5
click at [105, 281] on span "11:30 AM" at bounding box center [101, 279] width 32 height 9
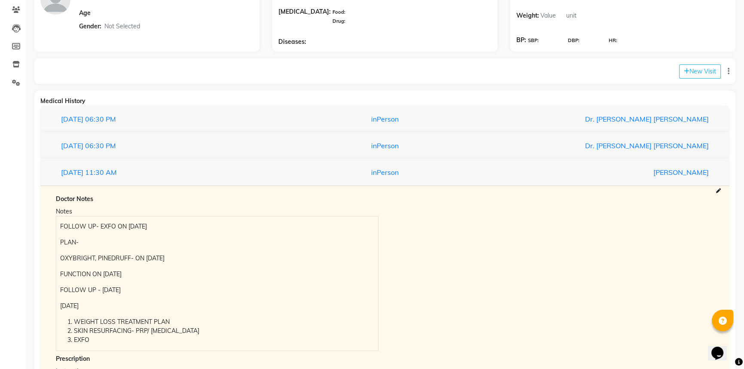
scroll to position [176, 0]
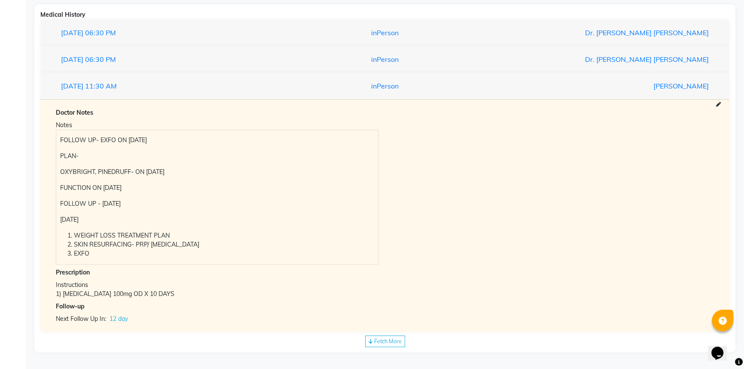
click at [386, 338] on span "Fetch More" at bounding box center [387, 340] width 27 height 7
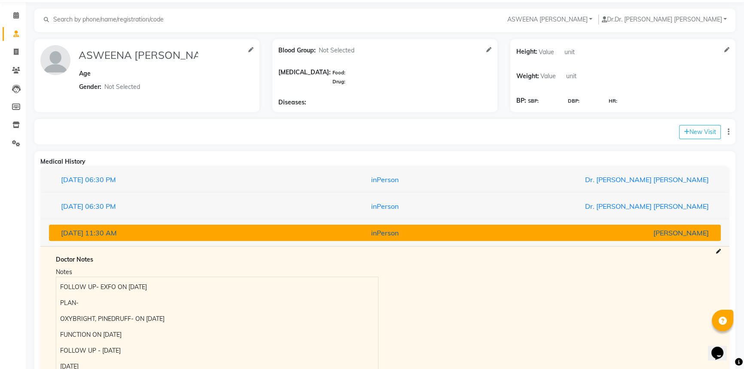
scroll to position [4, 0]
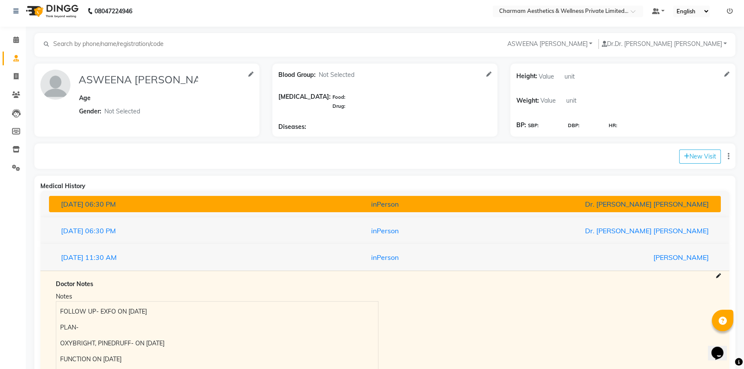
click at [79, 206] on span "[DATE]" at bounding box center [72, 204] width 22 height 9
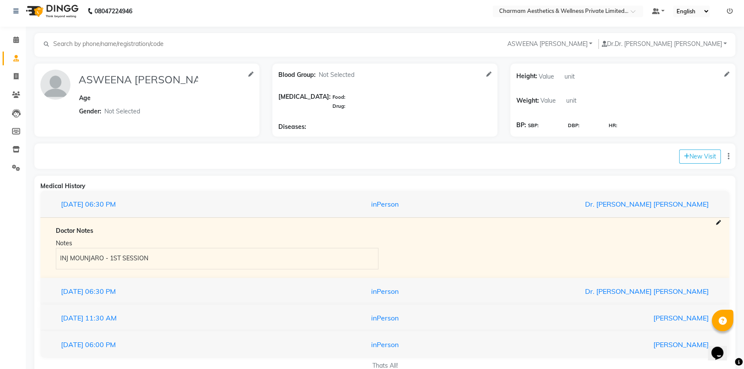
click at [720, 223] on div "Doctor Notes Notes INJ MOUNJARO - 1ST SESSION" at bounding box center [384, 247] width 689 height 61
click at [716, 223] on icon at bounding box center [718, 222] width 5 height 5
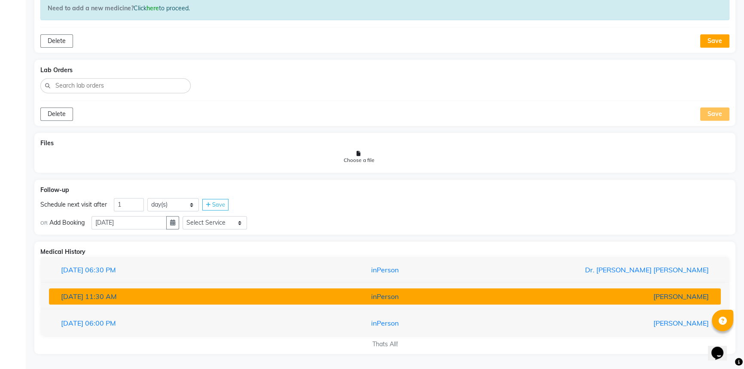
scroll to position [437, 0]
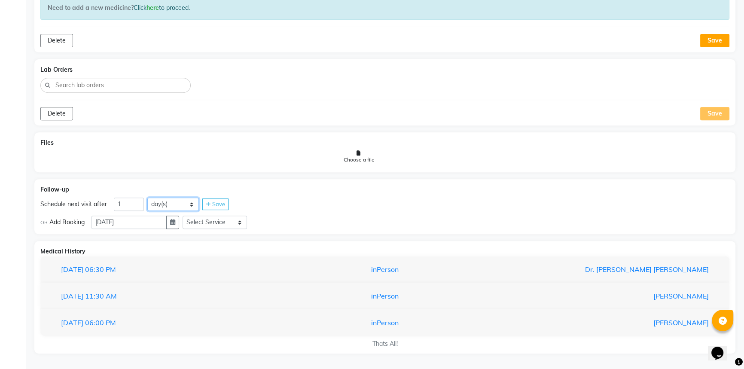
click at [190, 206] on select "day(s) week(s) month(s)" at bounding box center [173, 203] width 52 height 13
select select "week"
click at [147, 197] on select "day(s) week(s) month(s)" at bounding box center [173, 203] width 52 height 13
click at [212, 201] on span "Save" at bounding box center [218, 203] width 13 height 7
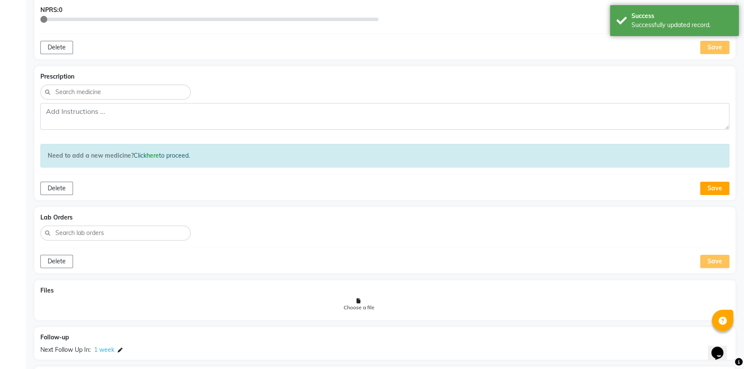
scroll to position [390, 0]
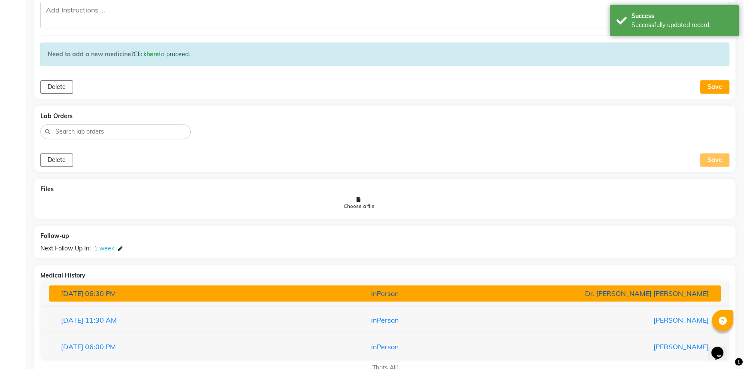
click at [83, 289] on span "[DATE]" at bounding box center [72, 293] width 22 height 9
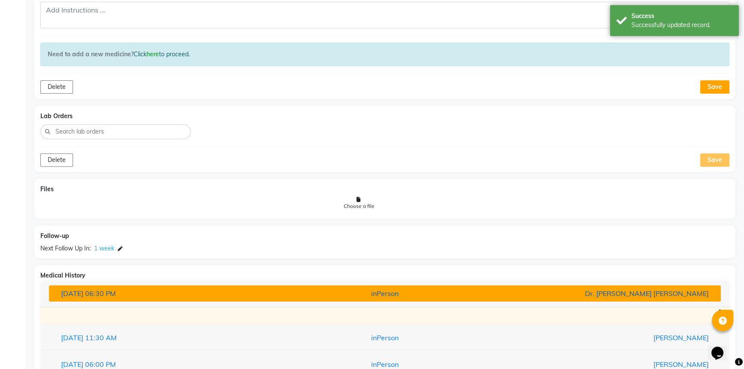
click at [83, 289] on span "[DATE]" at bounding box center [72, 293] width 22 height 9
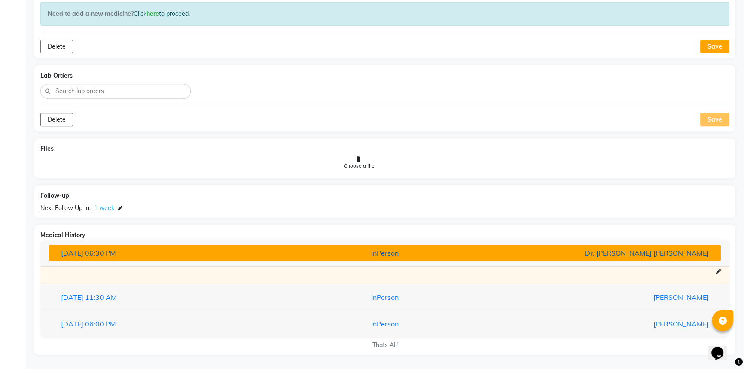
scroll to position [432, 0]
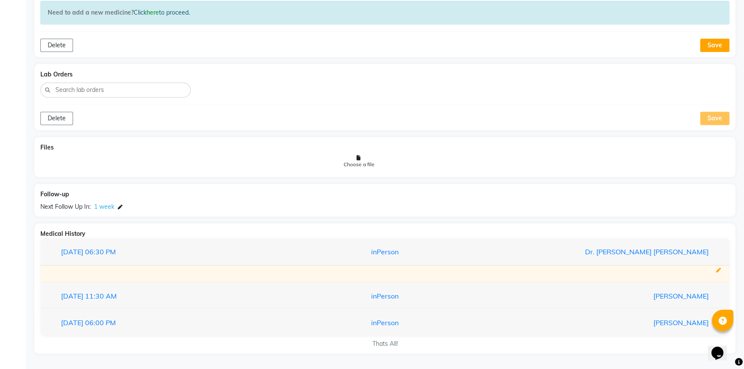
click at [716, 270] on icon at bounding box center [718, 270] width 5 height 5
select select "week"
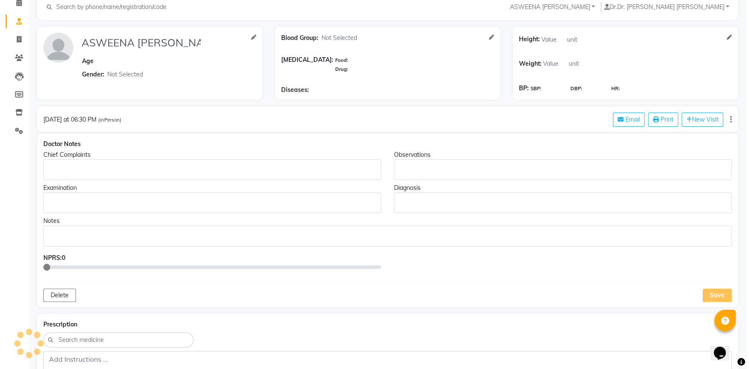
scroll to position [0, 0]
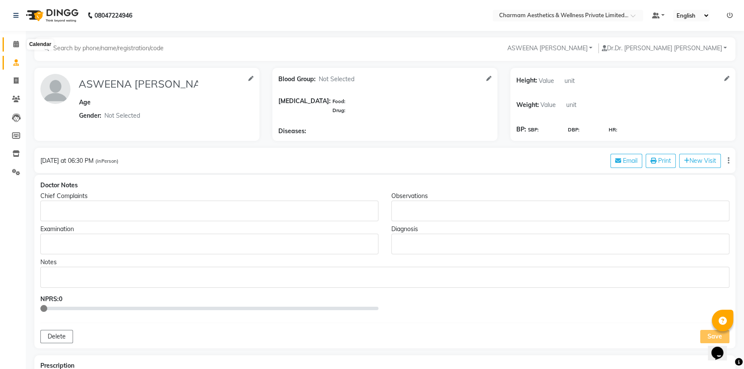
click at [16, 45] on icon at bounding box center [16, 44] width 6 height 6
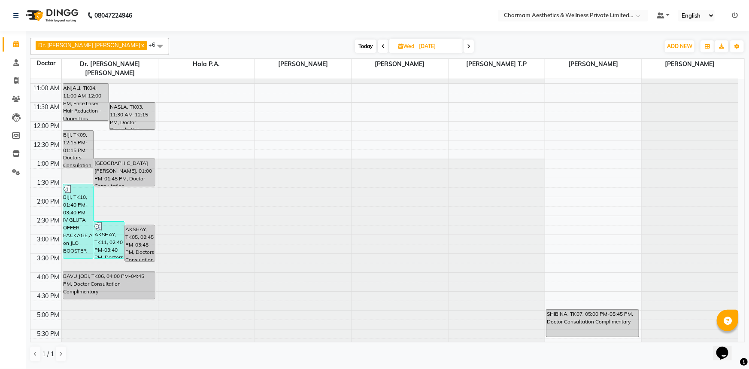
scroll to position [78, 0]
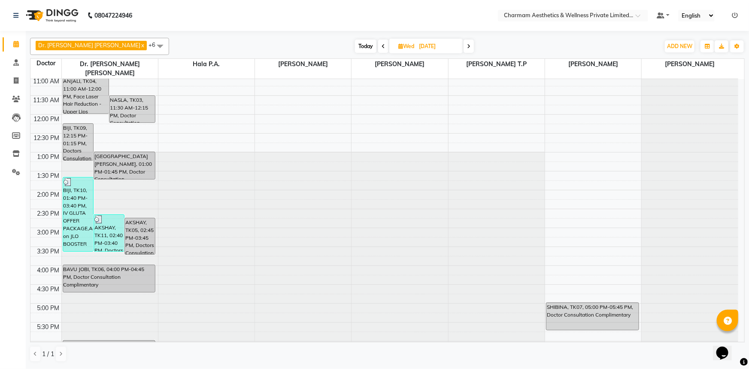
click at [467, 48] on icon at bounding box center [468, 46] width 3 height 5
type input "[DATE]"
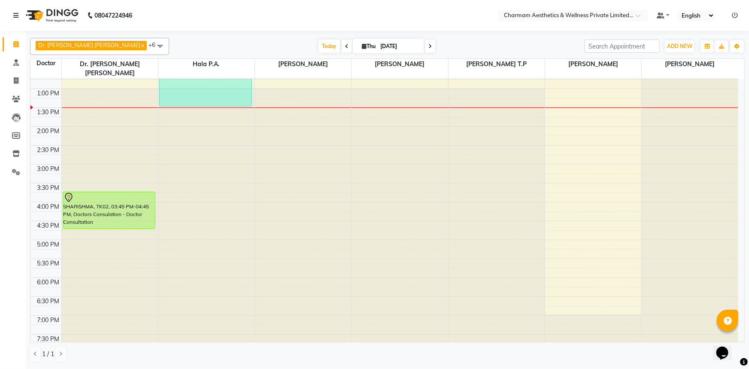
scroll to position [0, 0]
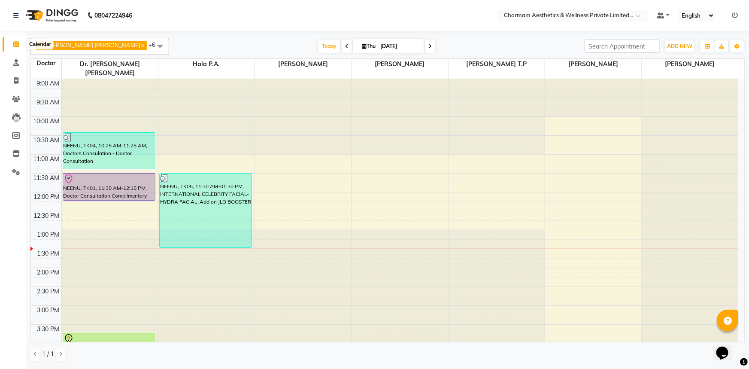
click at [19, 45] on span at bounding box center [16, 44] width 15 height 10
